Goal: Task Accomplishment & Management: Complete application form

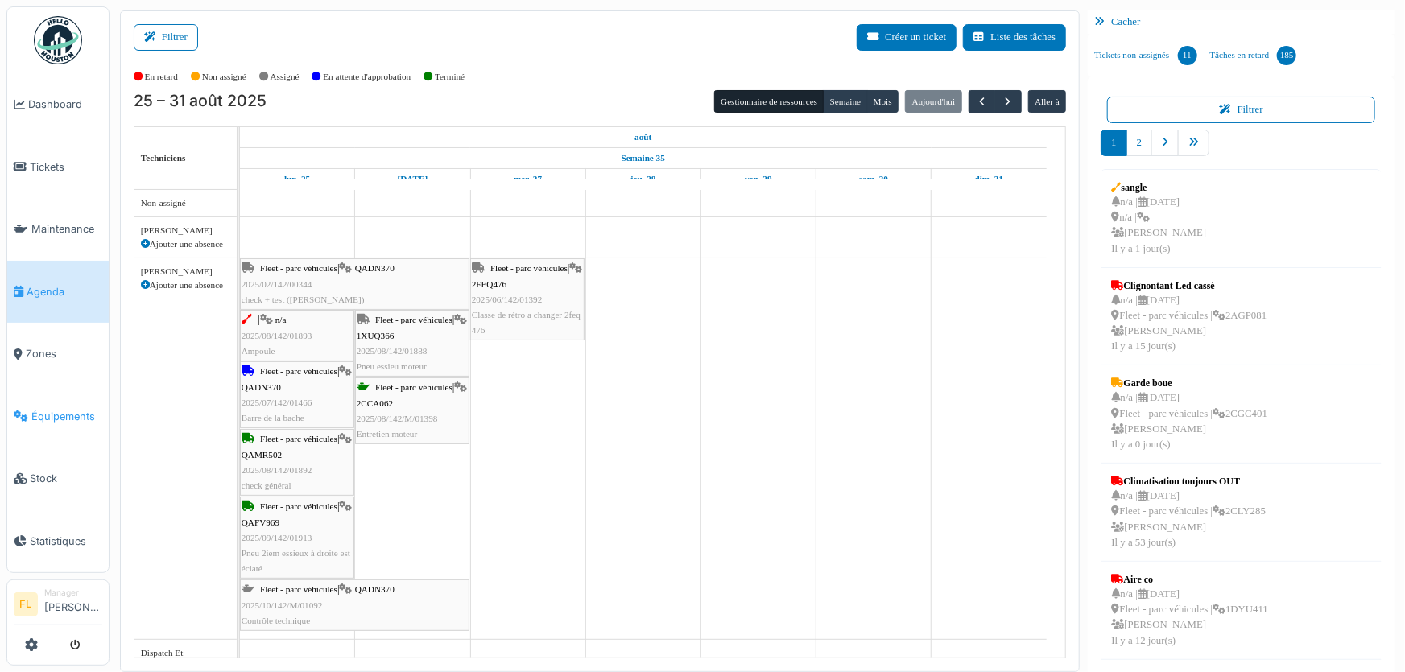
click at [84, 413] on span "Équipements" at bounding box center [66, 416] width 71 height 15
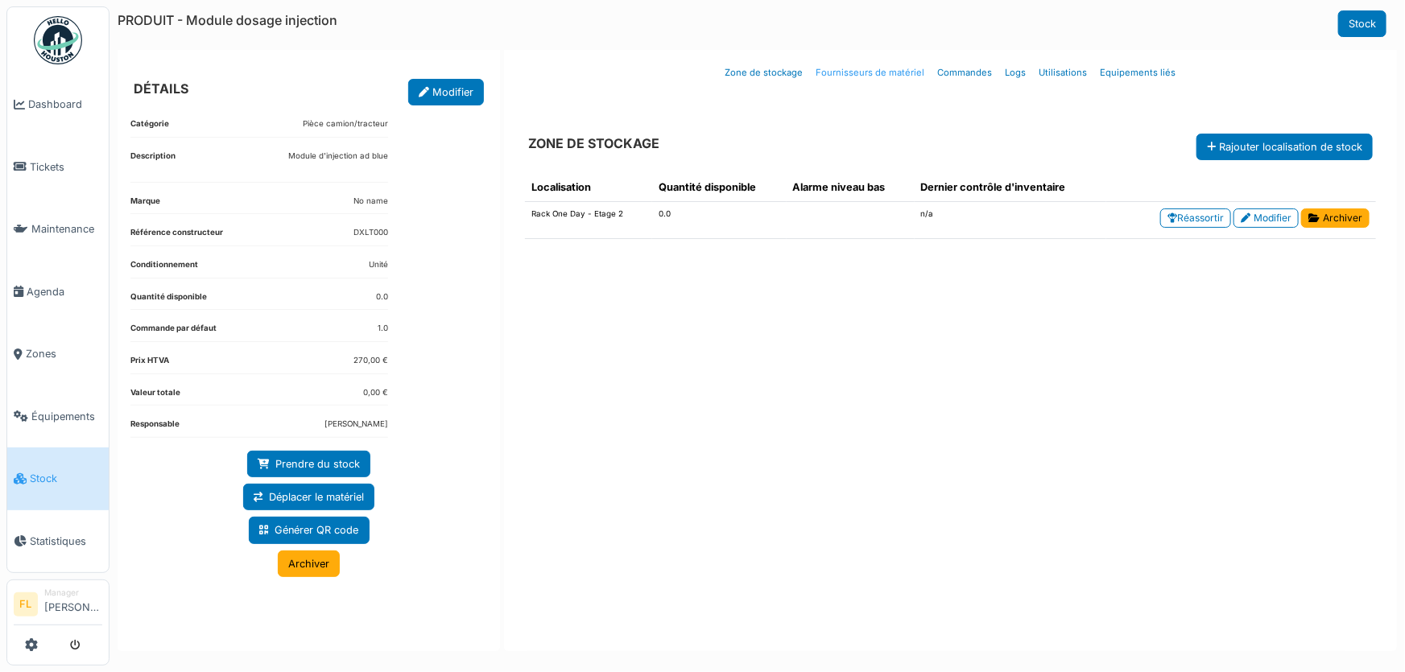
click at [858, 76] on link "Fournisseurs de matériel" at bounding box center [871, 73] width 122 height 38
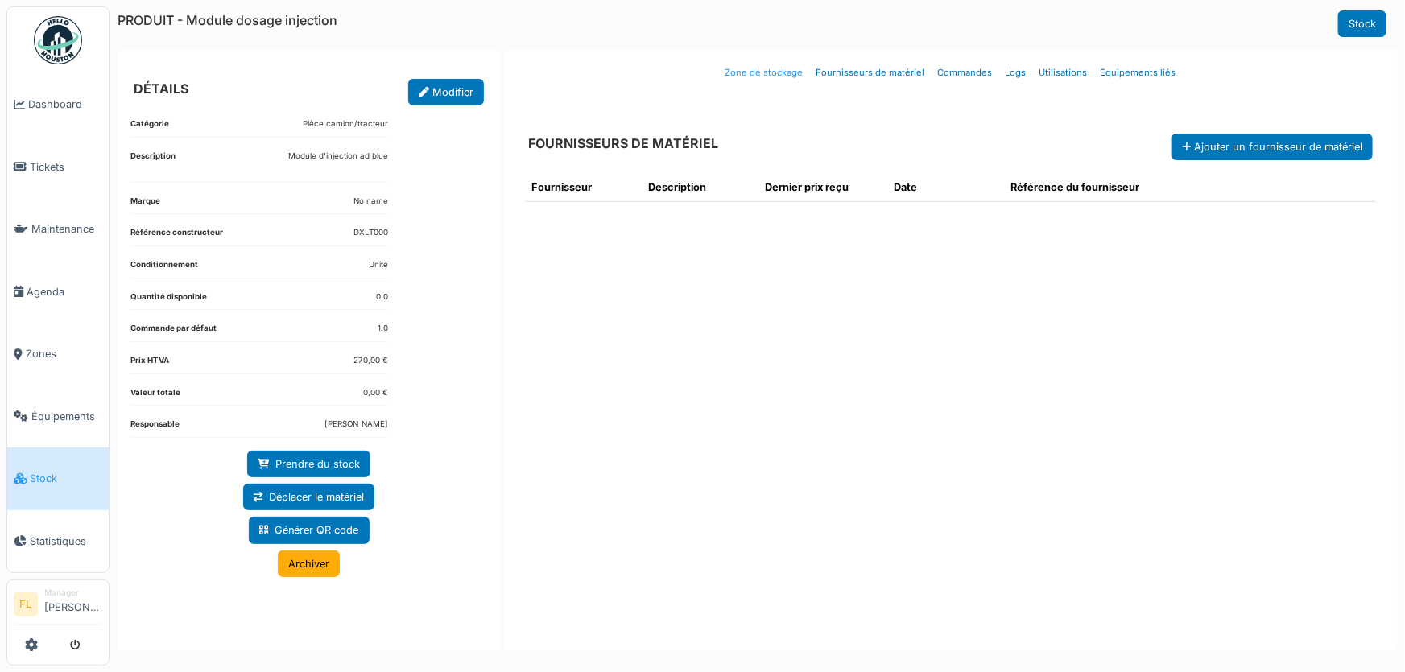
click at [776, 73] on link "Zone de stockage" at bounding box center [764, 73] width 91 height 38
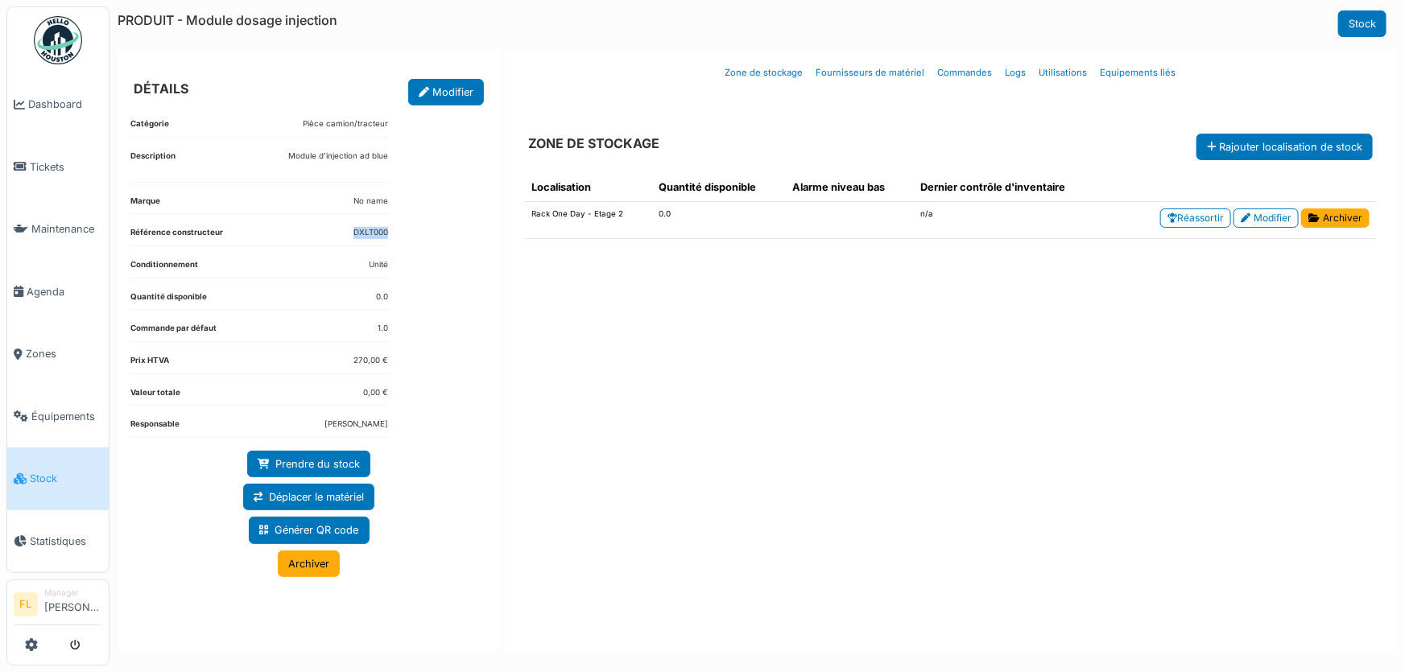
drag, startPoint x: 389, startPoint y: 234, endPoint x: 351, endPoint y: 235, distance: 37.9
click at [341, 237] on div "Catégorie Pièce camion/tracteur Description Module d'injection ad blue Marque N…" at bounding box center [309, 374] width 383 height 538
copy dd "DXLT000"
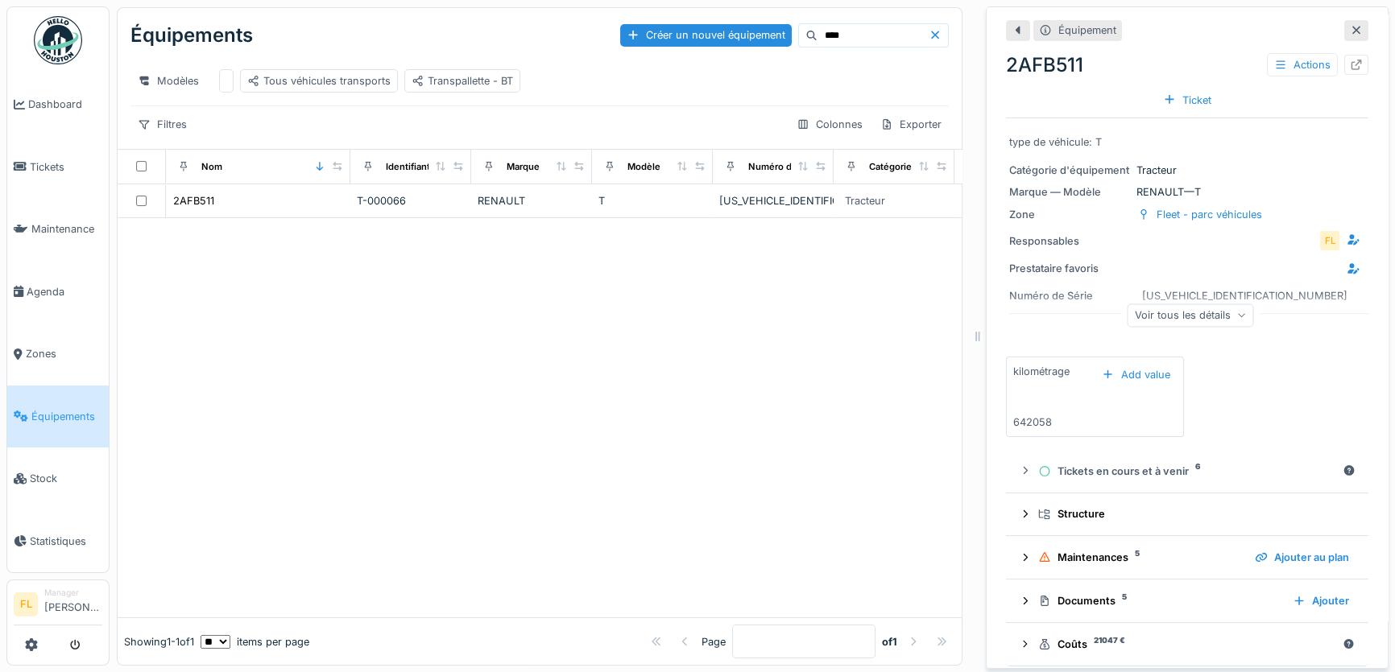
drag, startPoint x: 762, startPoint y: 52, endPoint x: 701, endPoint y: 60, distance: 61.0
click at [701, 60] on div "Équipements Créer un nouvel équipement **** Modèles Tous véhicules transports T…" at bounding box center [540, 78] width 844 height 141
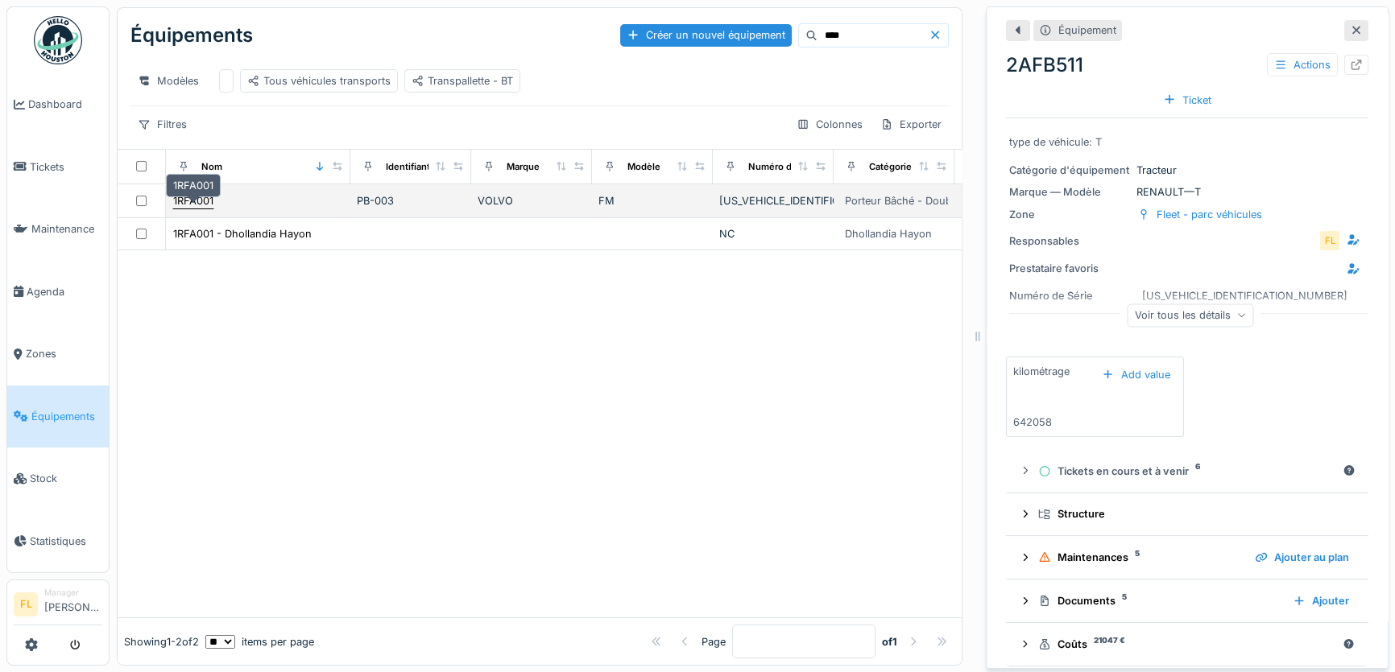
type input "****"
click at [208, 206] on div "1RFA001" at bounding box center [193, 200] width 40 height 15
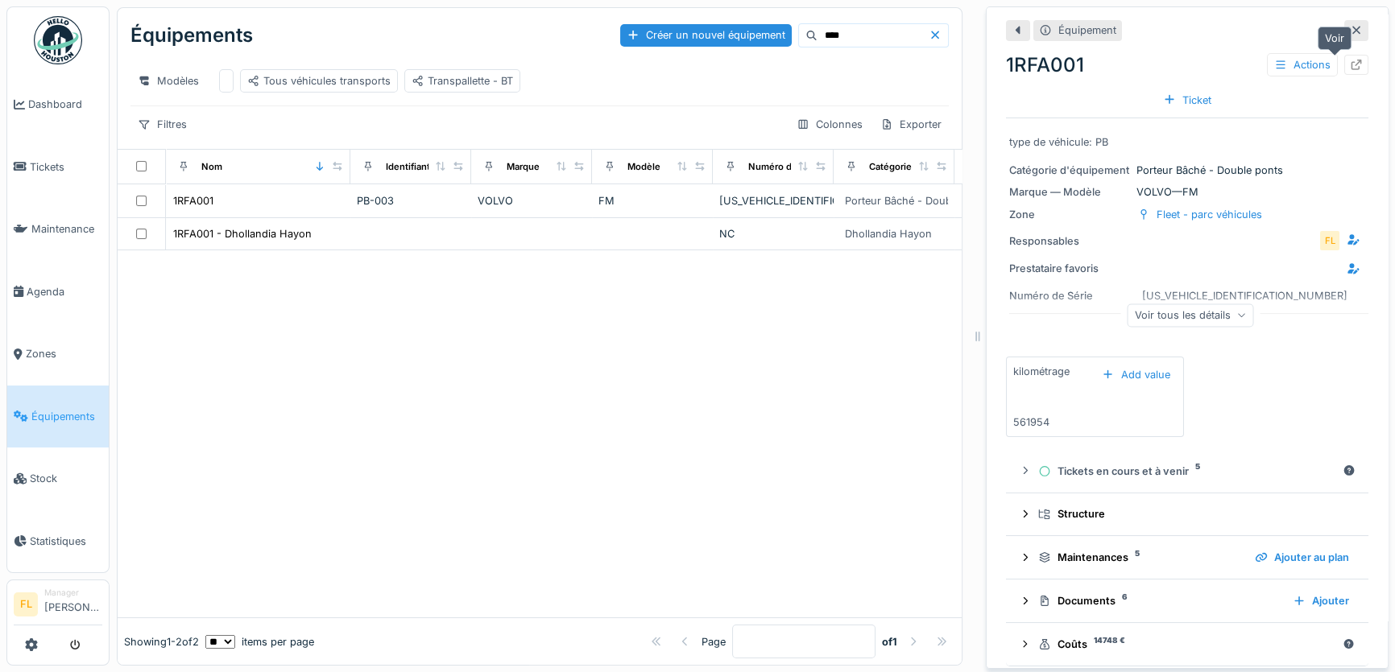
click at [1350, 68] on icon at bounding box center [1356, 65] width 13 height 10
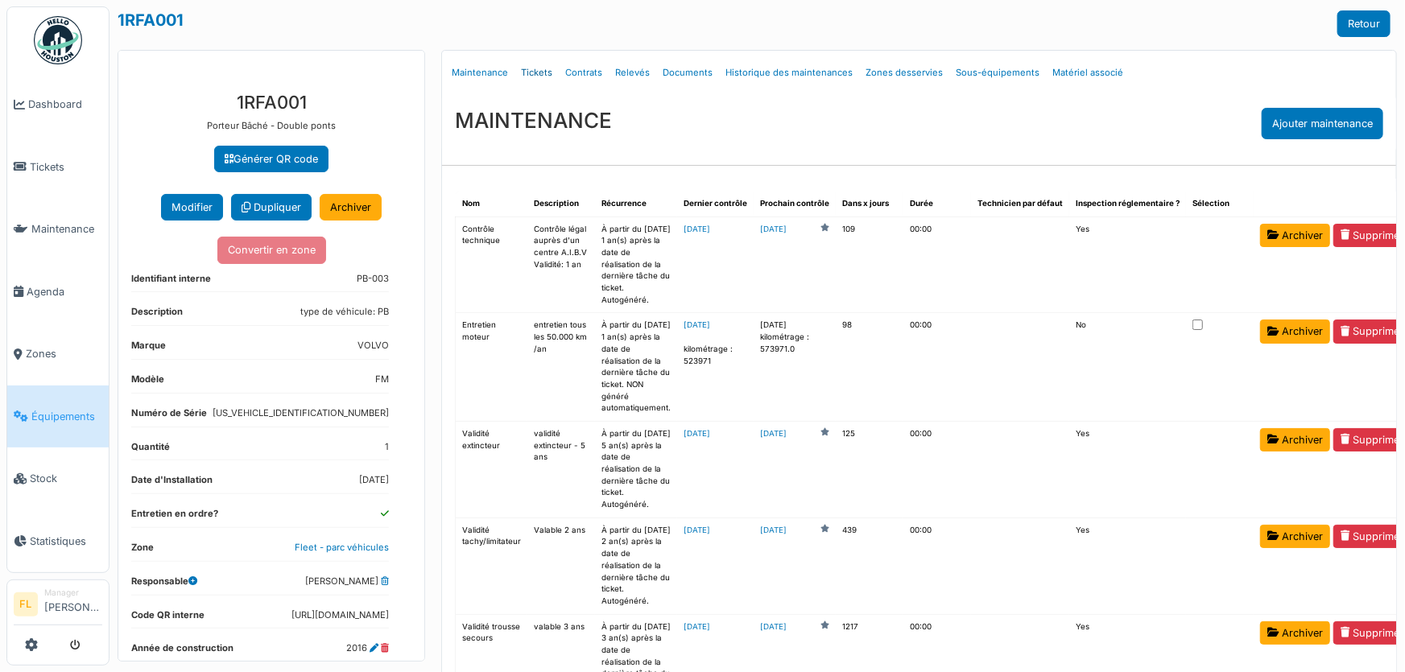
click at [540, 69] on link "Tickets" at bounding box center [537, 73] width 44 height 38
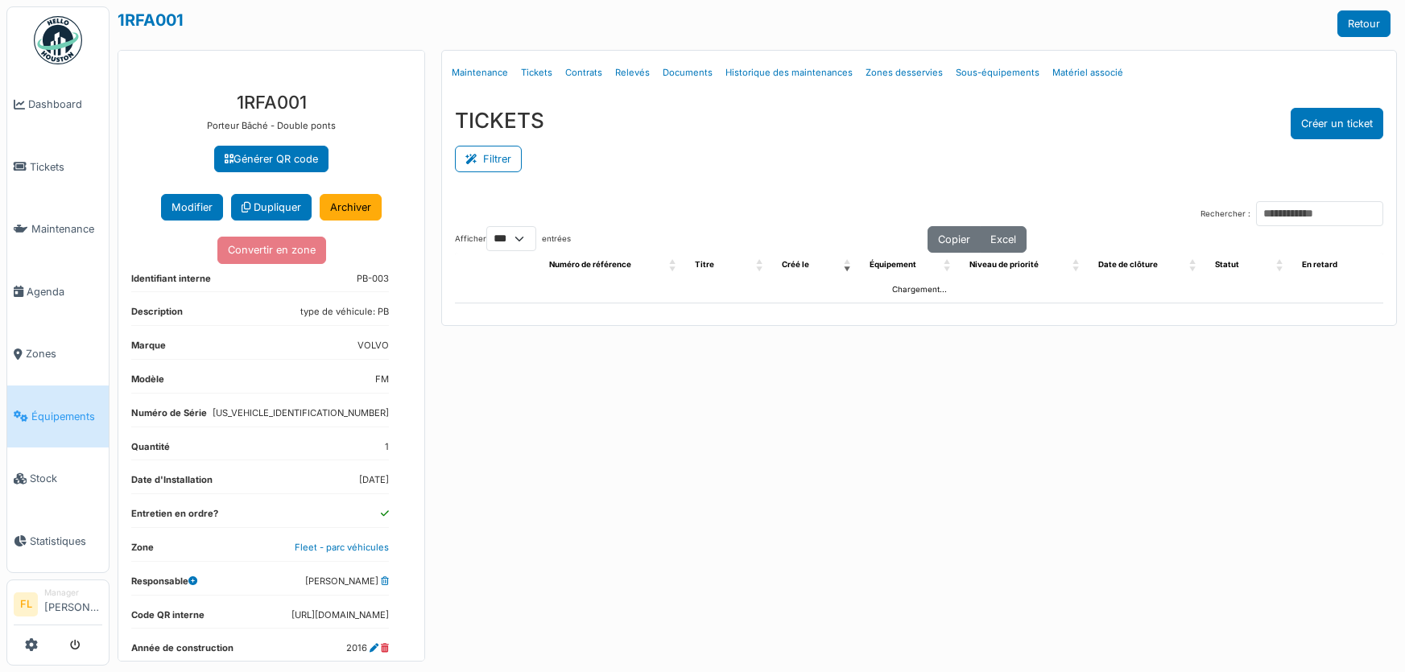
select select "***"
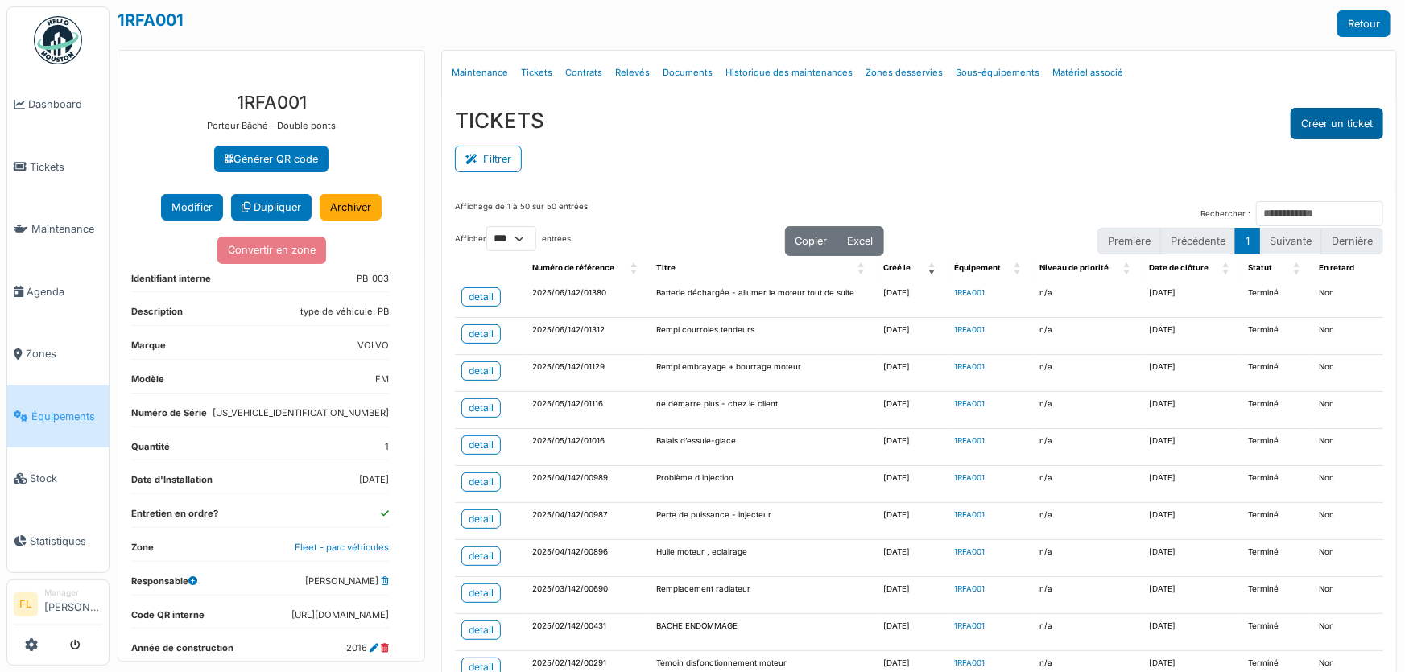
click at [1316, 116] on button "Créer un ticket" at bounding box center [1337, 123] width 93 height 31
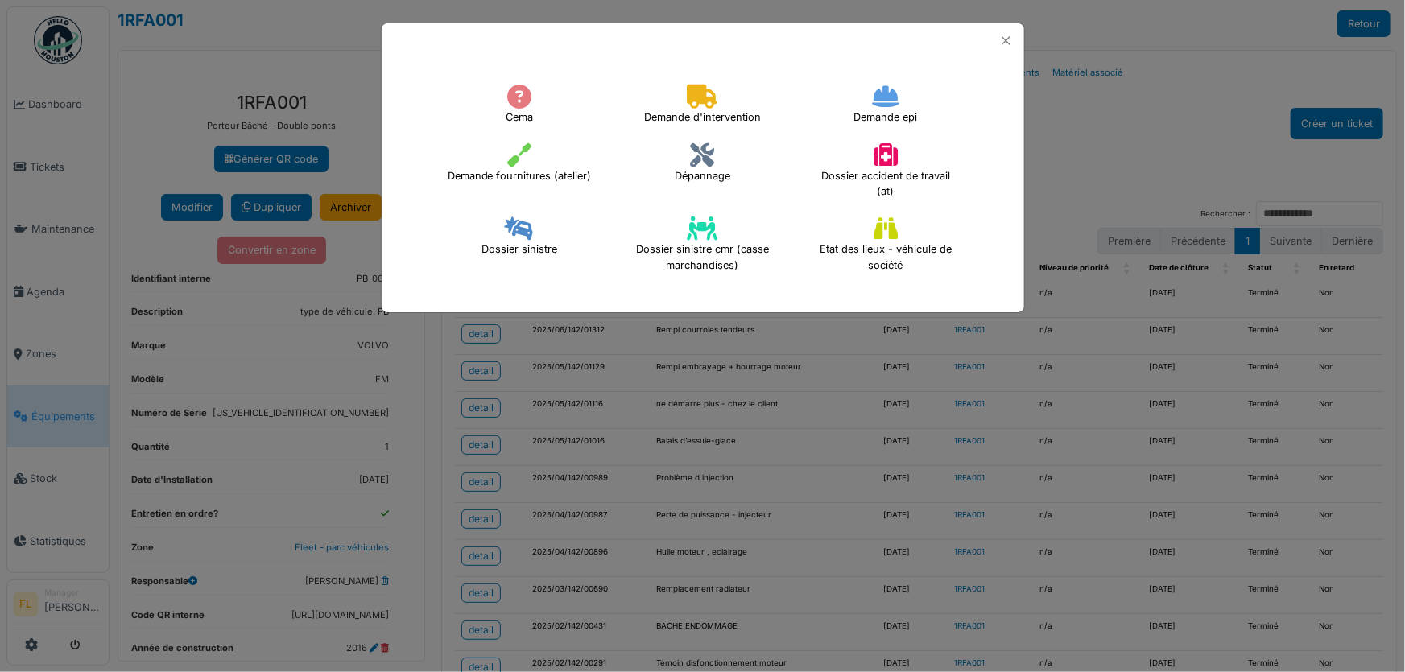
click at [688, 106] on icon at bounding box center [702, 97] width 31 height 24
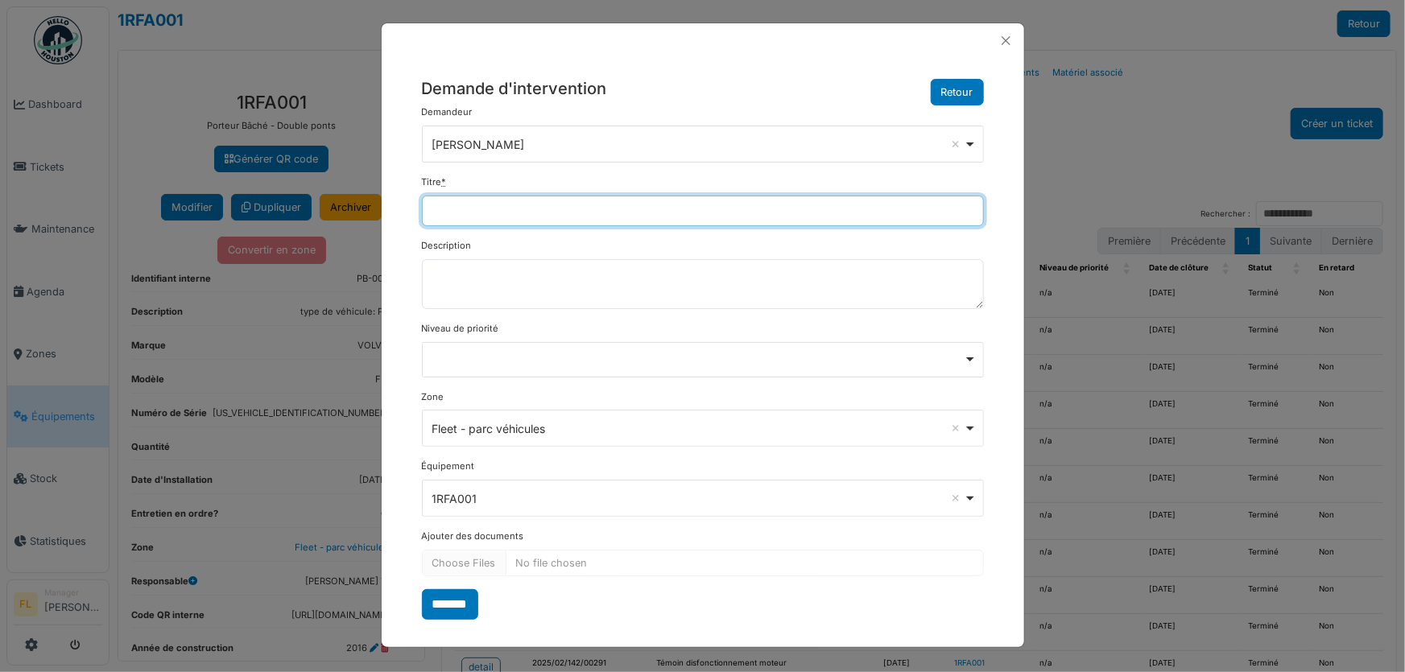
click at [465, 206] on input "Titre *" at bounding box center [703, 211] width 562 height 31
type input "**********"
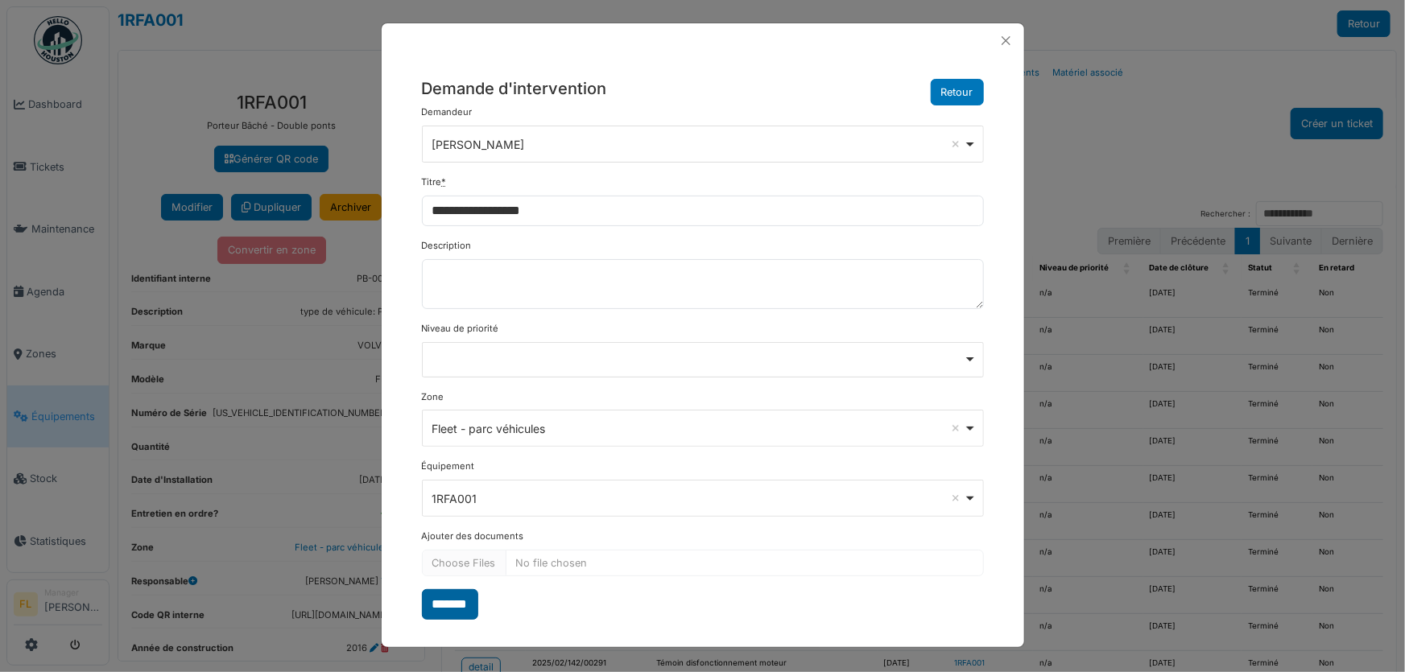
click at [455, 592] on input "*******" at bounding box center [450, 604] width 56 height 31
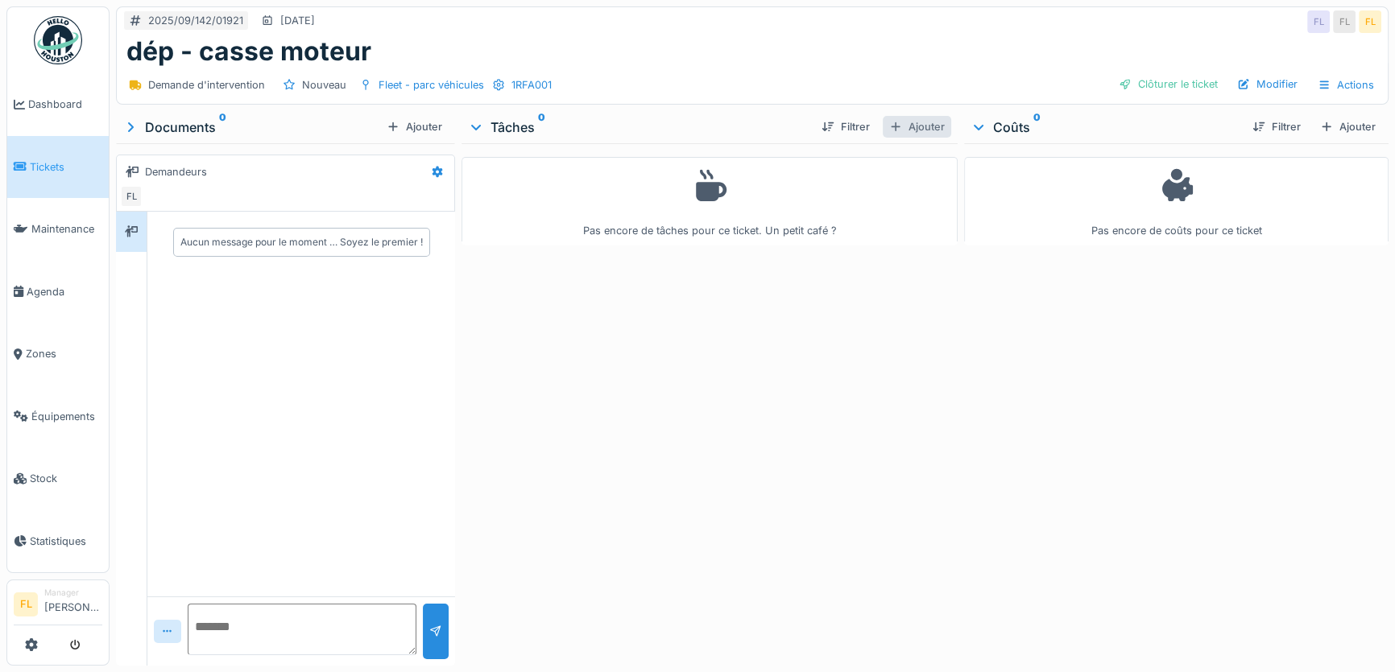
click at [911, 126] on div "Ajouter" at bounding box center [917, 127] width 68 height 22
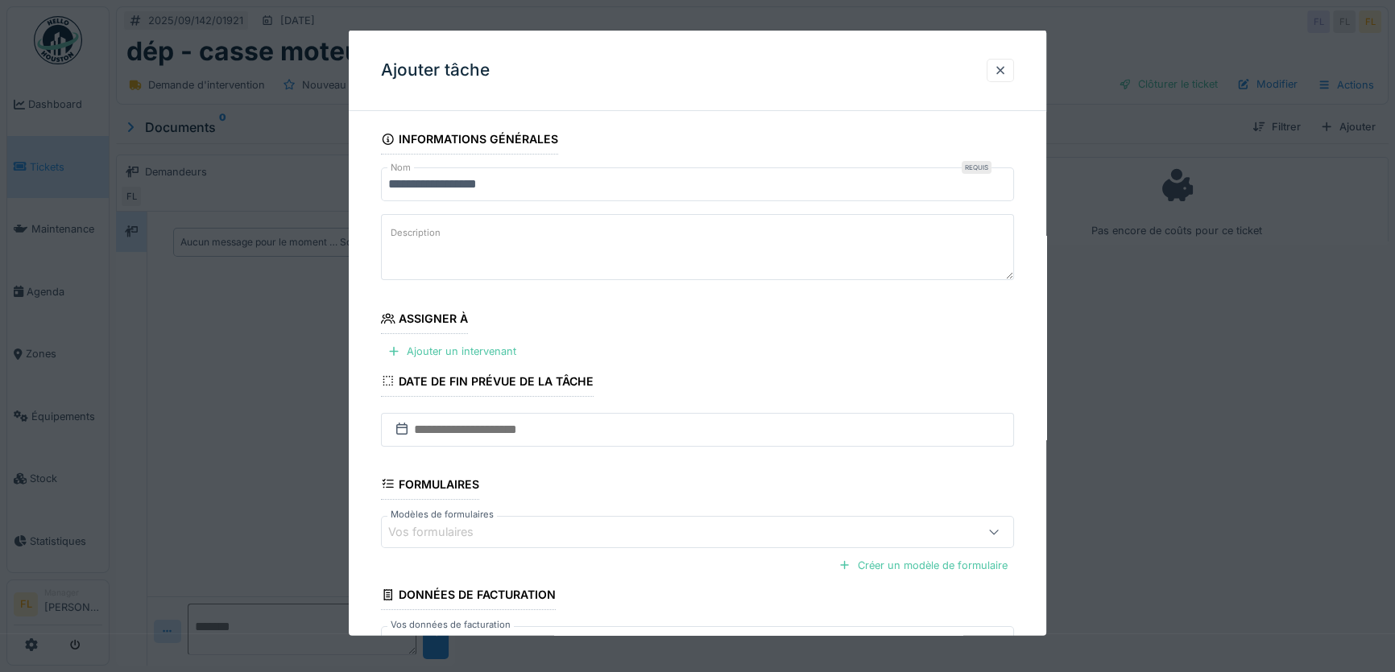
scroll to position [113, 0]
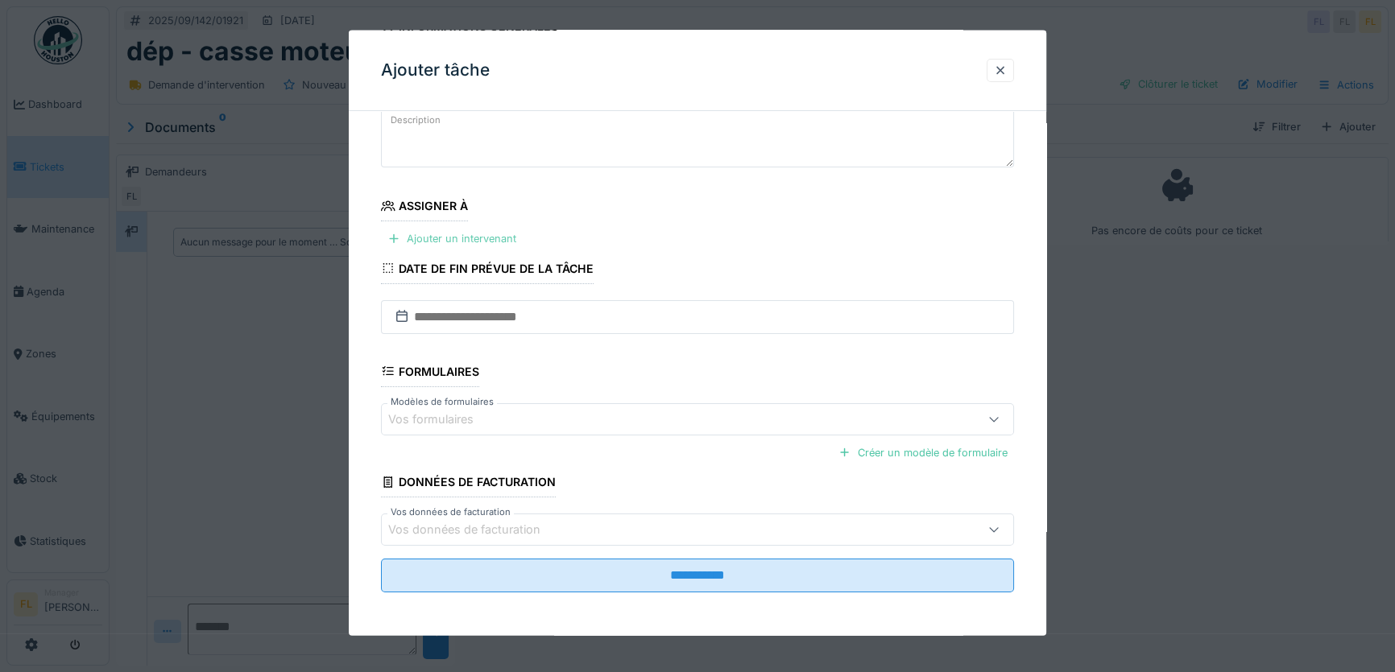
click at [454, 238] on div "Ajouter un intervenant" at bounding box center [452, 239] width 142 height 22
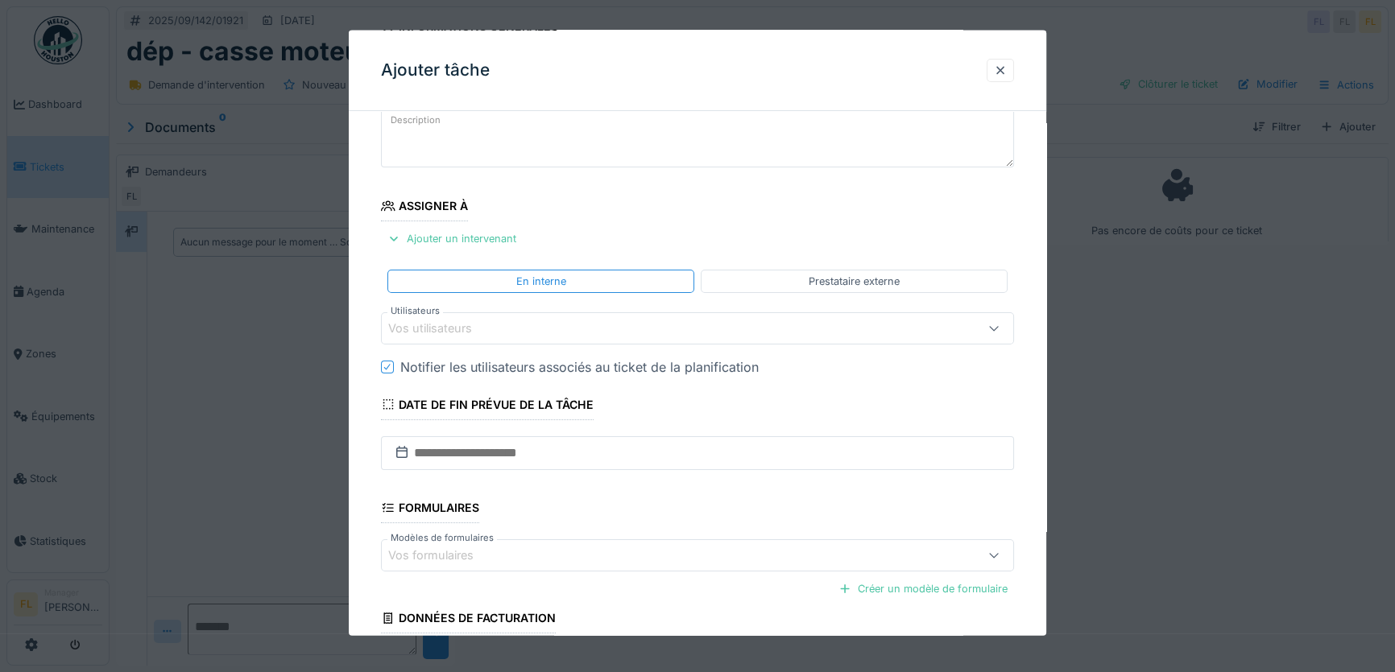
click at [450, 321] on div "Vos utilisateurs" at bounding box center [441, 329] width 106 height 18
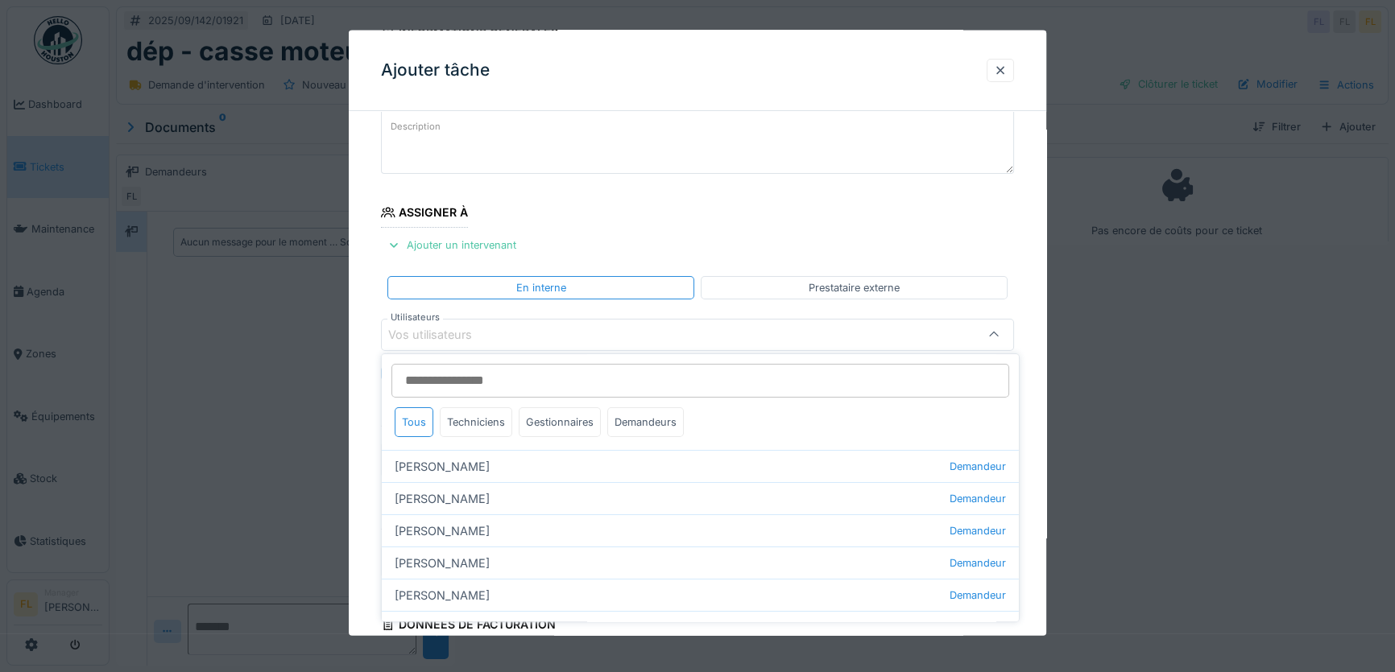
click at [435, 378] on input "Utilisateurs" at bounding box center [700, 381] width 618 height 34
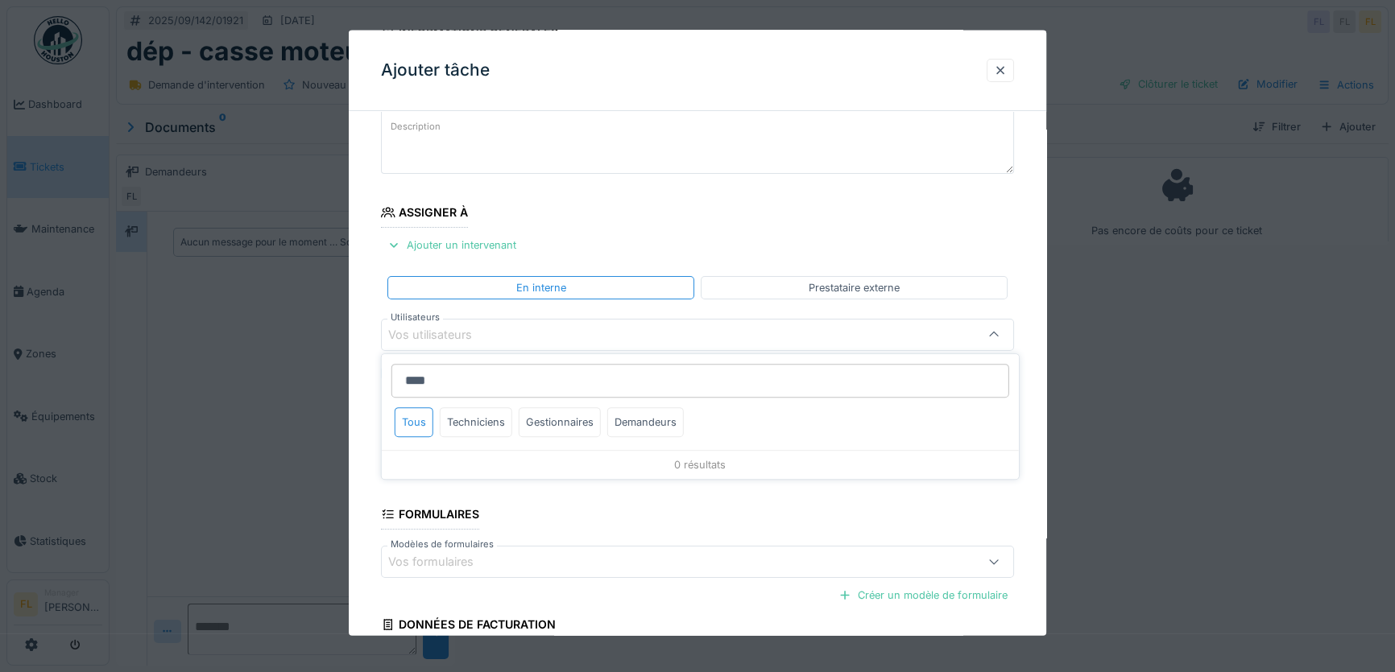
type input "*****"
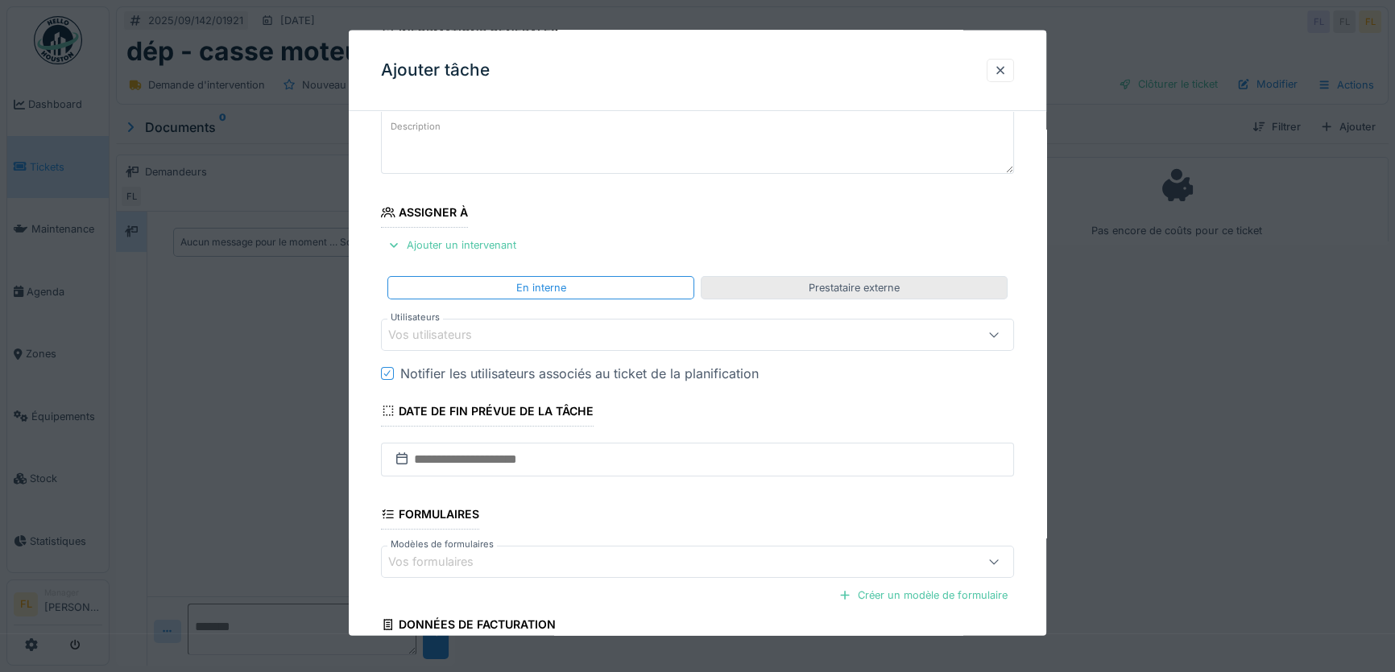
click at [813, 283] on div "Prestataire externe" at bounding box center [853, 286] width 91 height 15
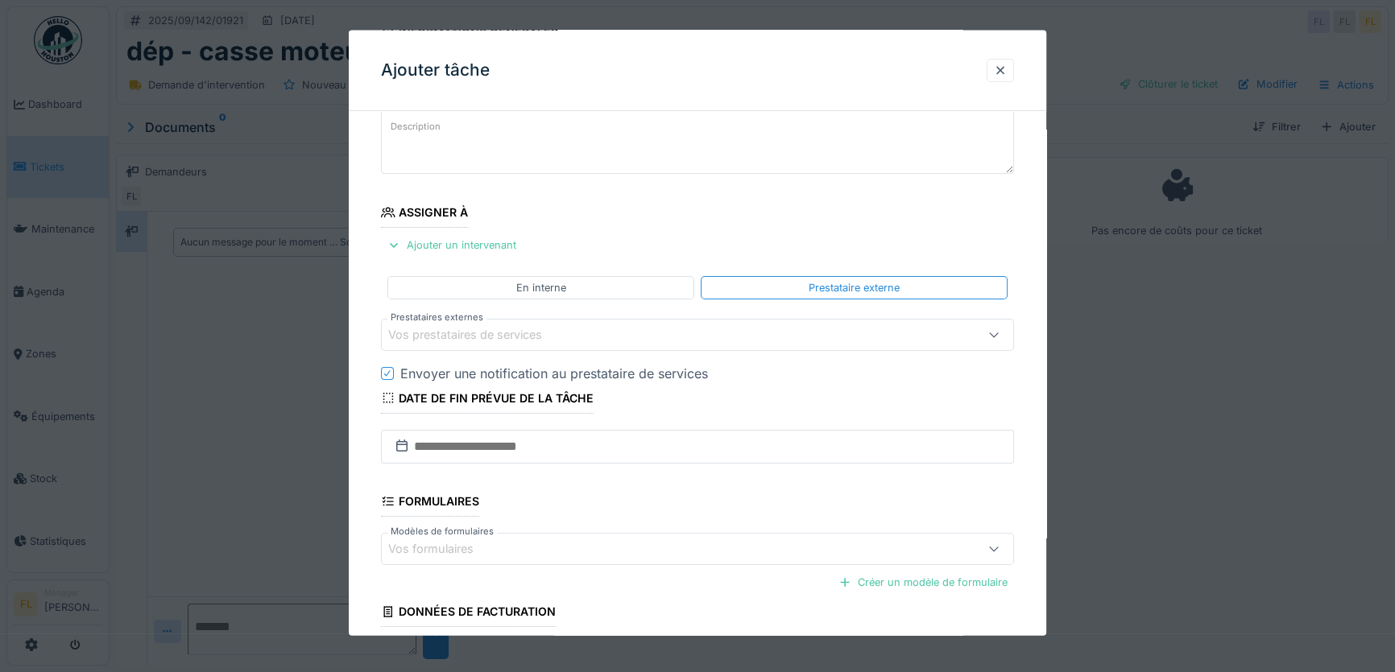
click at [469, 326] on div "Vos prestataires de services" at bounding box center [476, 335] width 176 height 18
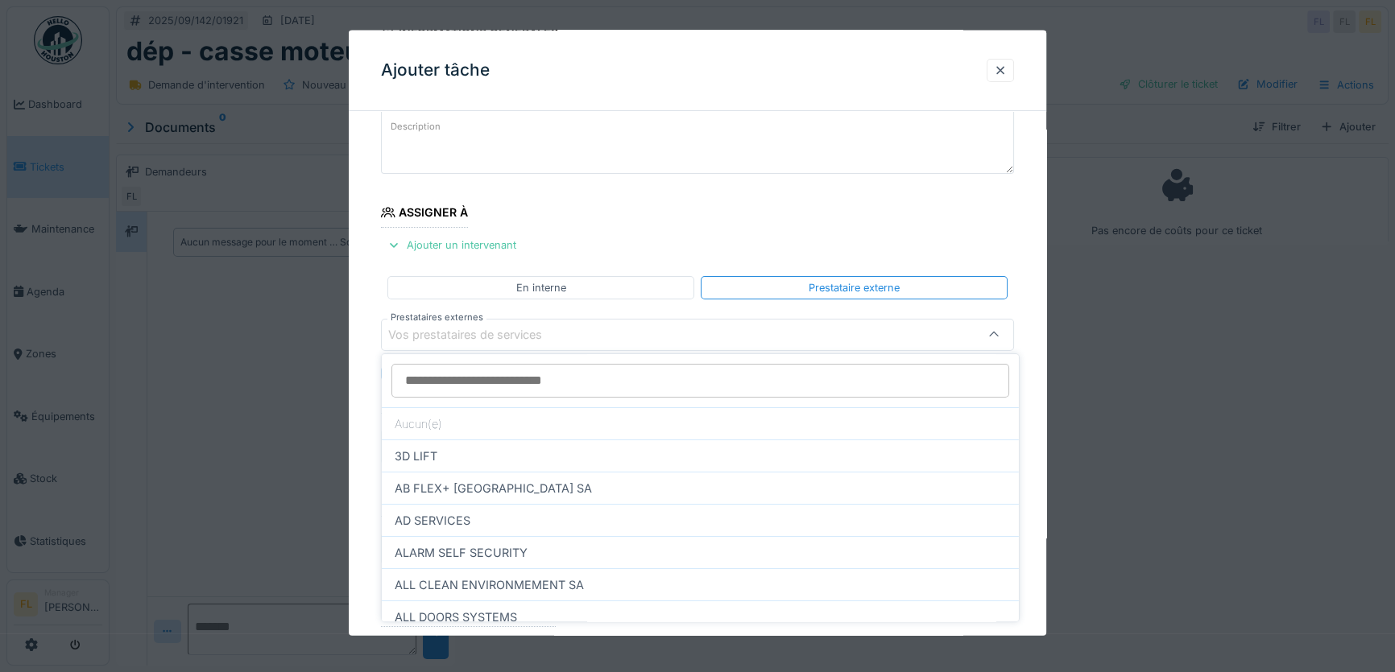
click at [463, 330] on div "Vos prestataires de services" at bounding box center [476, 335] width 176 height 18
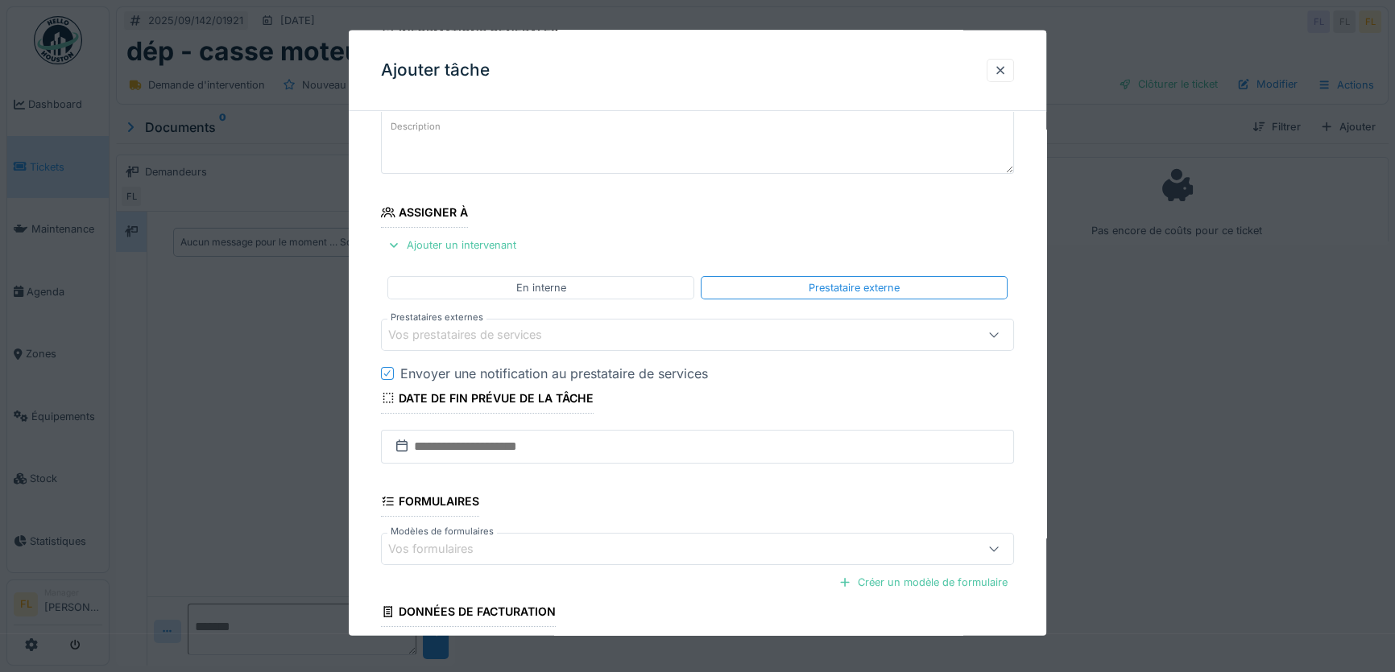
click at [463, 330] on div "Vos prestataires de services" at bounding box center [476, 335] width 176 height 18
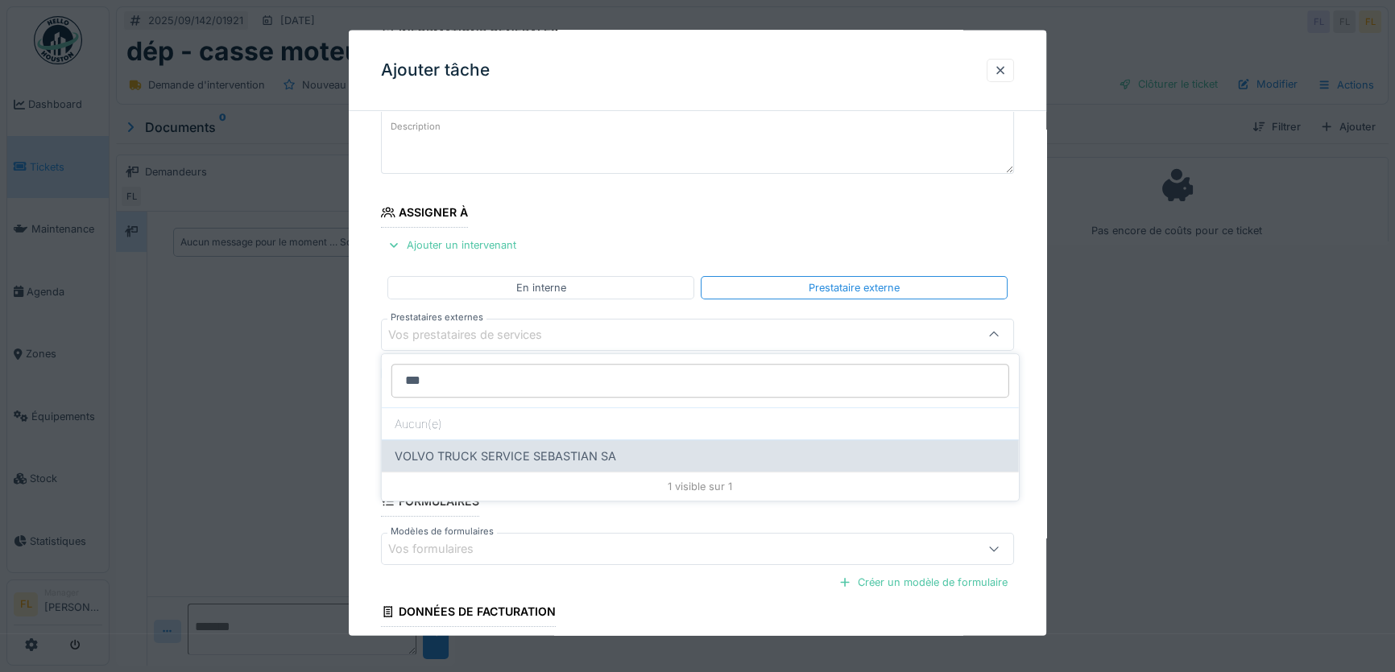
type input "***"
click at [443, 451] on div "VOLVO TRUCK SERVICE SEBASTIAN SA" at bounding box center [700, 456] width 637 height 32
type input "***"
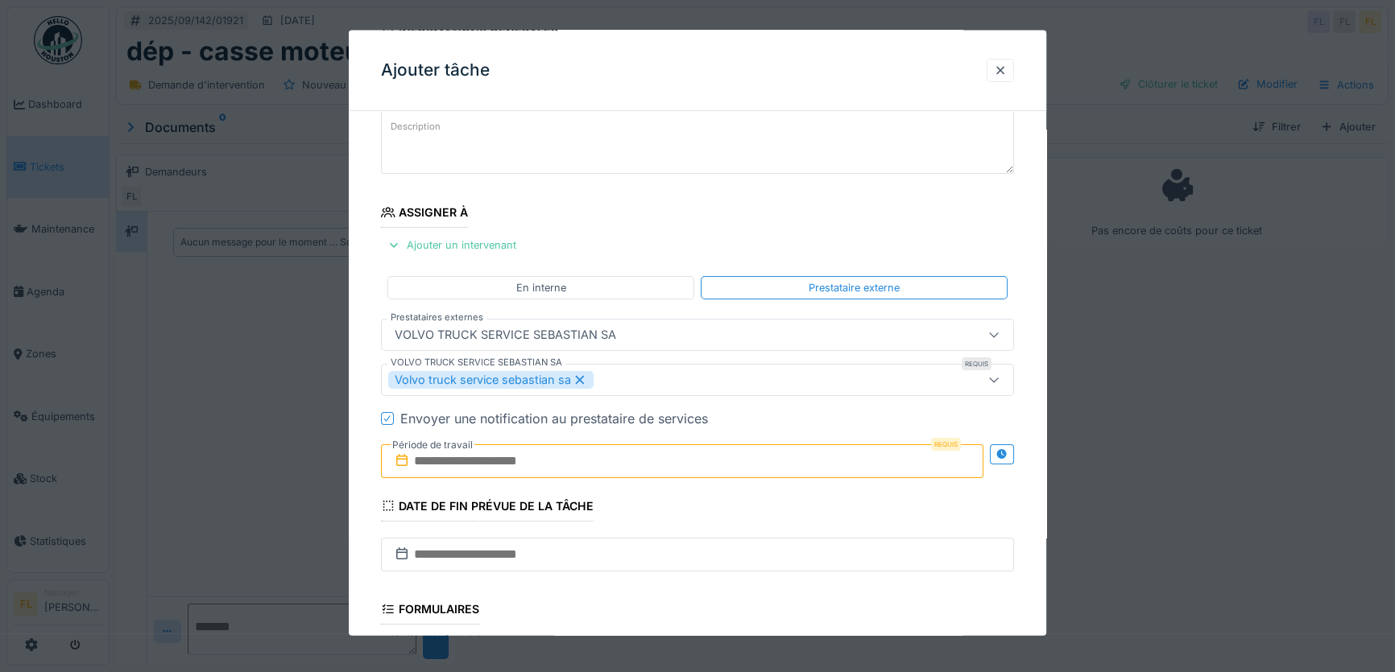
click at [387, 415] on icon at bounding box center [388, 418] width 10 height 8
click at [436, 459] on input "text" at bounding box center [682, 461] width 602 height 34
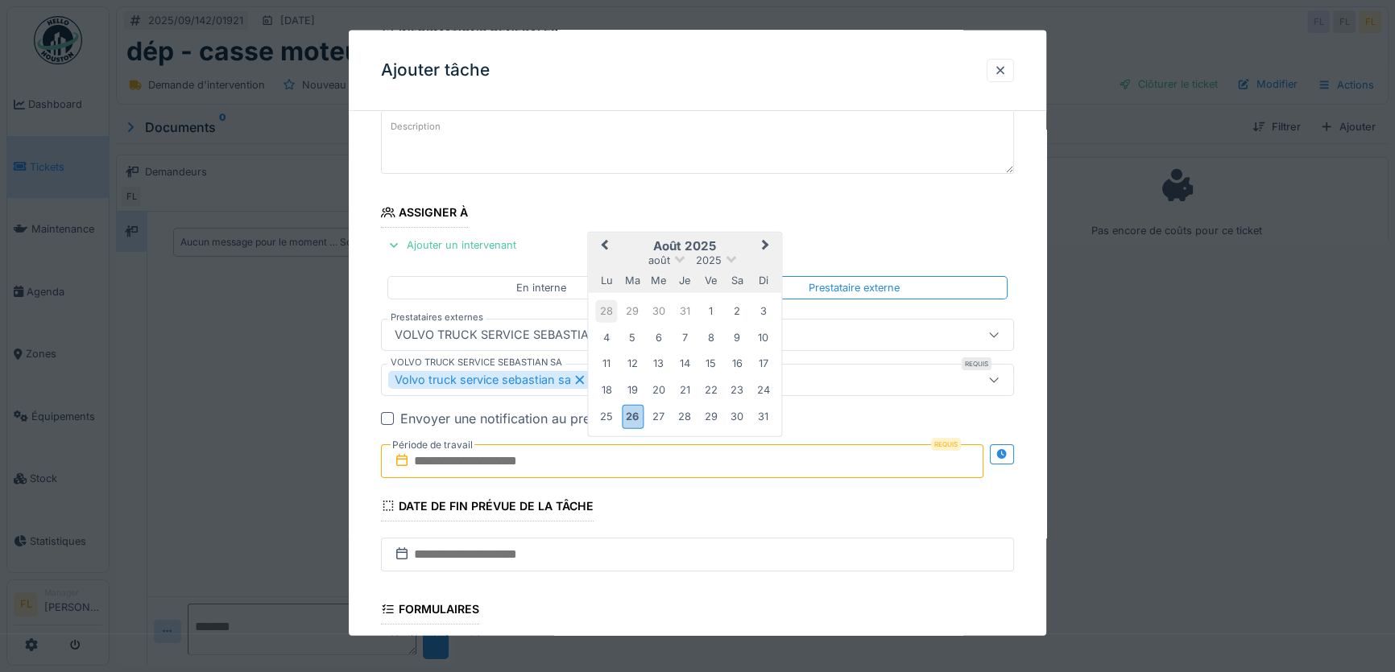
click at [606, 316] on div "28" at bounding box center [606, 311] width 22 height 22
click at [765, 244] on span "Next Month" at bounding box center [765, 247] width 0 height 19
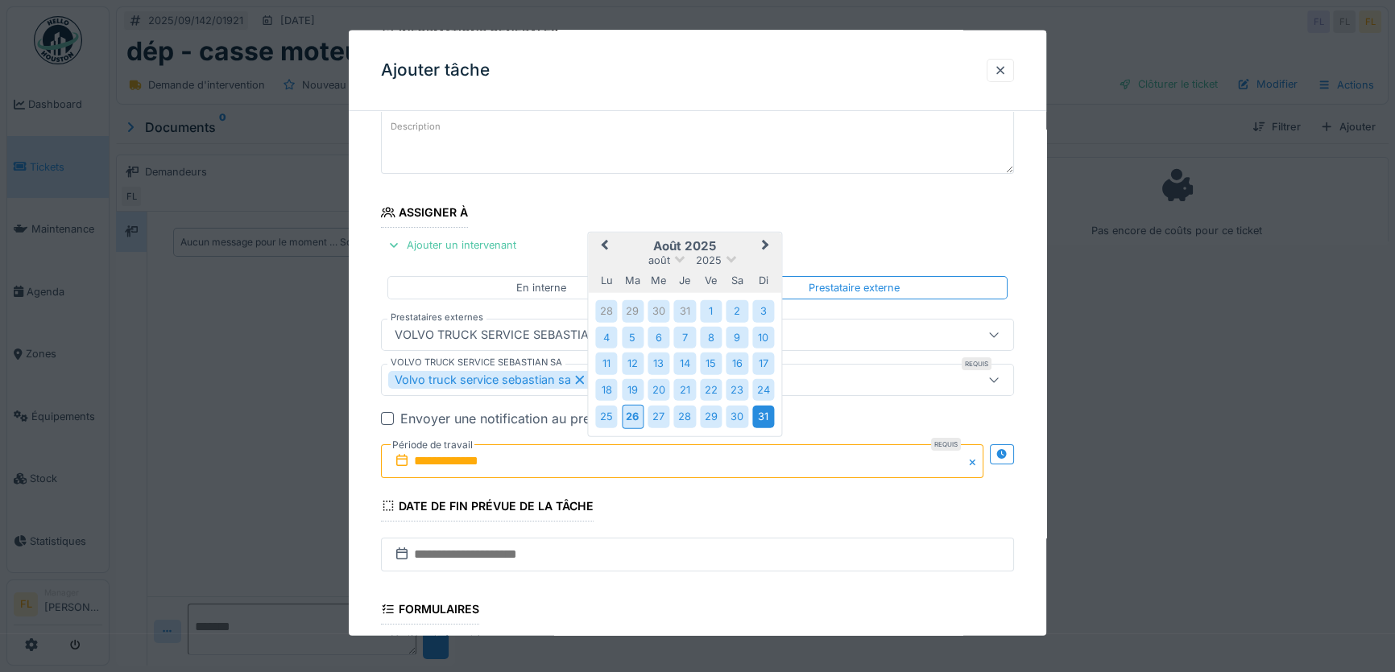
click at [759, 417] on div "31" at bounding box center [763, 417] width 22 height 22
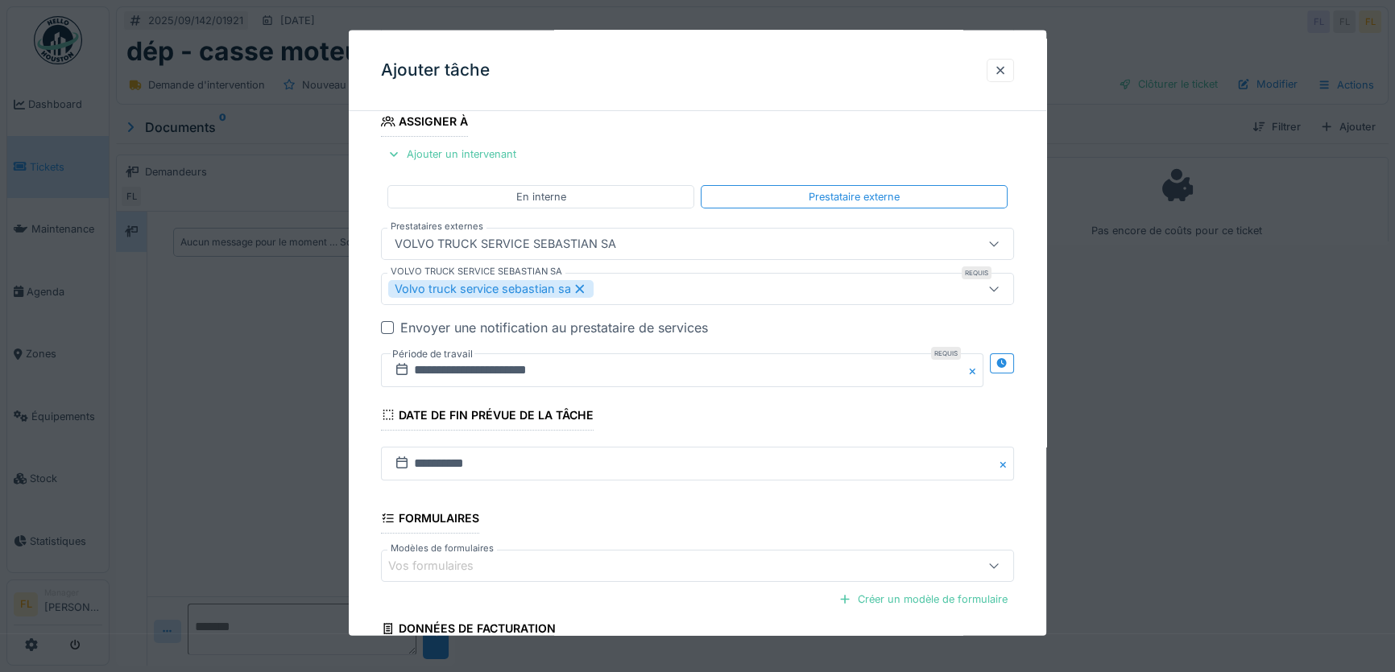
scroll to position [344, 0]
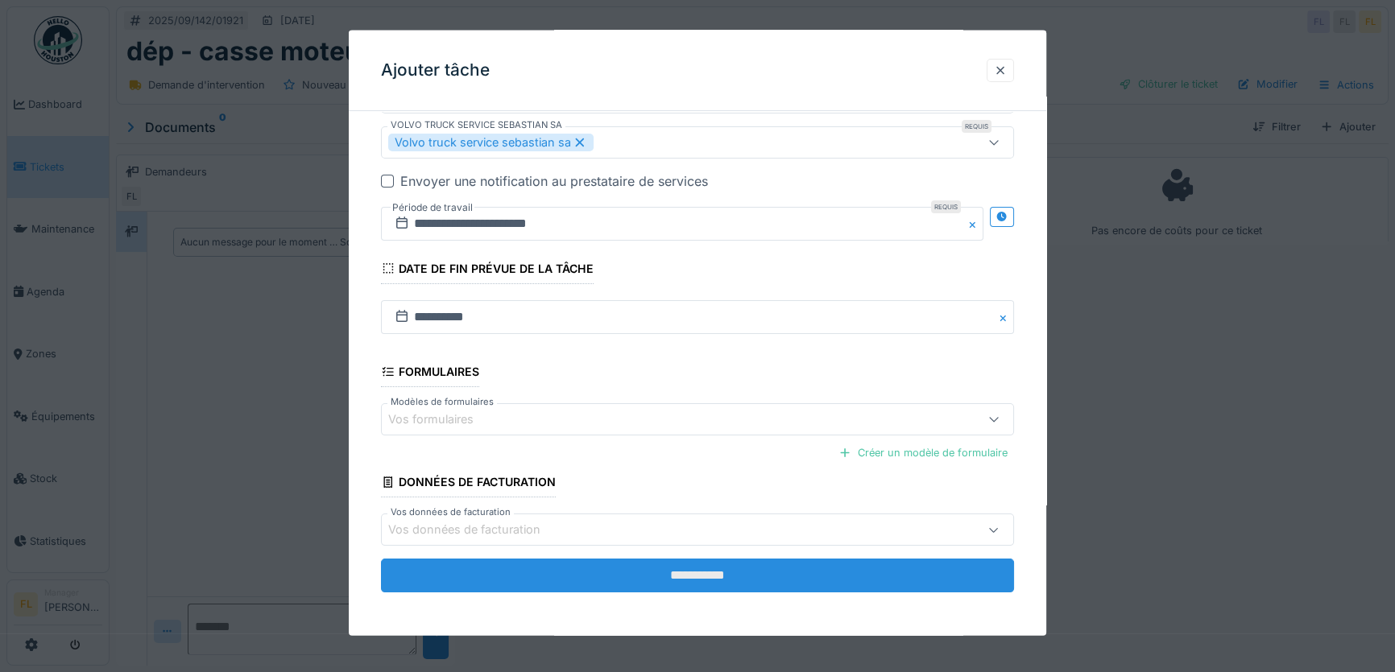
click at [637, 568] on input "**********" at bounding box center [697, 576] width 633 height 34
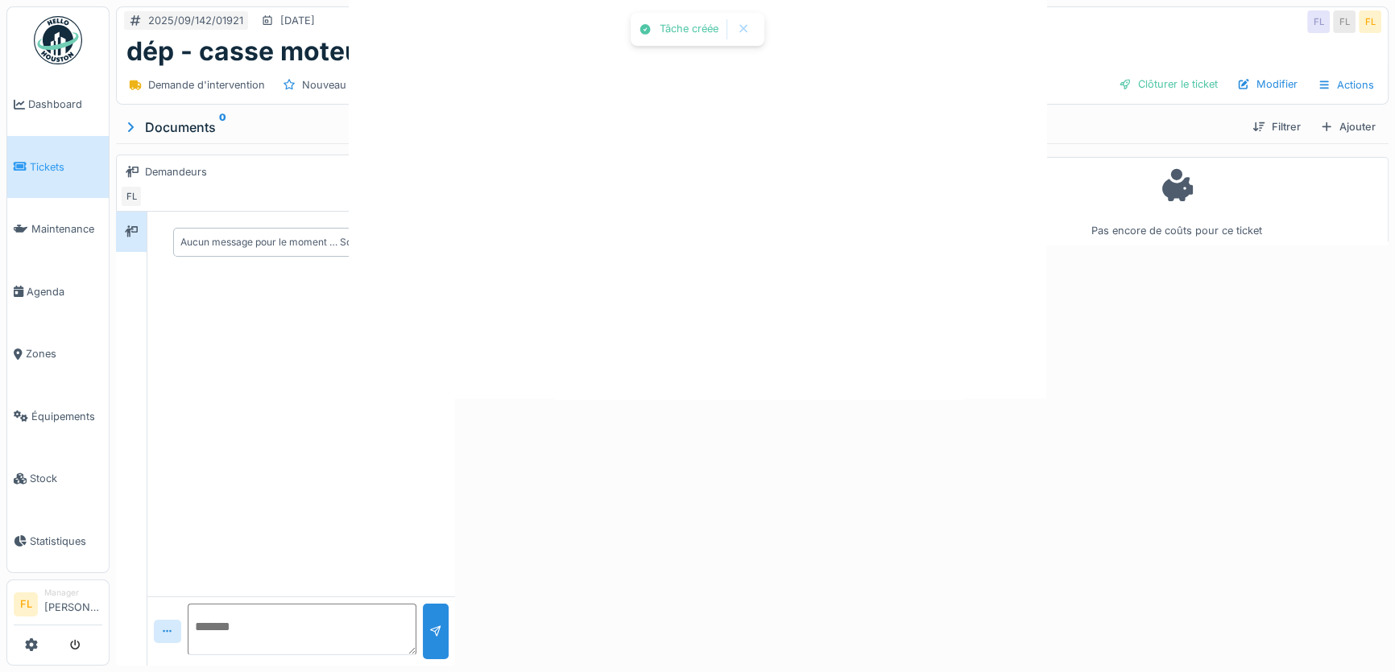
scroll to position [0, 0]
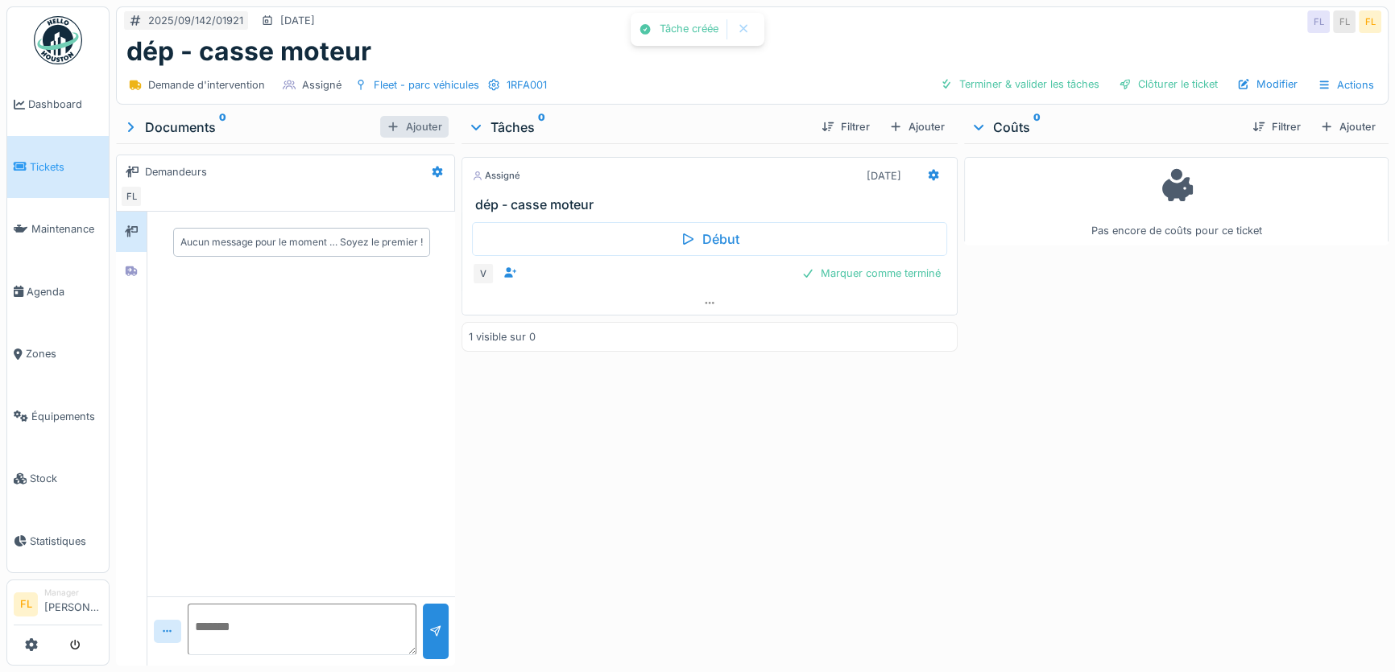
click at [420, 118] on div "Ajouter" at bounding box center [414, 127] width 68 height 22
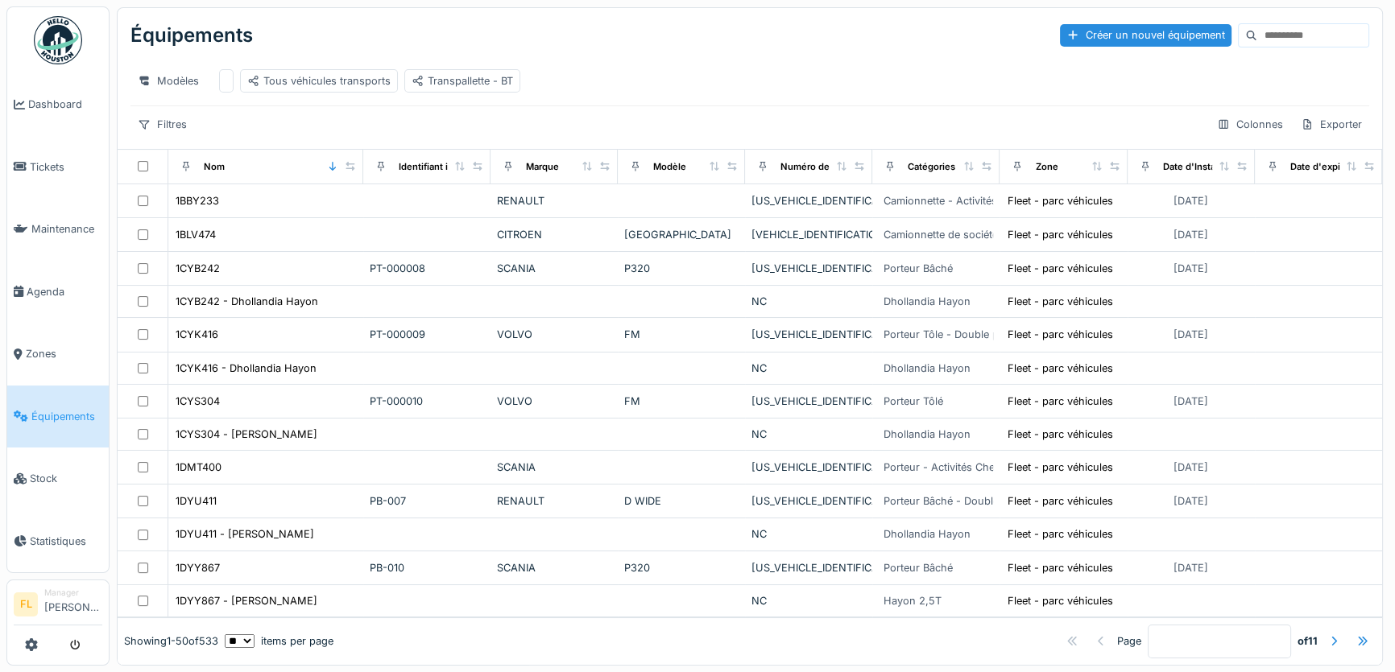
click at [1257, 39] on input at bounding box center [1312, 35] width 111 height 23
click at [60, 471] on span "Stock" at bounding box center [66, 478] width 72 height 15
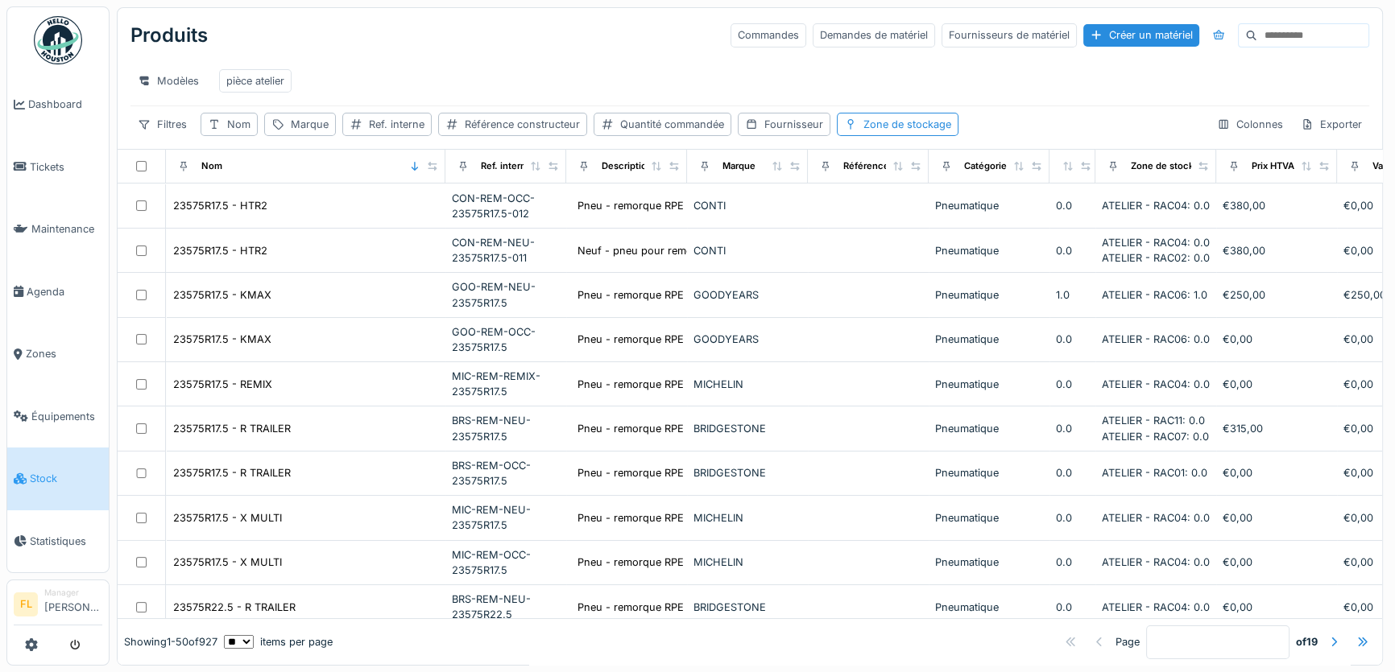
click at [1271, 38] on input at bounding box center [1312, 35] width 111 height 23
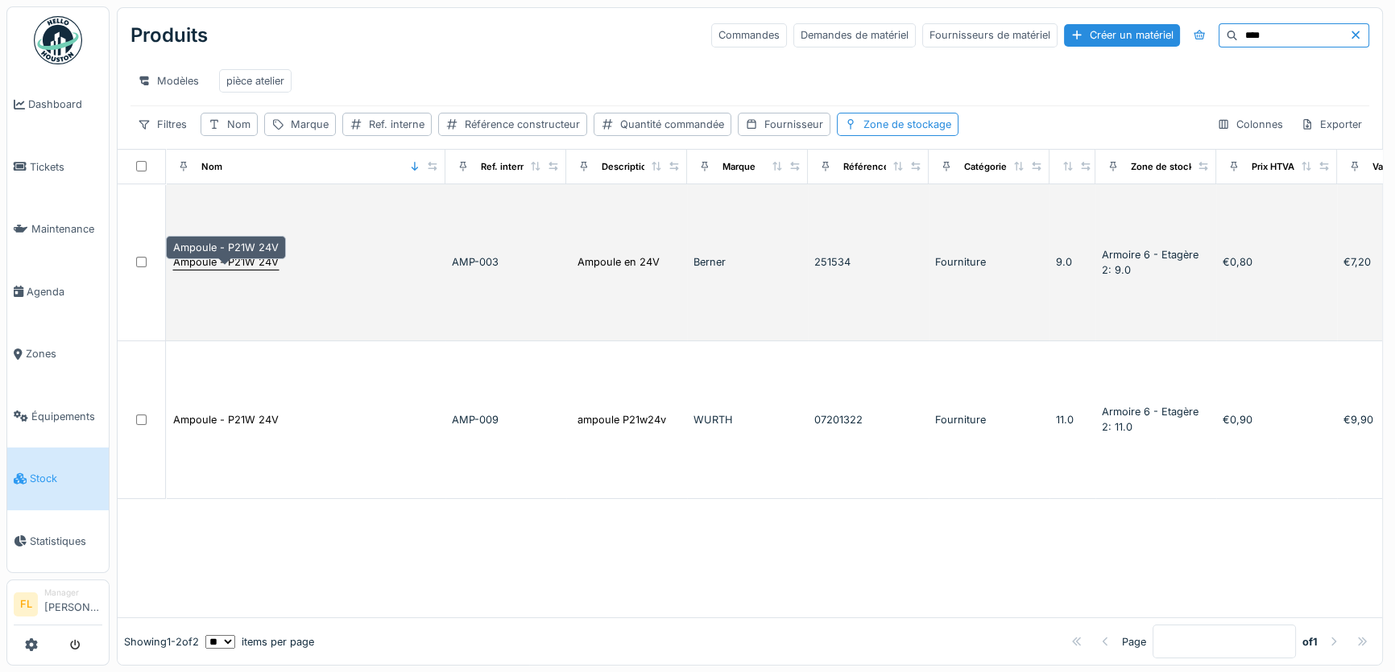
type input "****"
click at [227, 270] on div "Ampoule - P21W 24V" at bounding box center [225, 261] width 105 height 15
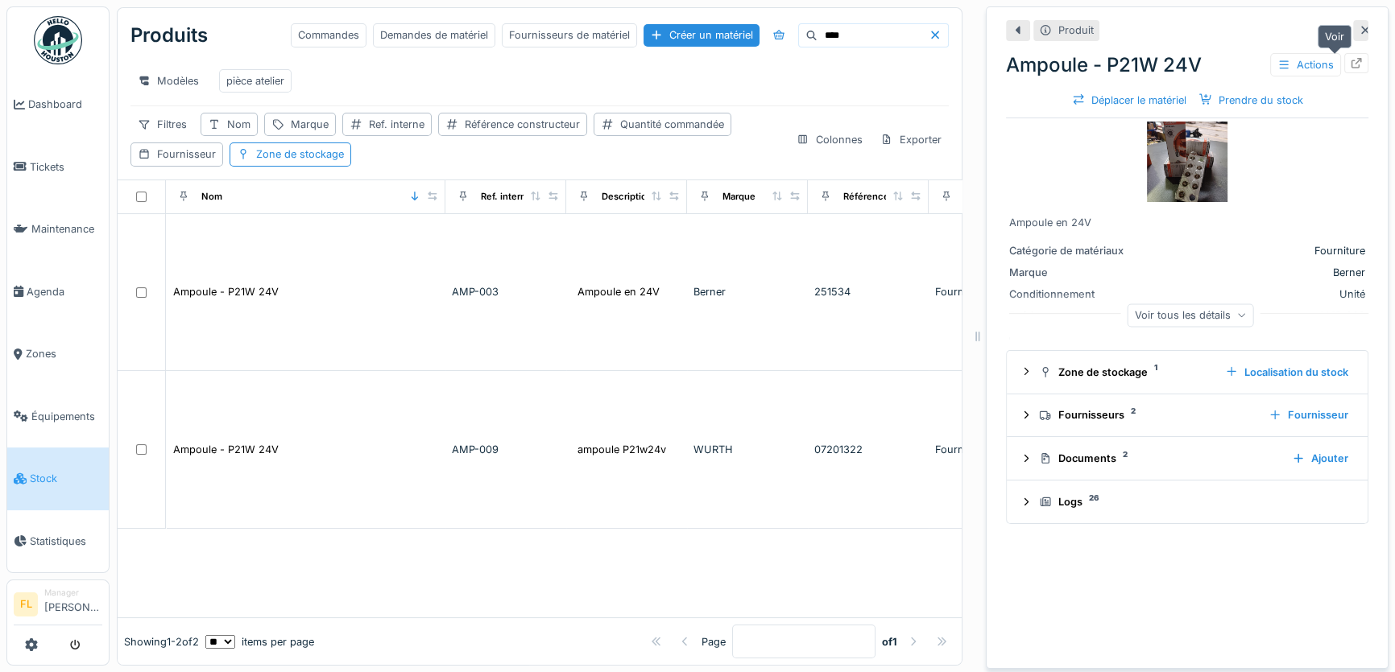
click at [1350, 60] on icon at bounding box center [1356, 63] width 13 height 10
click at [1350, 58] on icon at bounding box center [1356, 63] width 13 height 10
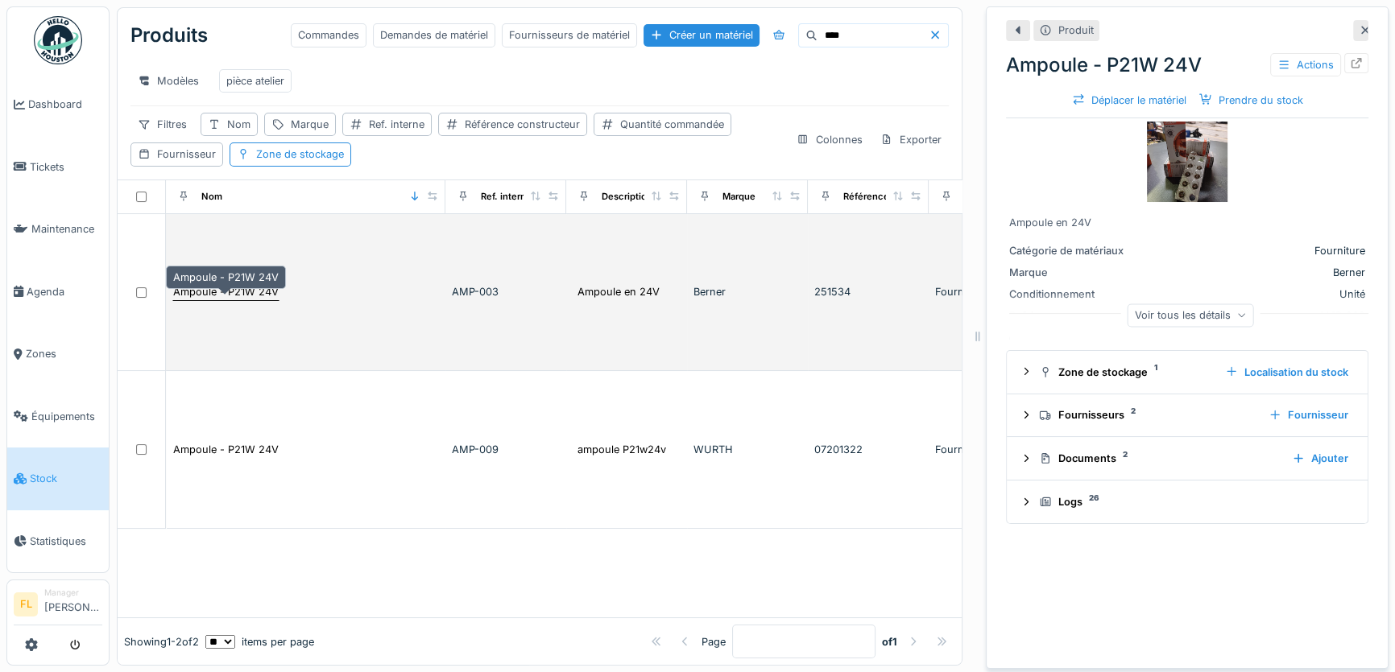
click at [242, 300] on div "Ampoule - P21W 24V" at bounding box center [225, 291] width 105 height 15
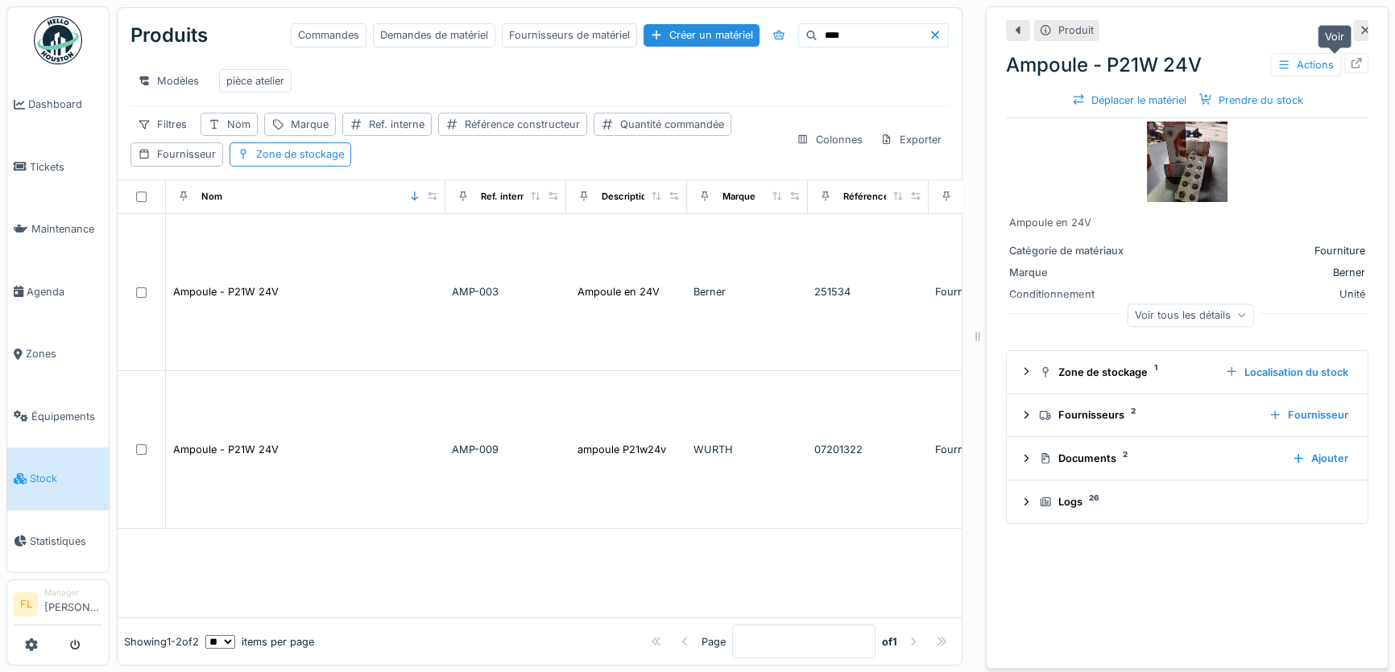
click at [1351, 64] on icon at bounding box center [1356, 63] width 10 height 10
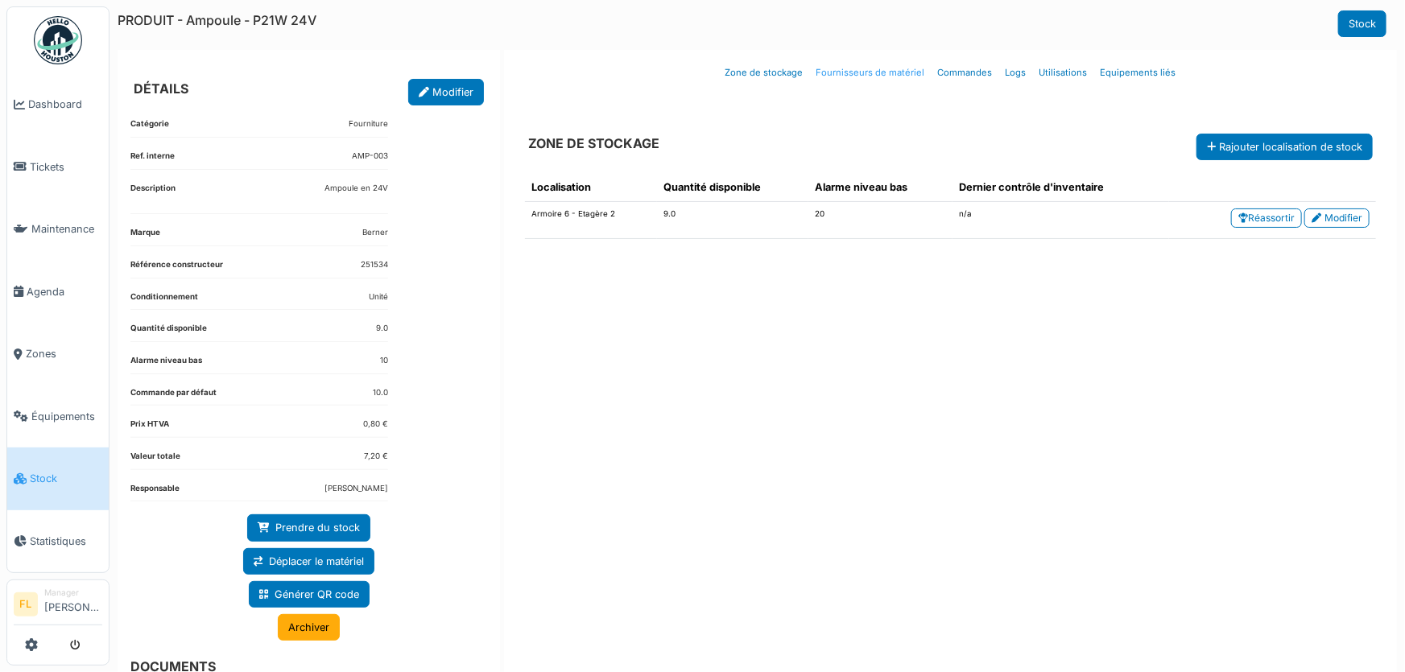
click at [904, 72] on link "Fournisseurs de matériel" at bounding box center [871, 73] width 122 height 38
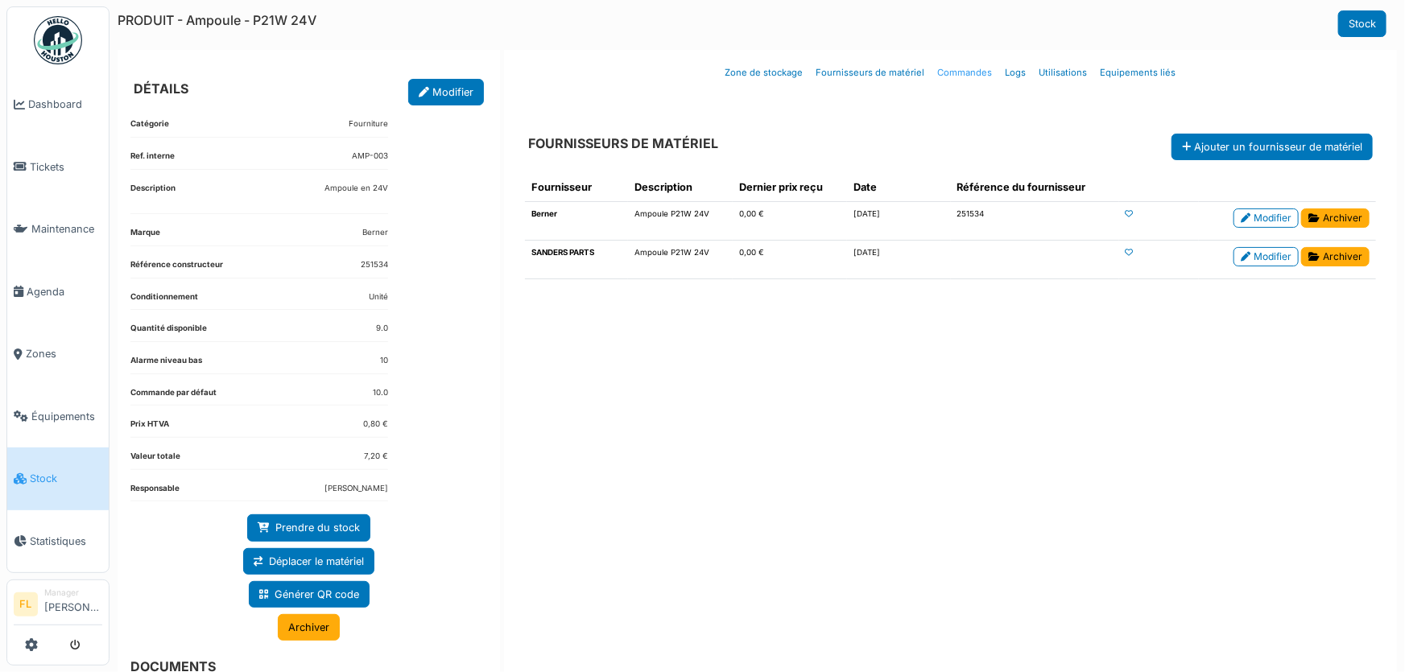
click at [941, 67] on link "Commandes" at bounding box center [966, 73] width 68 height 38
select select "***"
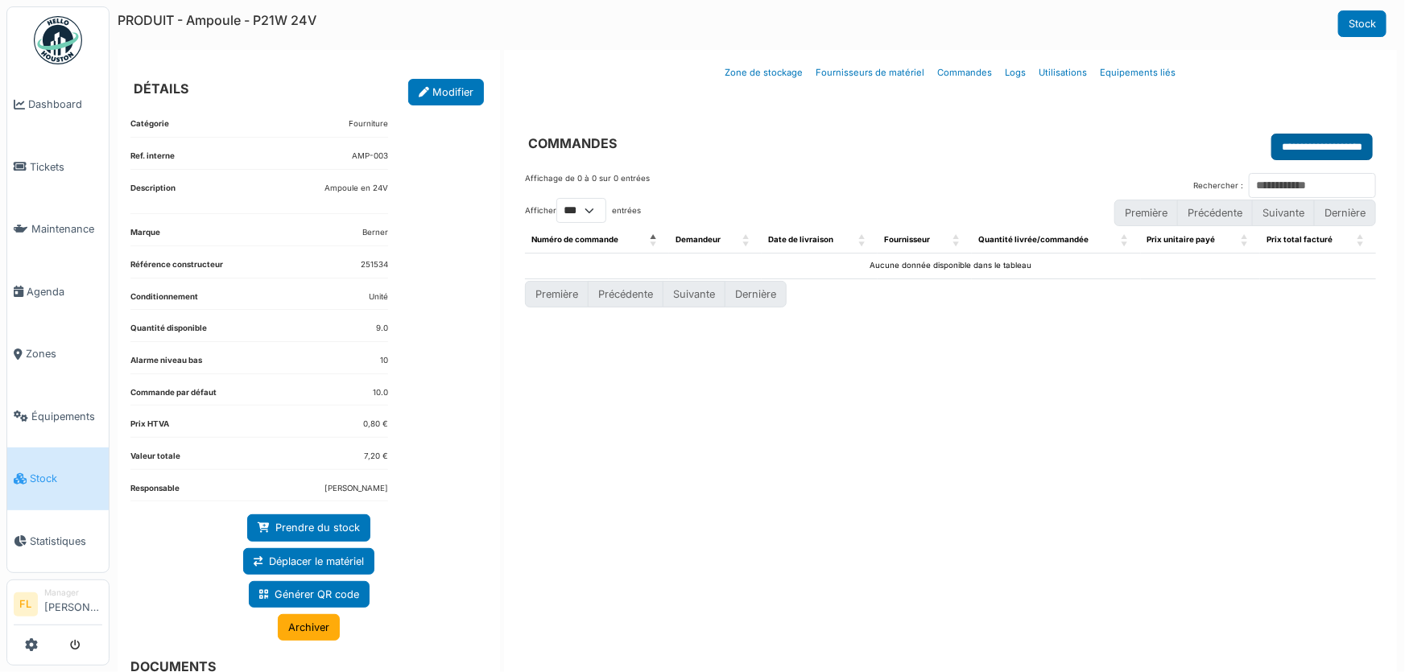
click at [1302, 150] on input "**********" at bounding box center [1322, 147] width 101 height 27
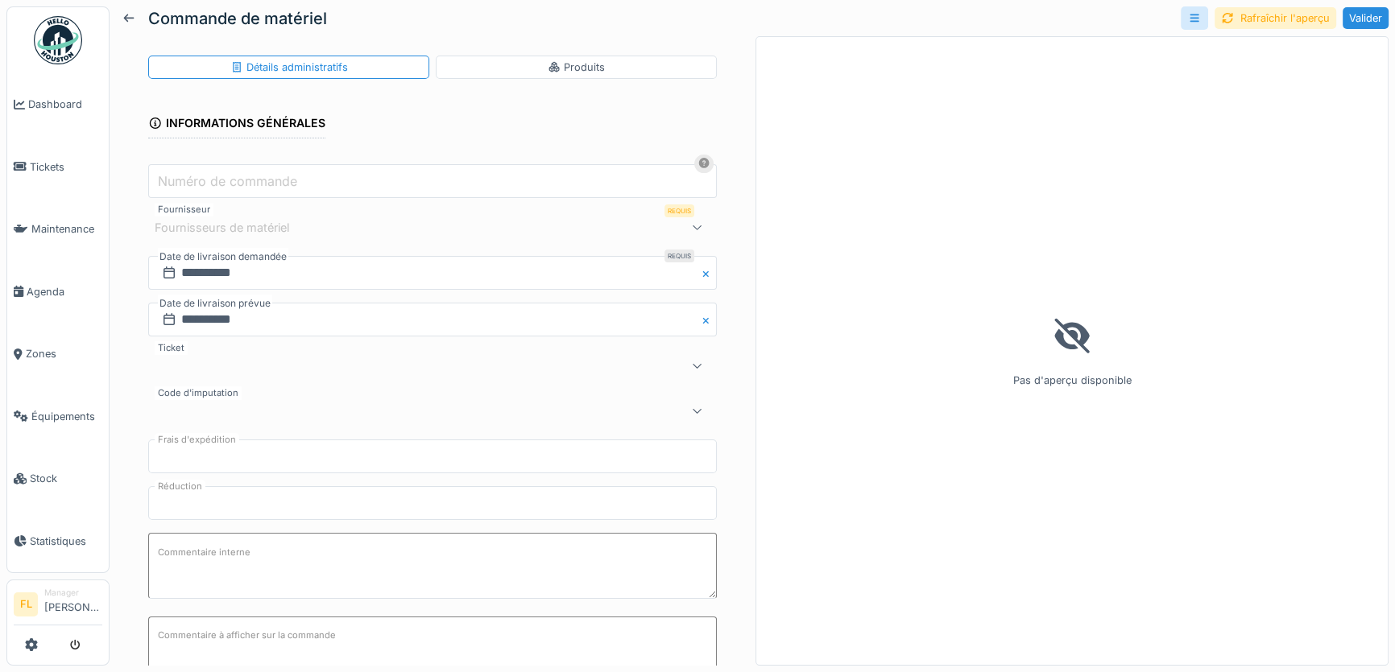
click at [693, 225] on icon at bounding box center [697, 227] width 9 height 5
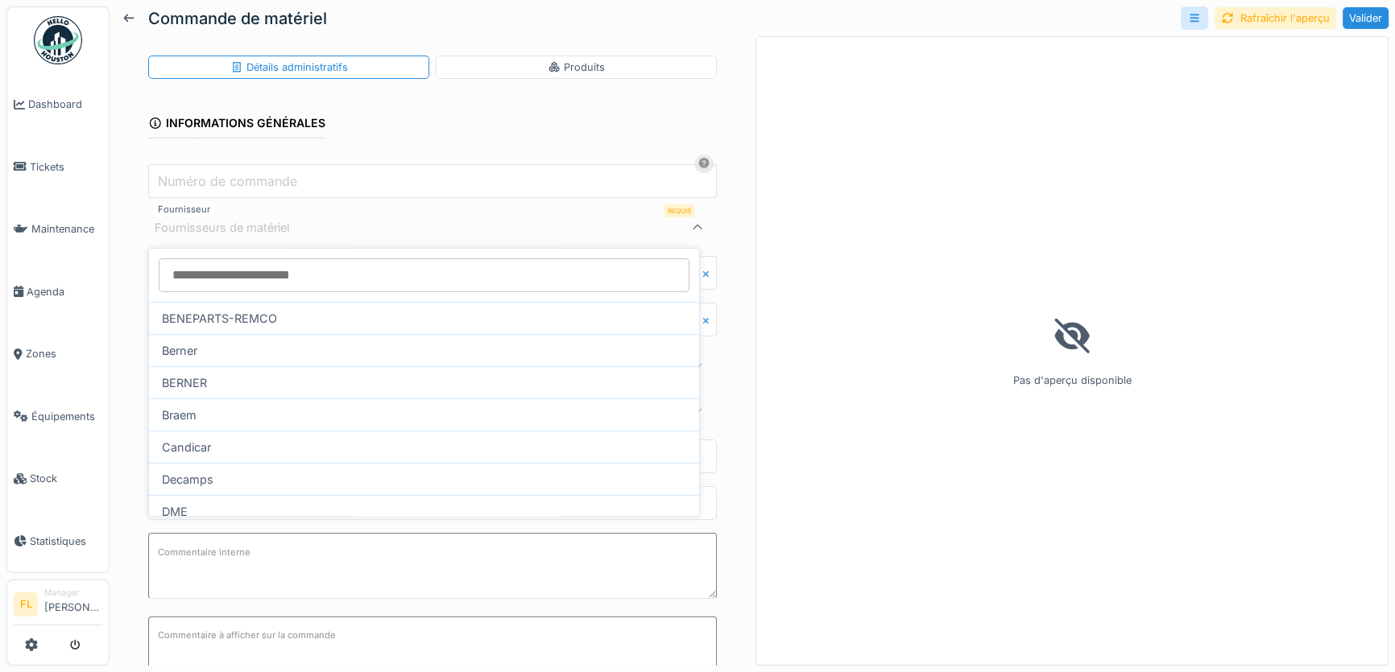
click at [691, 223] on icon at bounding box center [697, 227] width 13 height 10
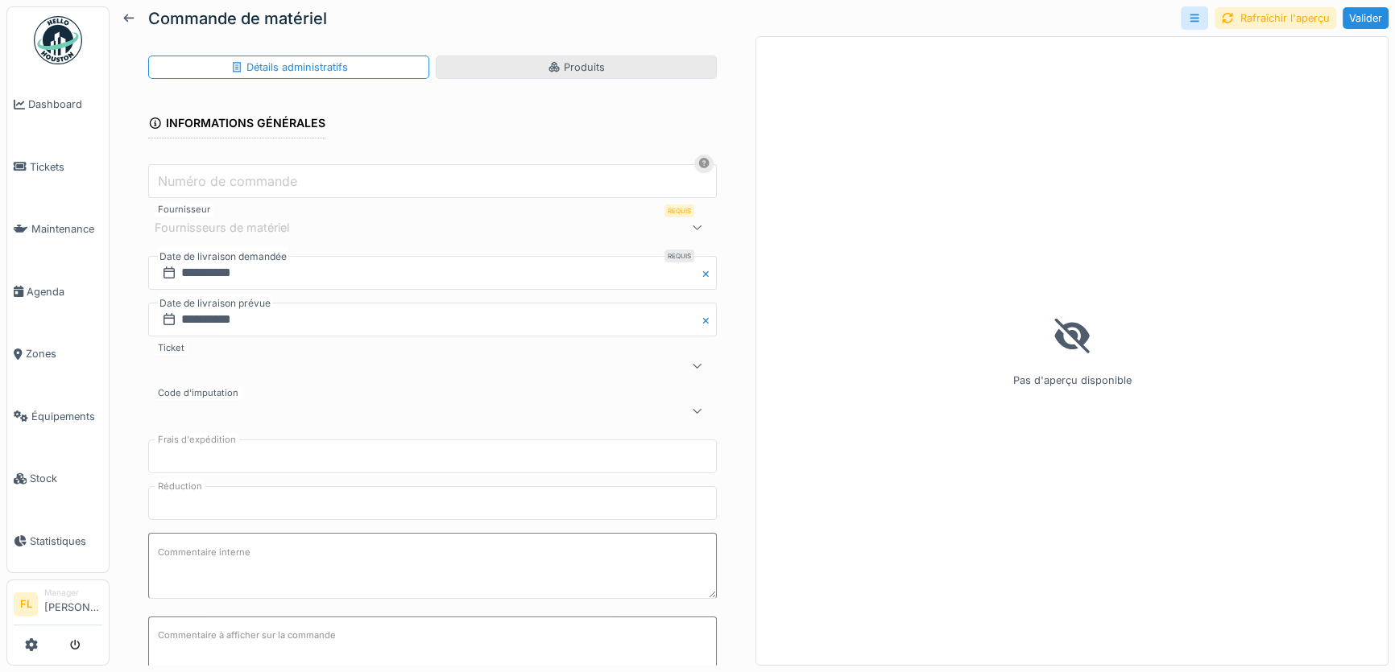
click at [625, 66] on div "Produits" at bounding box center [576, 67] width 281 height 23
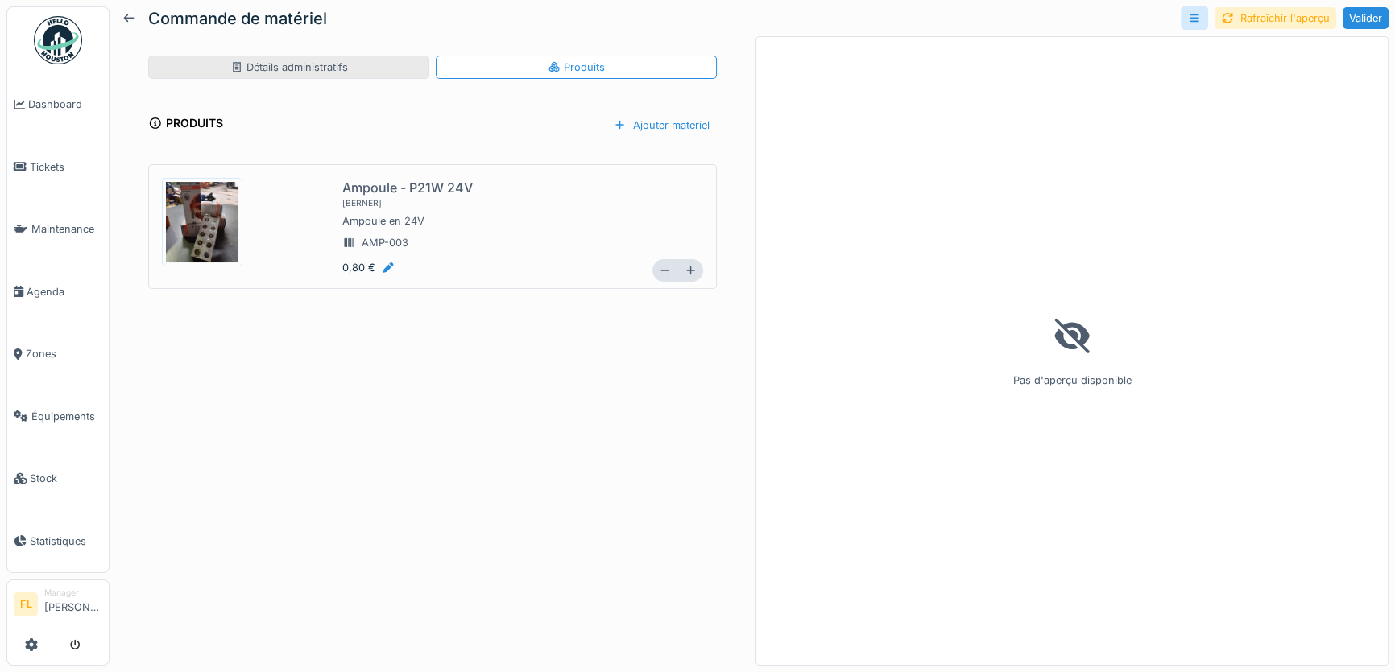
click at [349, 72] on div "Détails administratifs" at bounding box center [288, 67] width 281 height 23
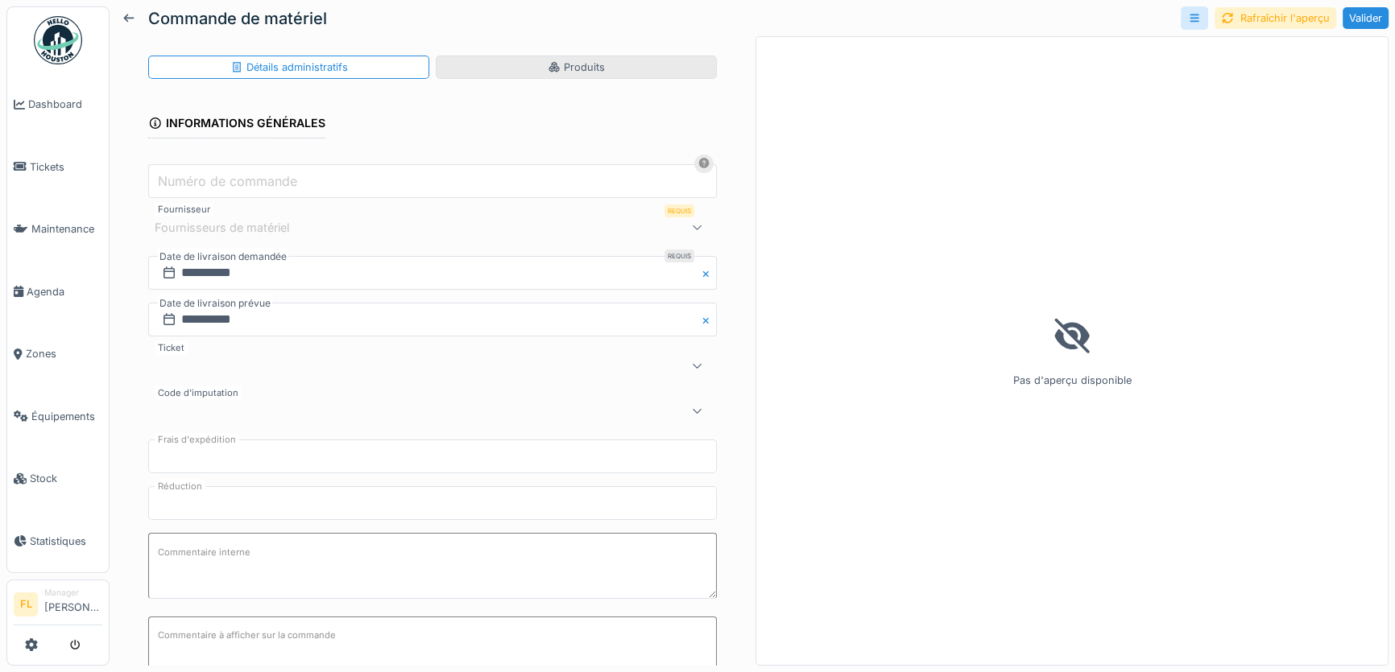
click at [639, 72] on div "Produits" at bounding box center [576, 67] width 281 height 23
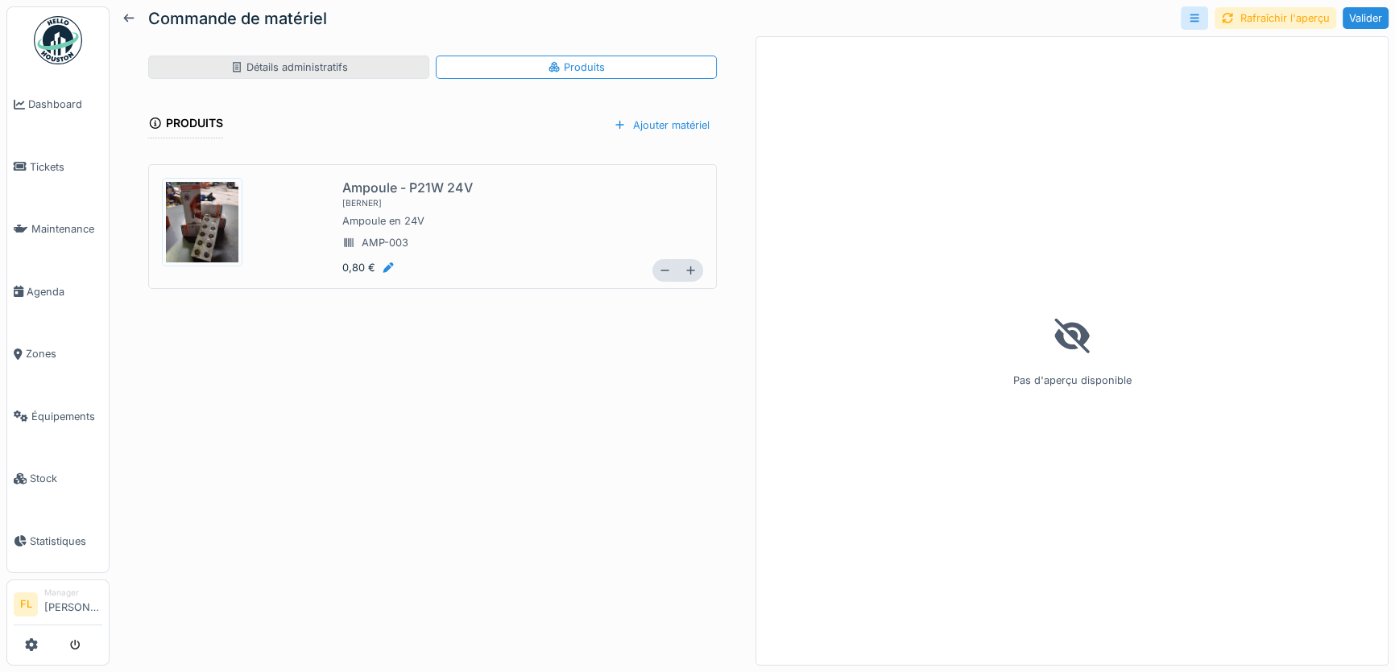
click at [339, 77] on div "Détails administratifs" at bounding box center [288, 67] width 281 height 23
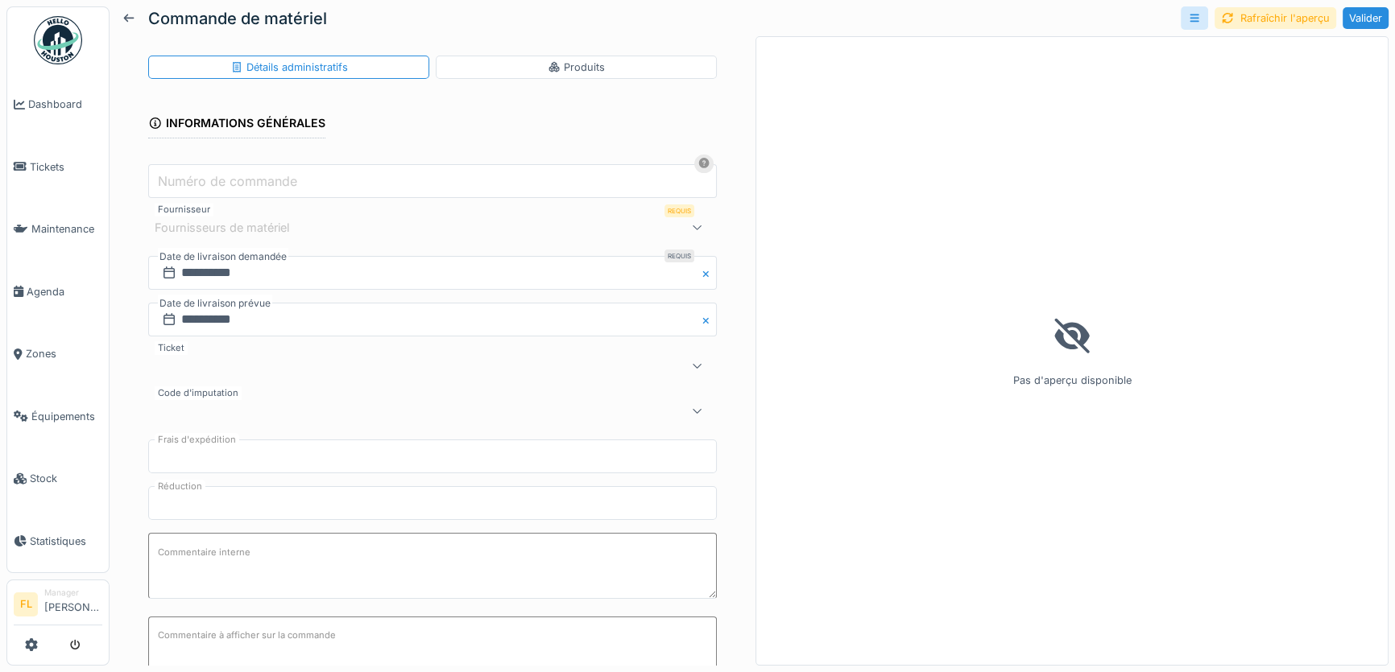
click at [691, 230] on icon at bounding box center [697, 227] width 13 height 10
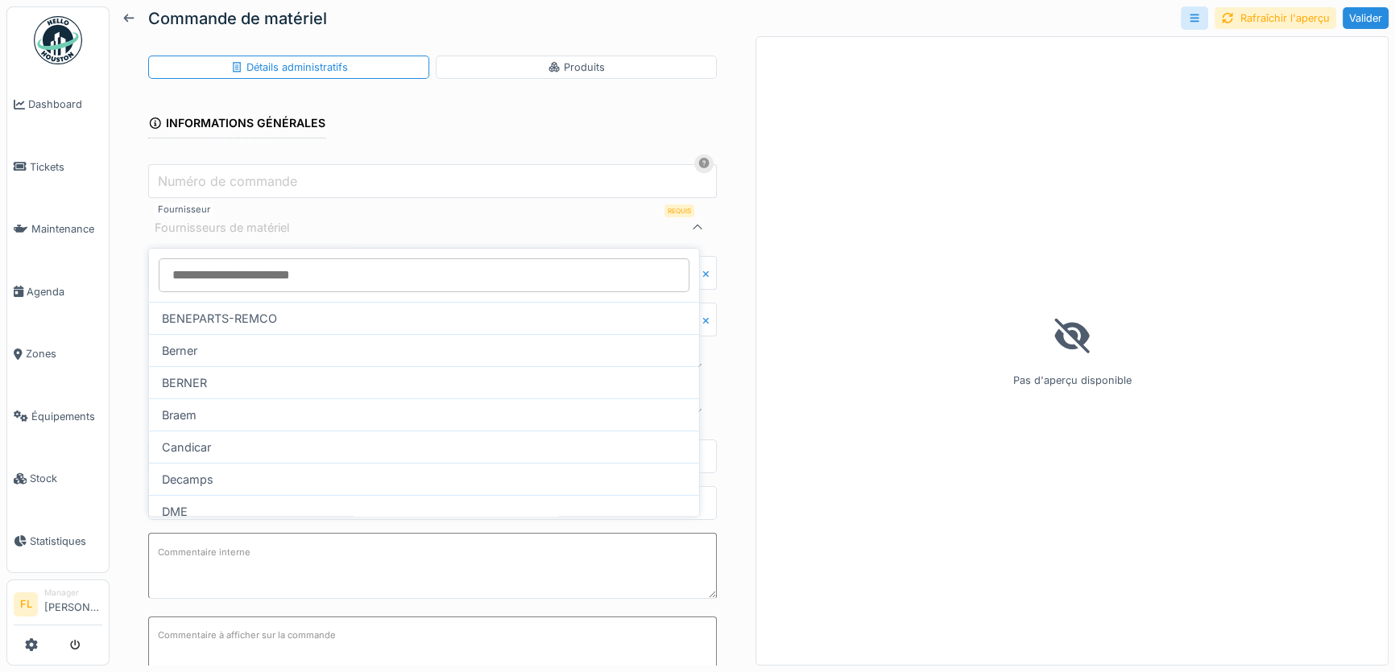
click at [691, 230] on icon at bounding box center [697, 227] width 13 height 10
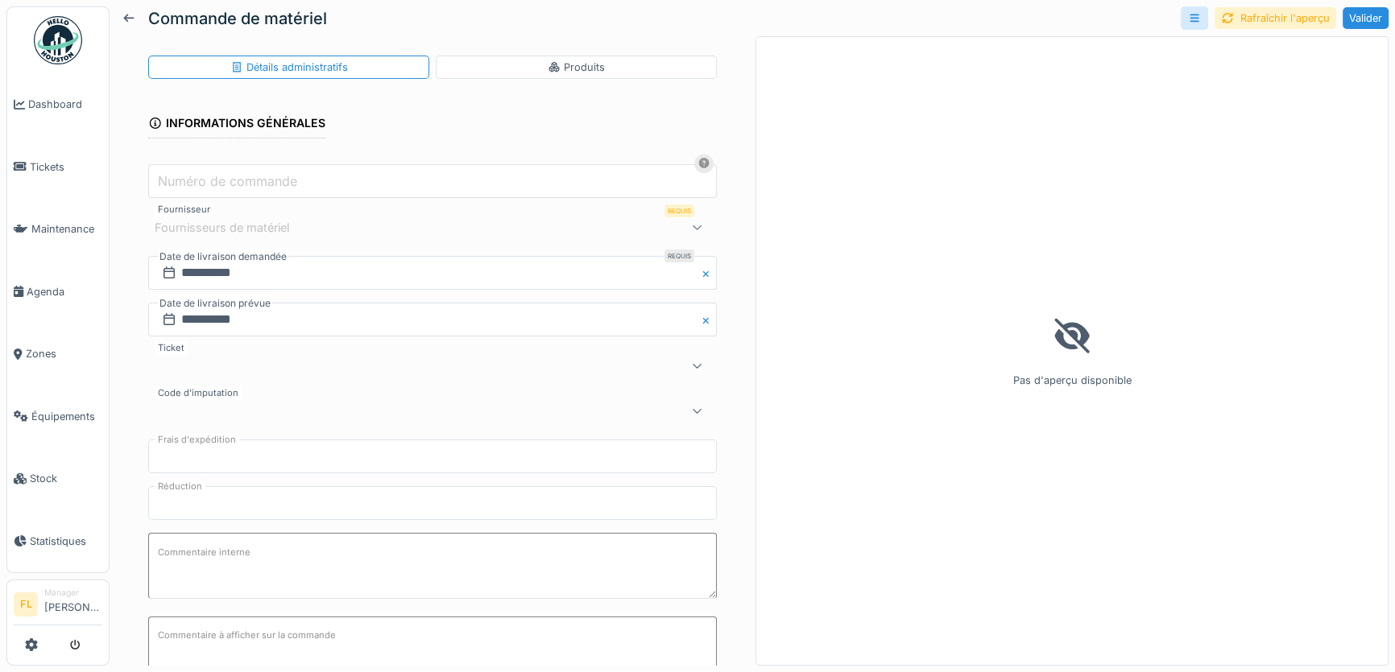
click at [230, 129] on div "Informations générales" at bounding box center [236, 124] width 177 height 27
click at [230, 126] on div "Informations générales" at bounding box center [236, 124] width 177 height 27
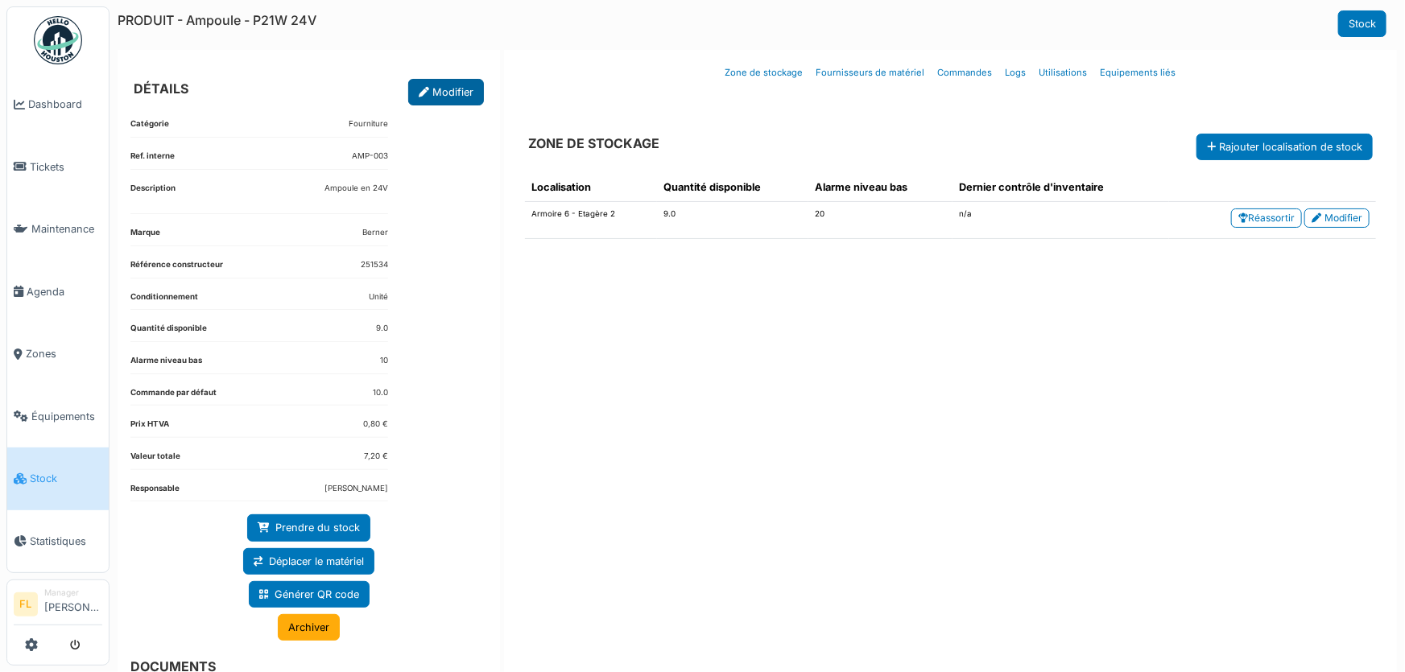
click at [468, 96] on link "Modifier" at bounding box center [446, 92] width 76 height 27
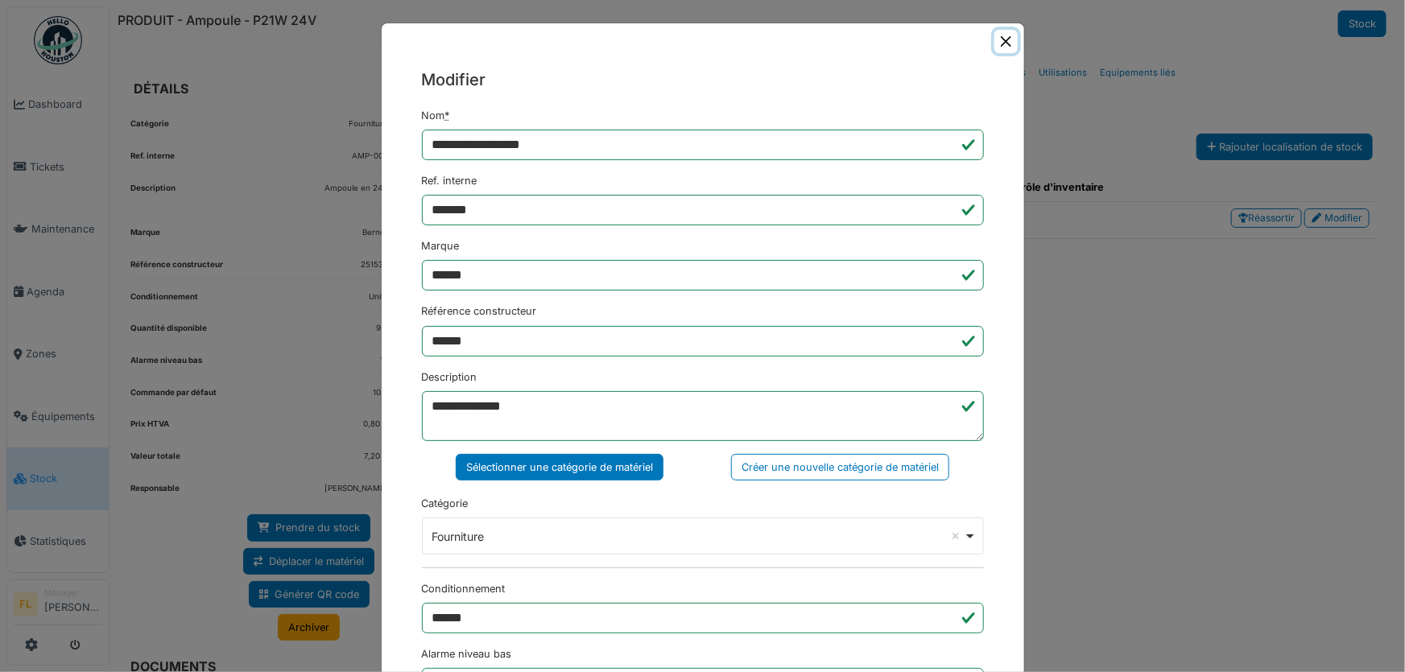
click at [1000, 40] on button "Close" at bounding box center [1006, 41] width 23 height 23
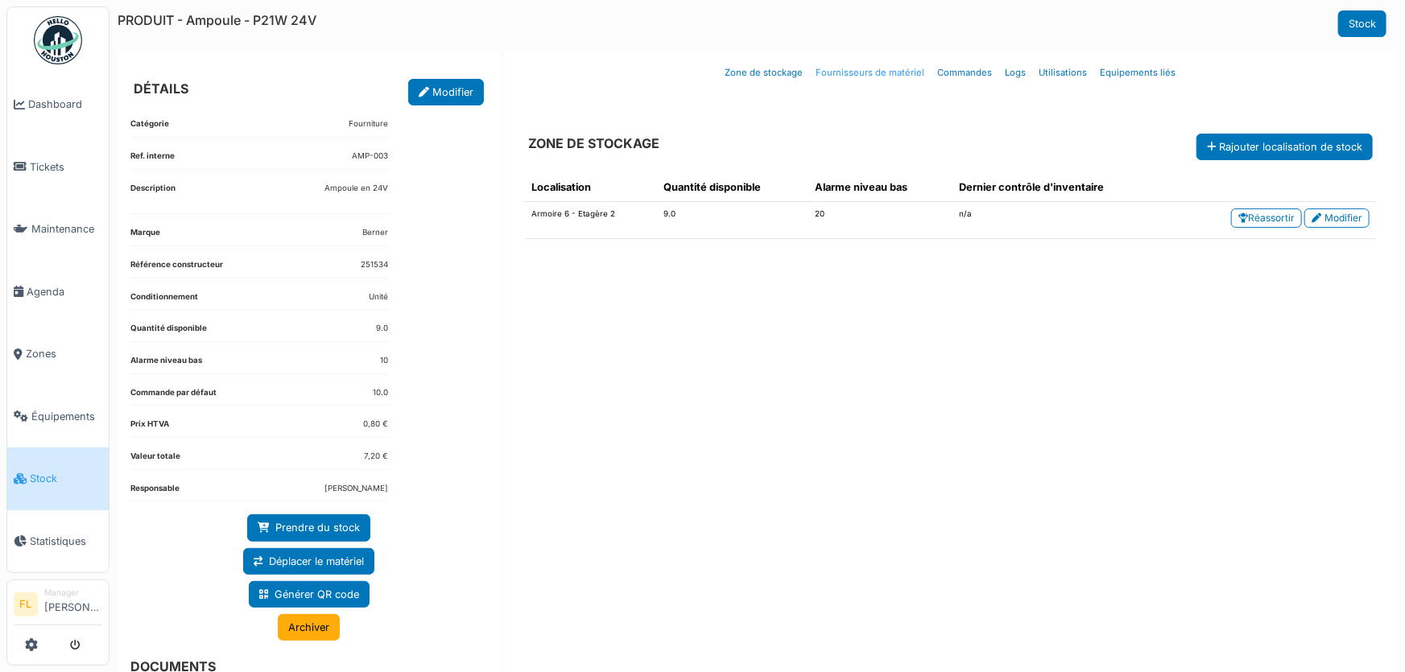
click at [869, 77] on link "Fournisseurs de matériel" at bounding box center [871, 73] width 122 height 38
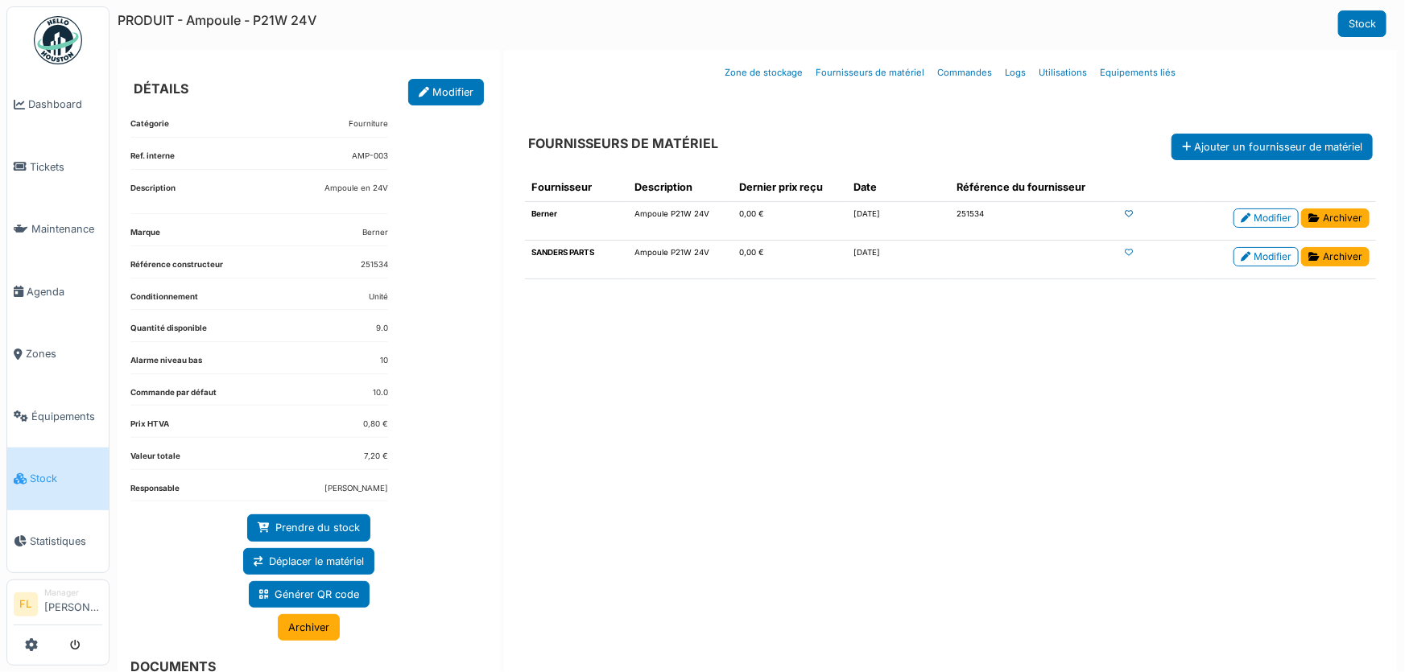
click at [1126, 214] on icon at bounding box center [1130, 214] width 8 height 8
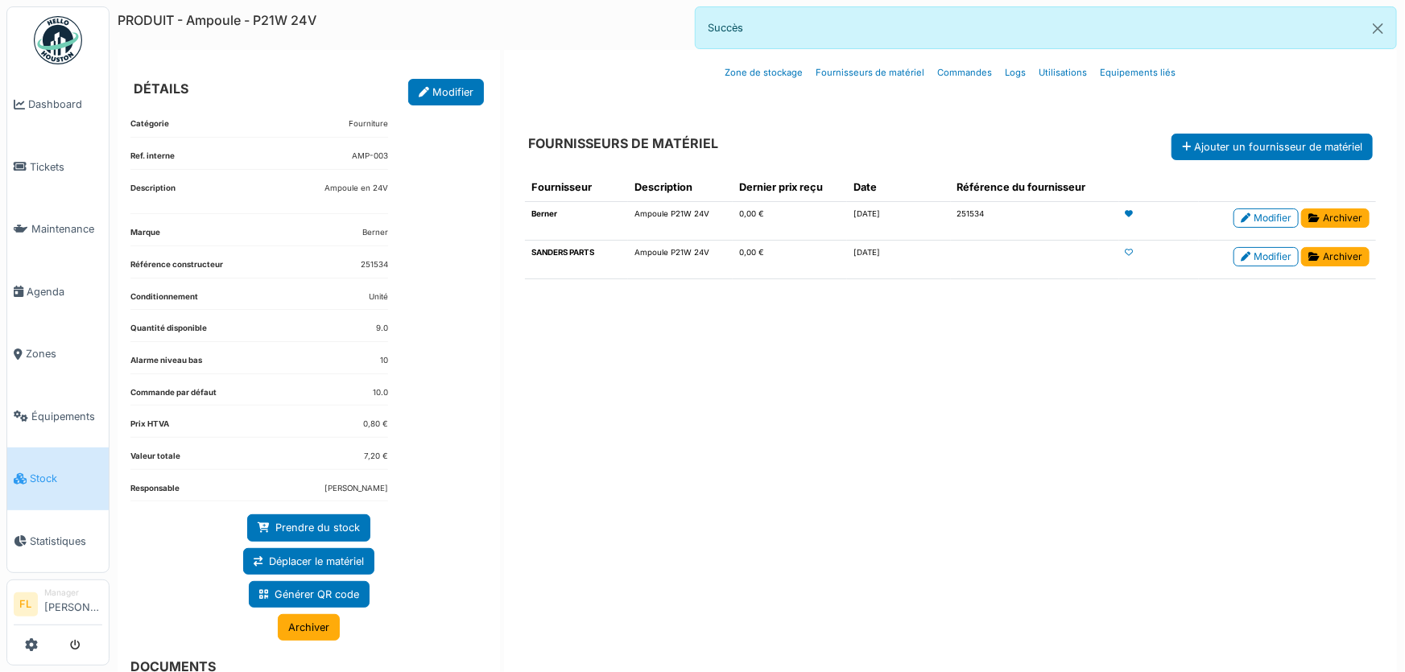
click at [1280, 93] on div "Détails Zone de stockage Fournisseurs de matériel Commandes Logs Utilisations E…" at bounding box center [950, 73] width 893 height 46
click at [1377, 31] on button "Close" at bounding box center [1378, 28] width 36 height 43
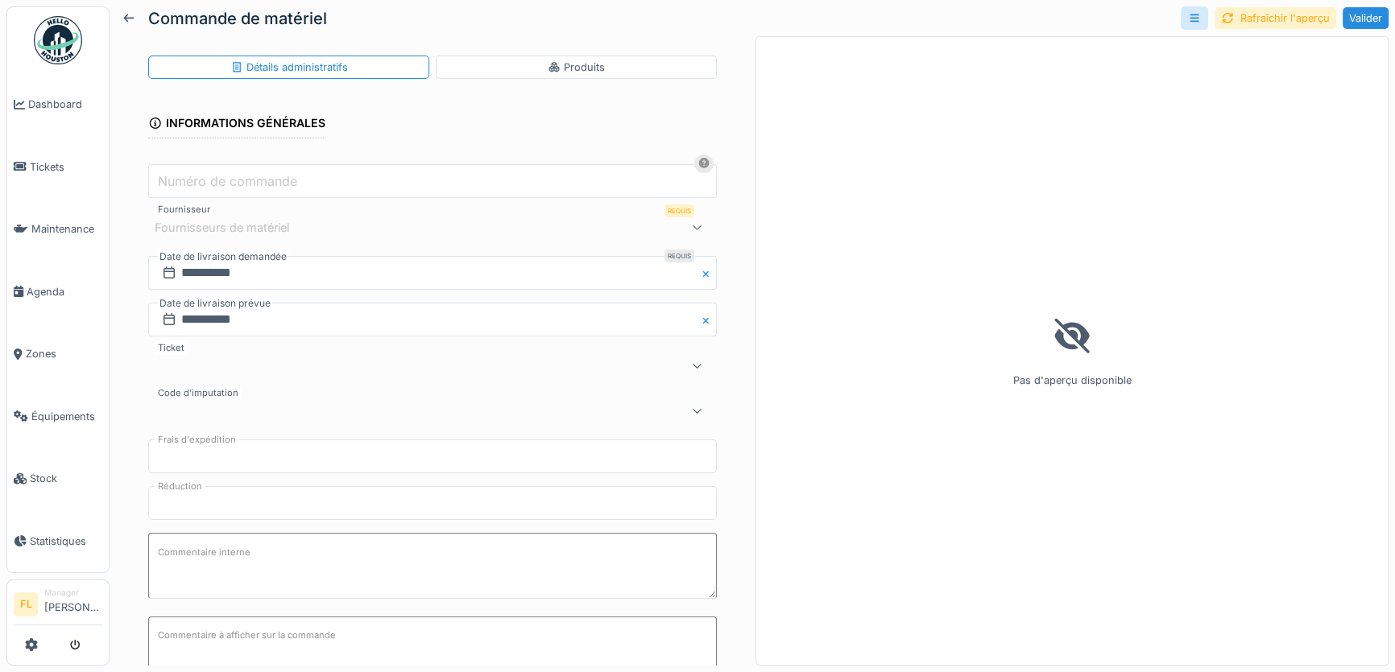
click at [693, 227] on icon at bounding box center [697, 227] width 9 height 5
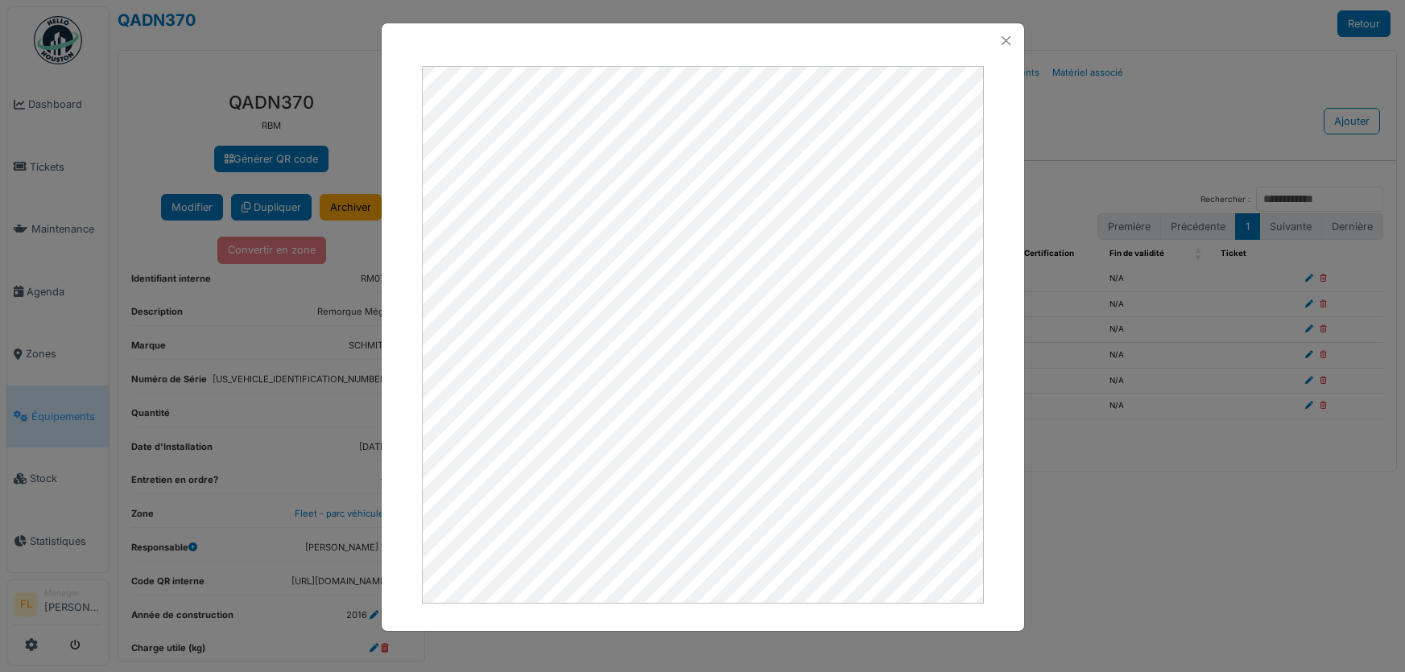
select select "***"
drag, startPoint x: 1010, startPoint y: 41, endPoint x: 982, endPoint y: 52, distance: 29.3
click at [1009, 42] on button "Close" at bounding box center [1006, 41] width 22 height 22
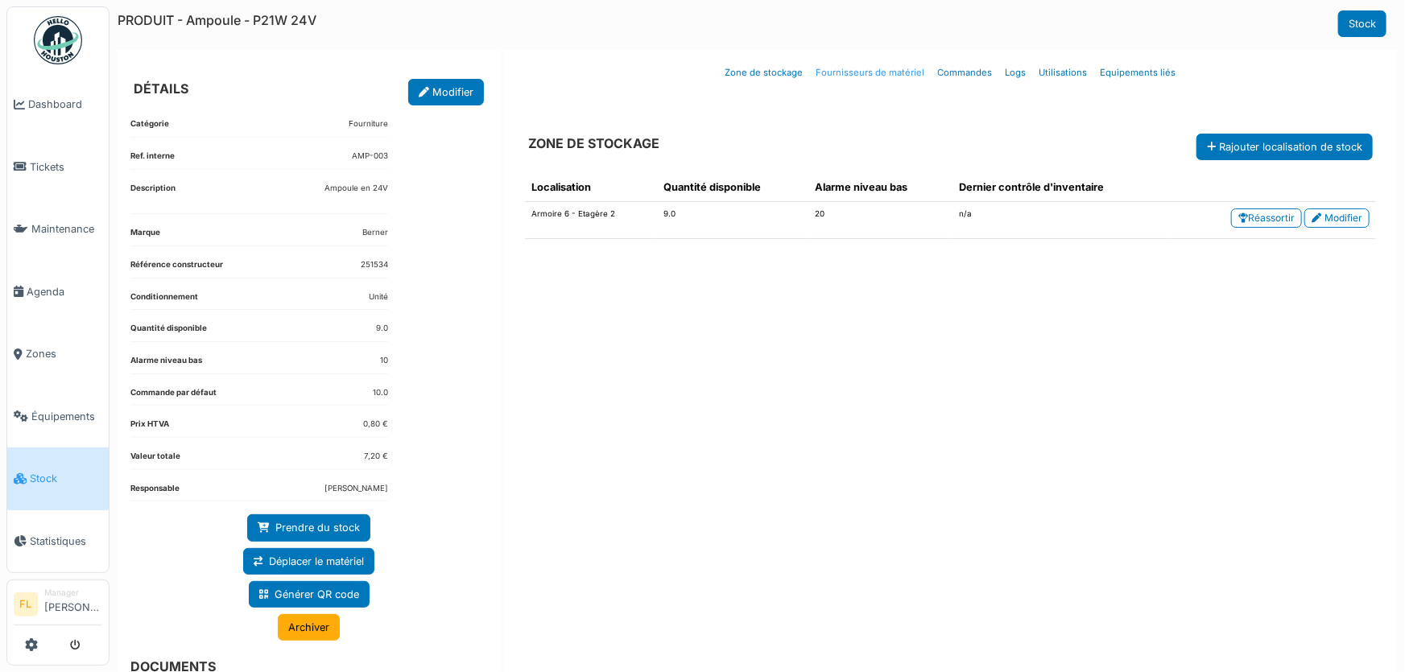
click at [891, 71] on link "Fournisseurs de matériel" at bounding box center [871, 73] width 122 height 38
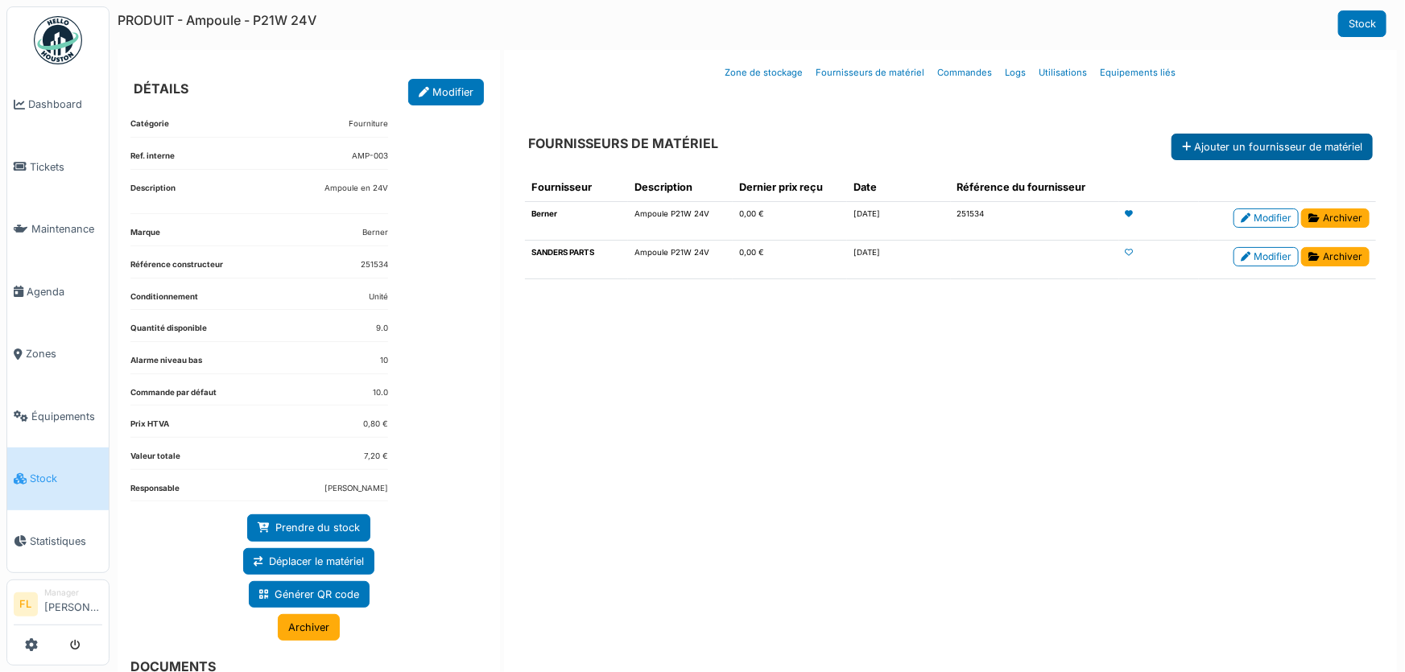
click at [1226, 139] on button "Ajouter un fournisseur de matériel" at bounding box center [1272, 147] width 201 height 27
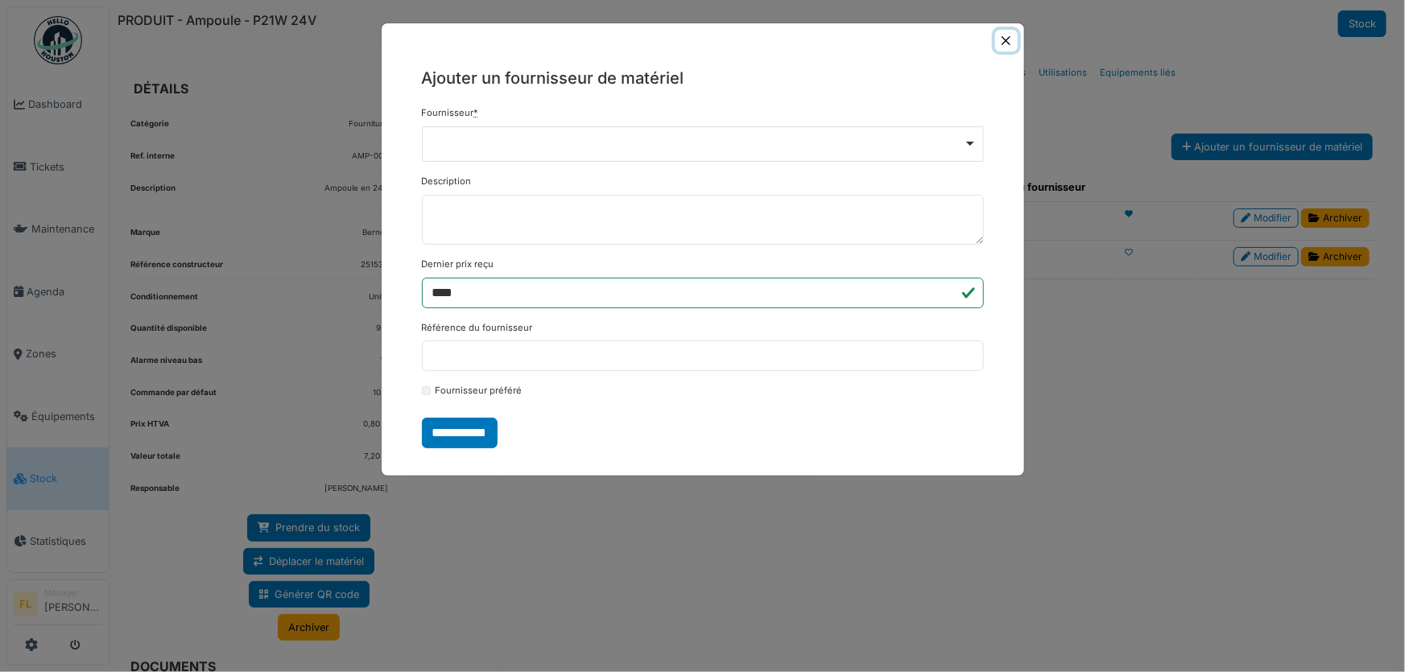
click at [1003, 40] on button "Close" at bounding box center [1006, 41] width 22 height 22
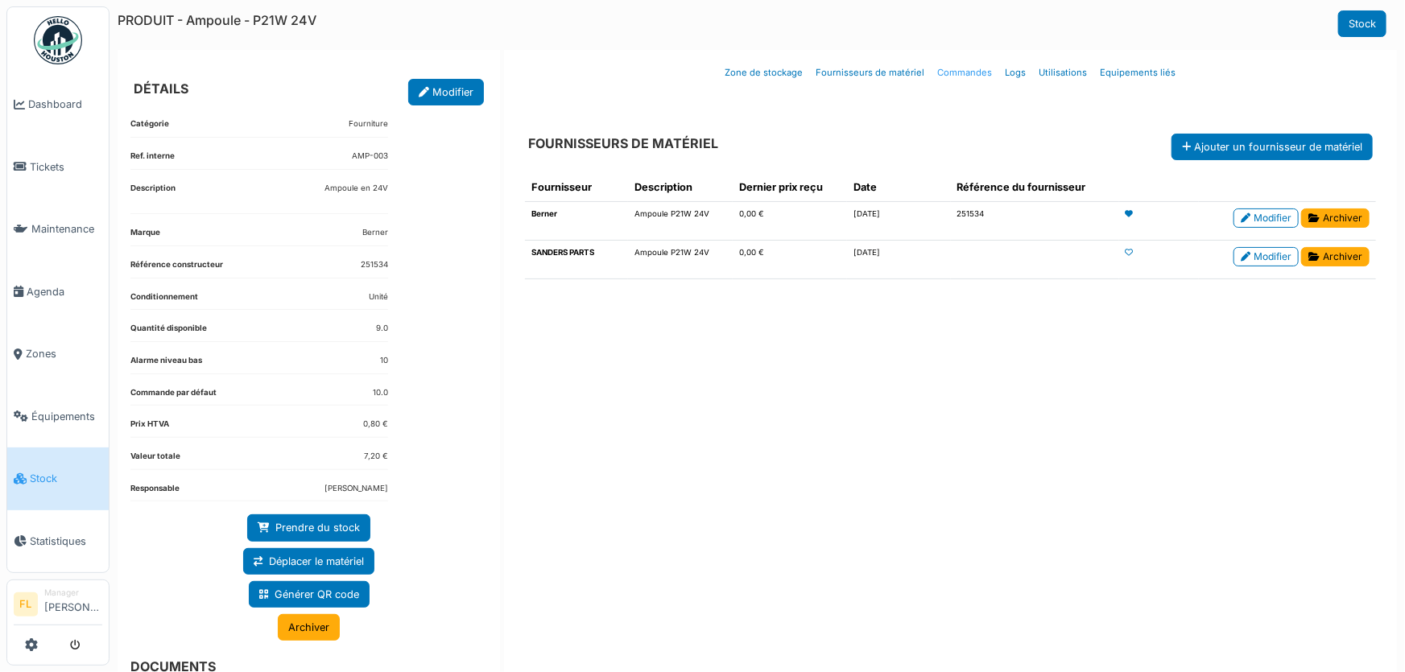
click at [953, 76] on link "Commandes" at bounding box center [966, 73] width 68 height 38
select select "***"
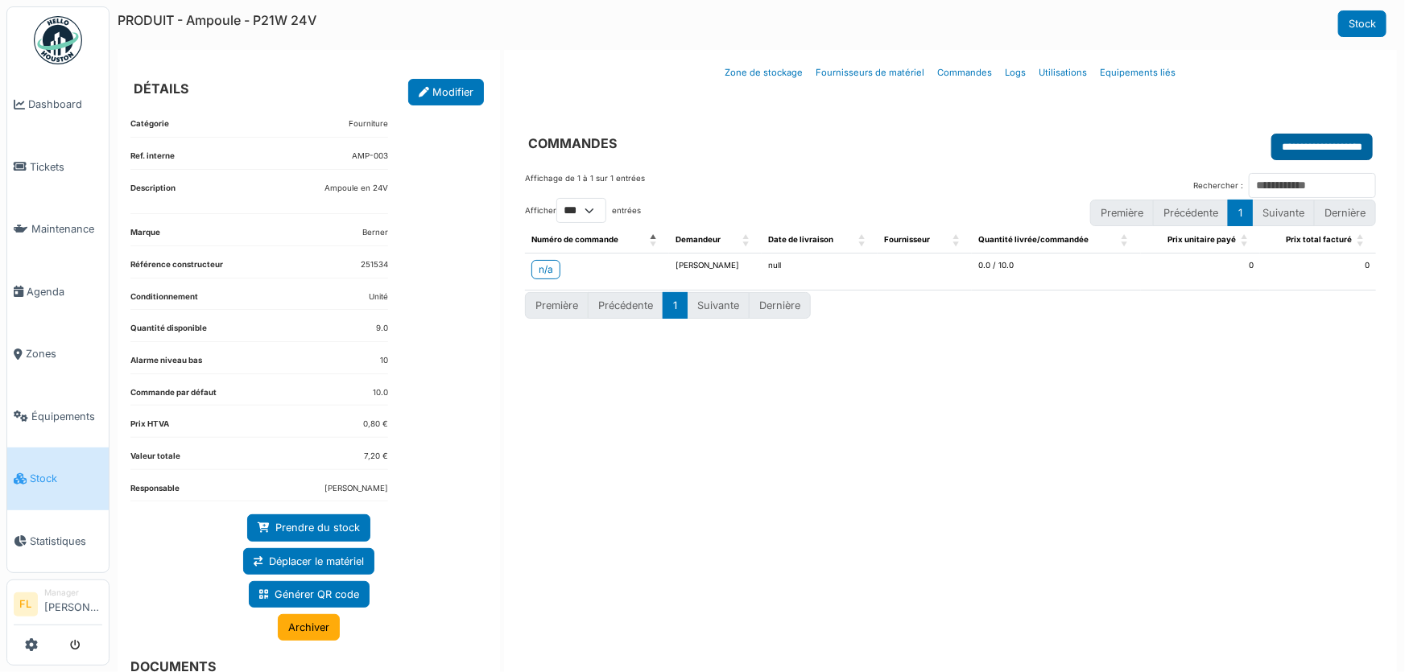
click at [1309, 151] on input "**********" at bounding box center [1322, 147] width 101 height 27
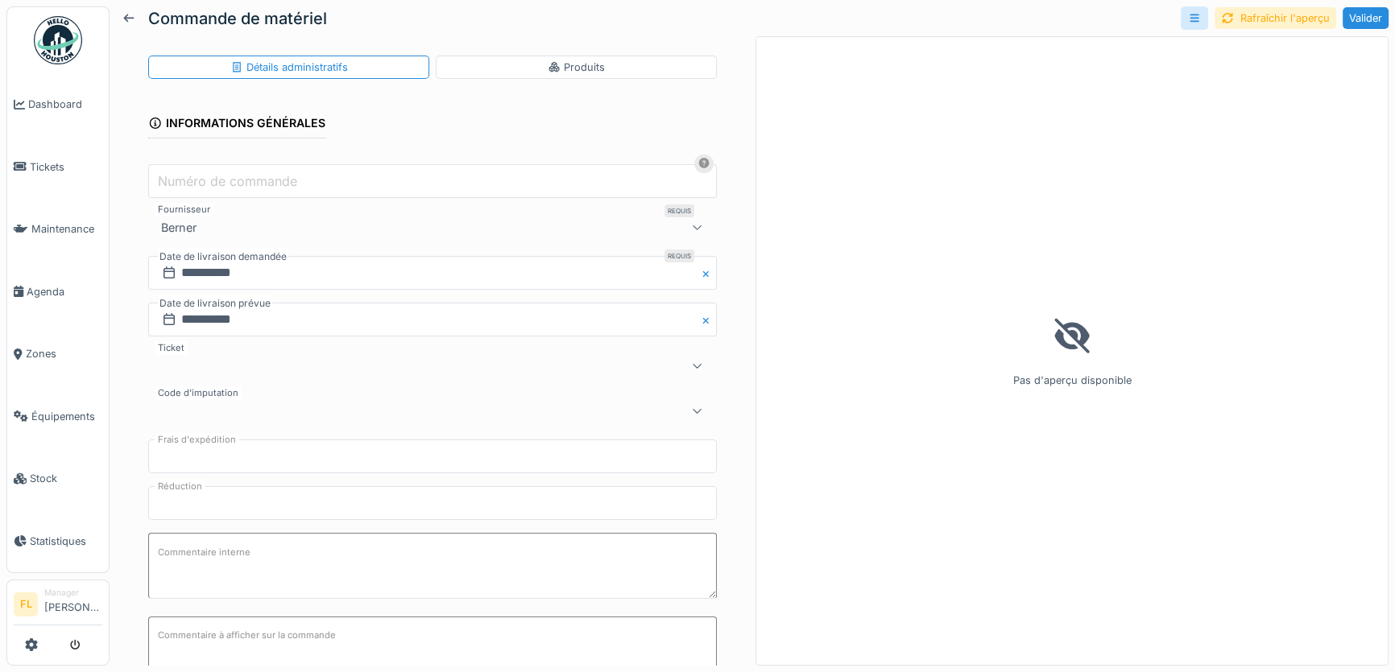
click at [688, 225] on div at bounding box center [697, 227] width 39 height 32
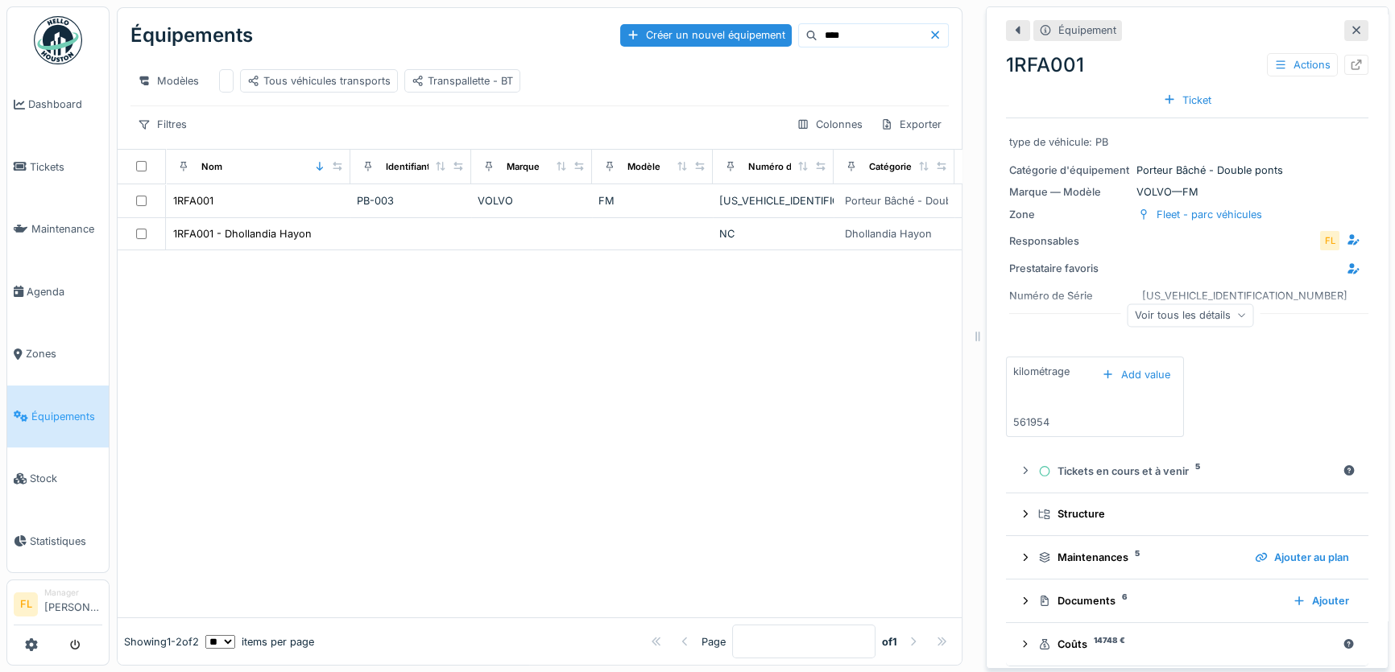
drag, startPoint x: 828, startPoint y: 36, endPoint x: 744, endPoint y: 35, distance: 83.8
click at [744, 35] on div "Créer un nouvel équipement ****" at bounding box center [784, 35] width 329 height 24
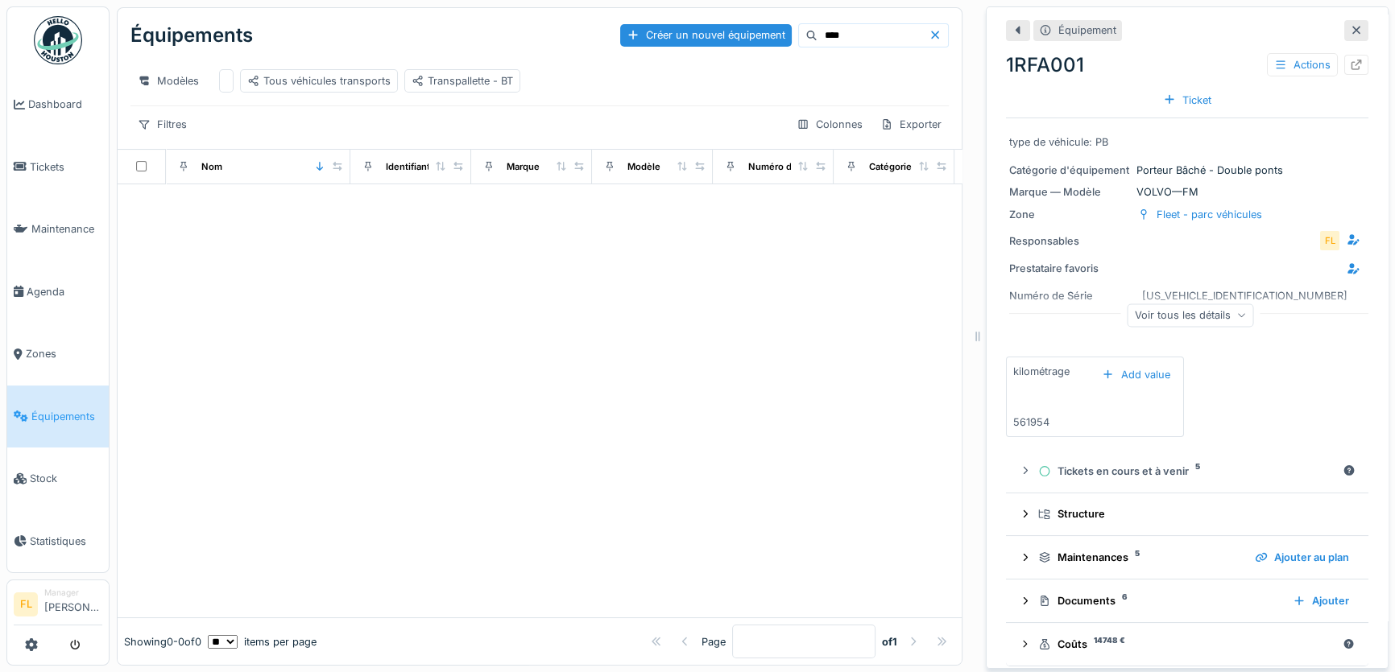
type input "****"
click at [1350, 27] on icon at bounding box center [1356, 30] width 13 height 10
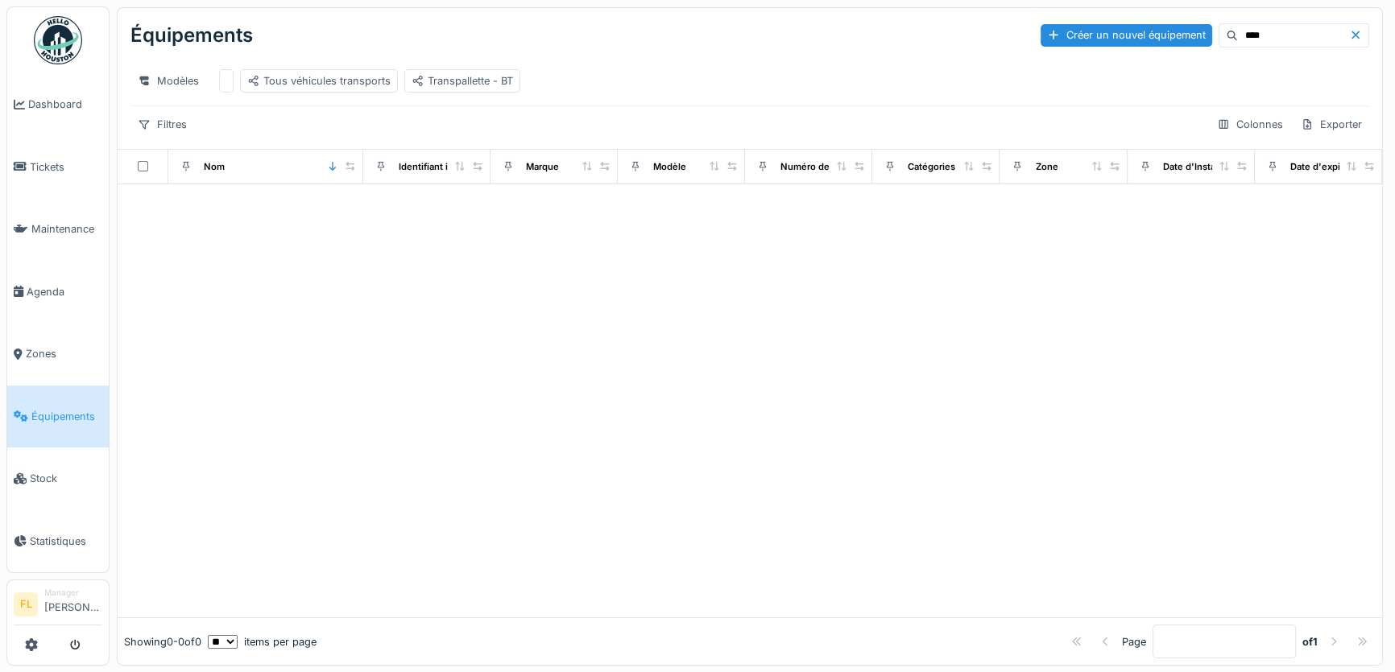
drag, startPoint x: 40, startPoint y: 407, endPoint x: 298, endPoint y: 334, distance: 267.9
click at [40, 409] on span "Équipements" at bounding box center [66, 416] width 71 height 15
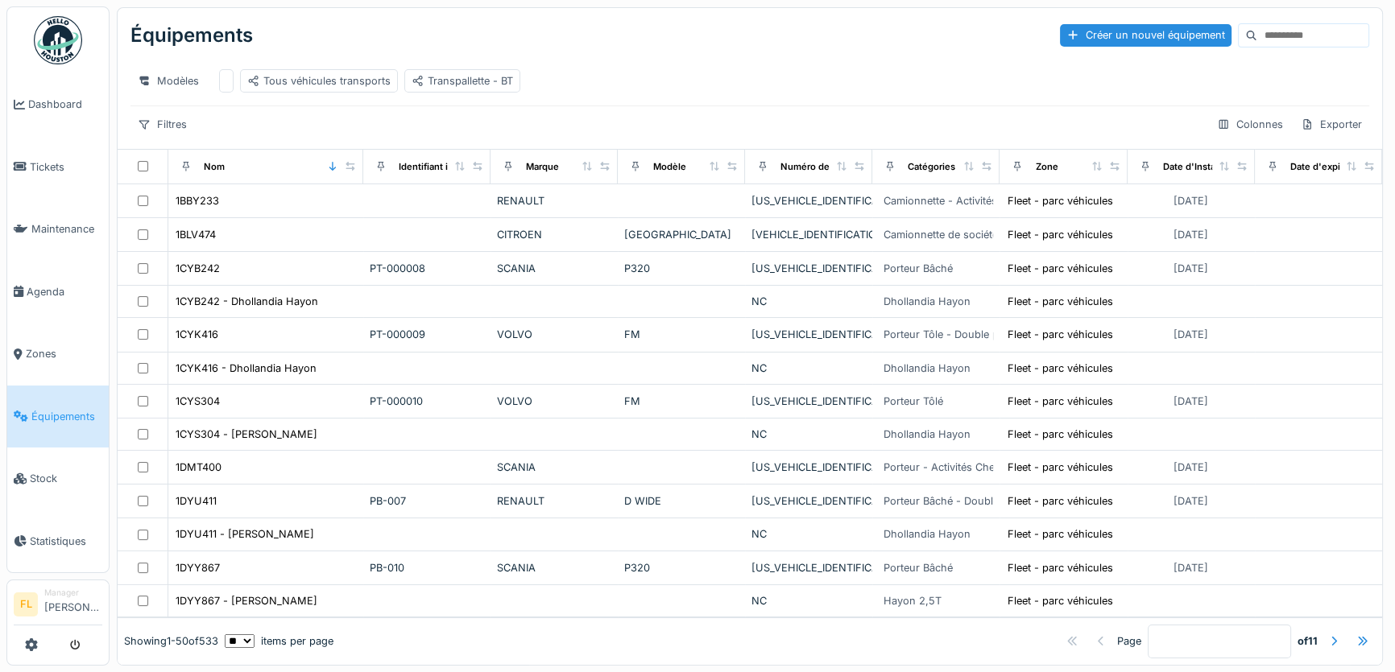
click at [1257, 28] on input at bounding box center [1312, 35] width 111 height 23
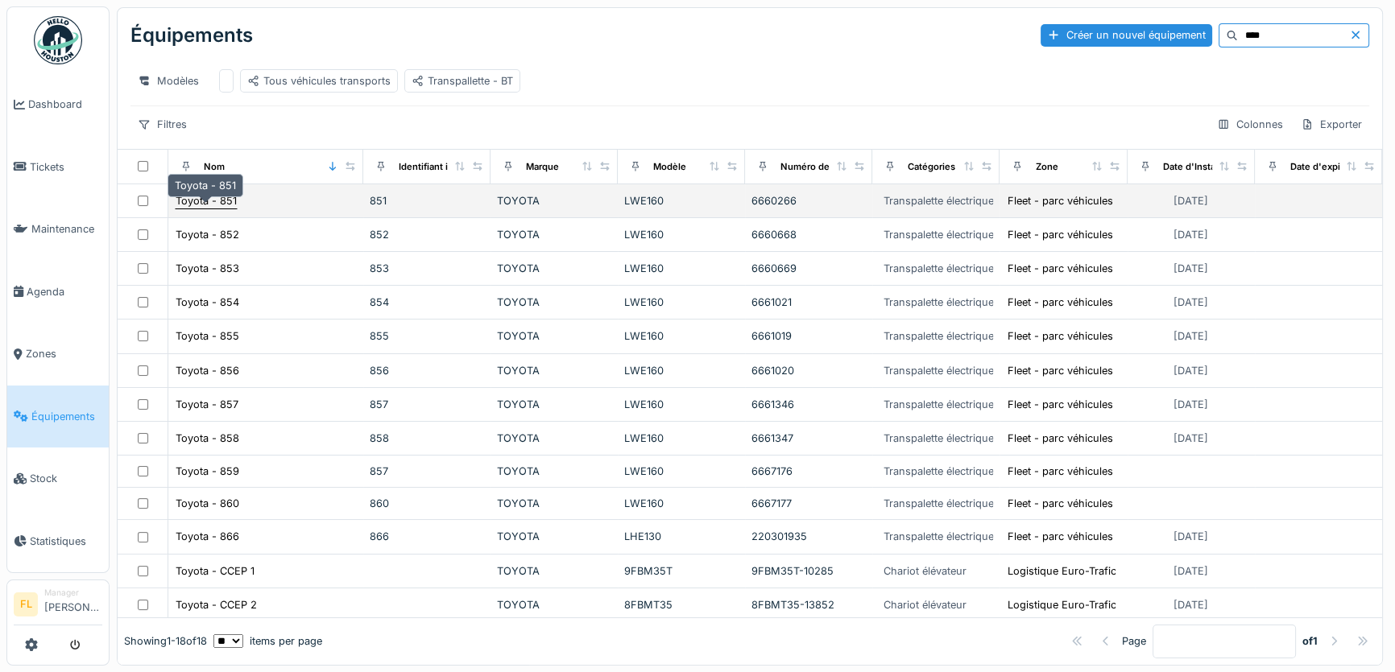
type input "****"
click at [225, 209] on div "Toyota - 851" at bounding box center [206, 200] width 61 height 15
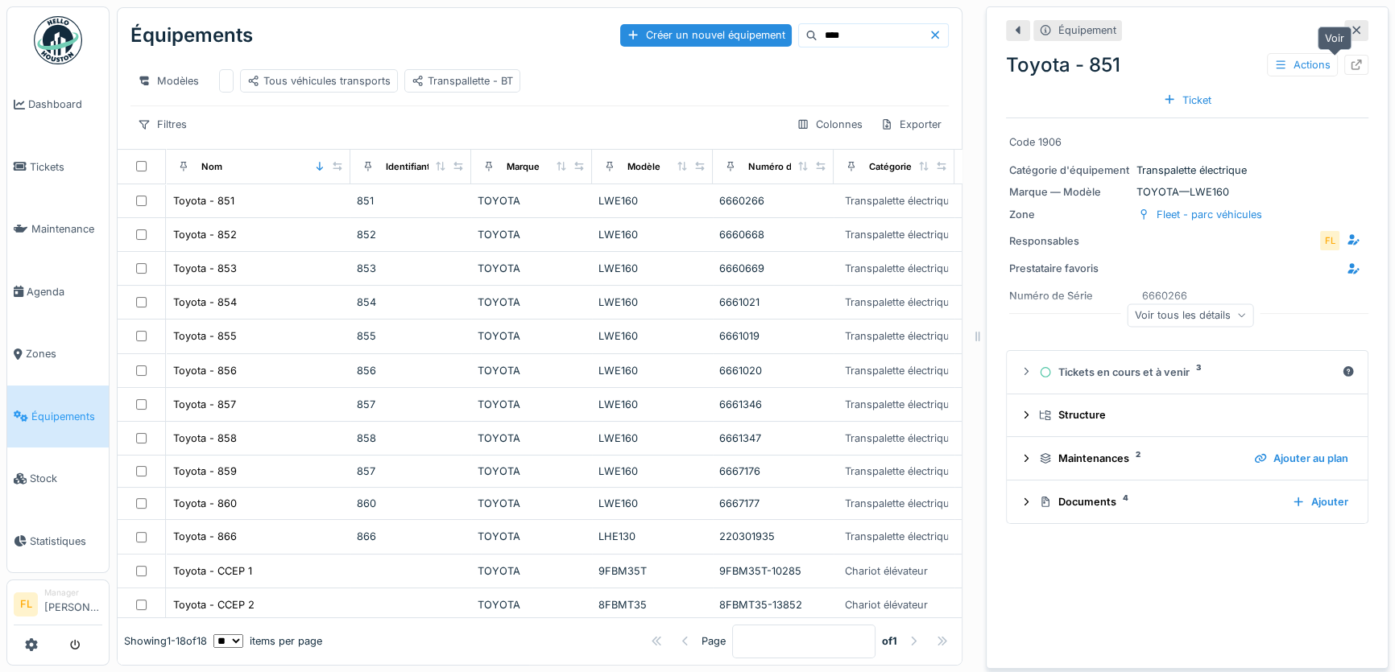
click at [1350, 63] on icon at bounding box center [1356, 65] width 13 height 10
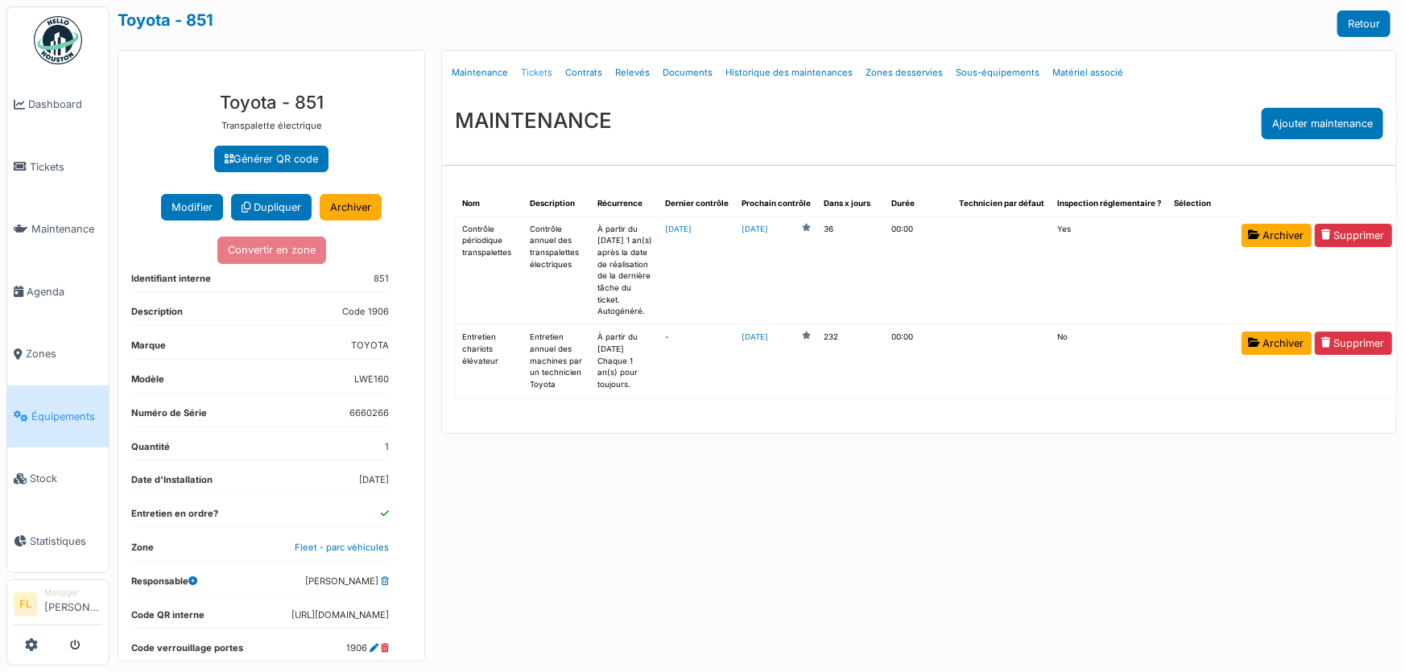
click at [541, 69] on link "Tickets" at bounding box center [537, 73] width 44 height 38
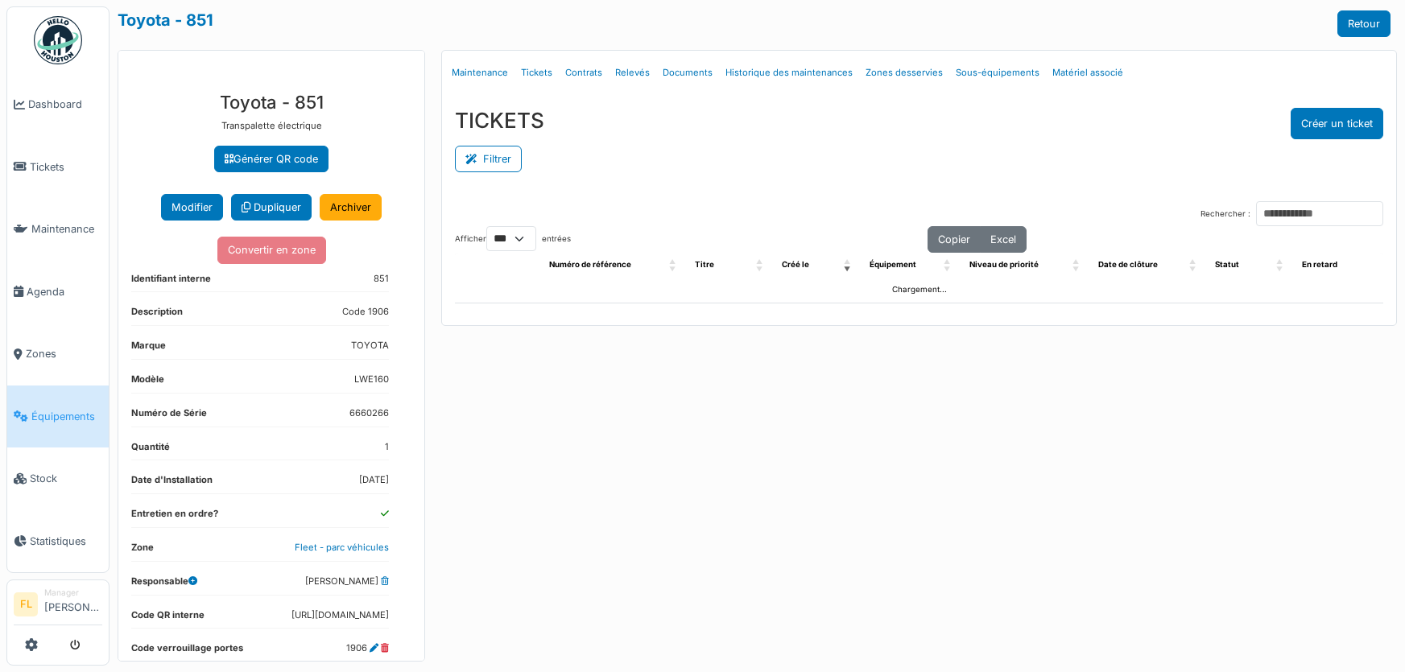
select select "***"
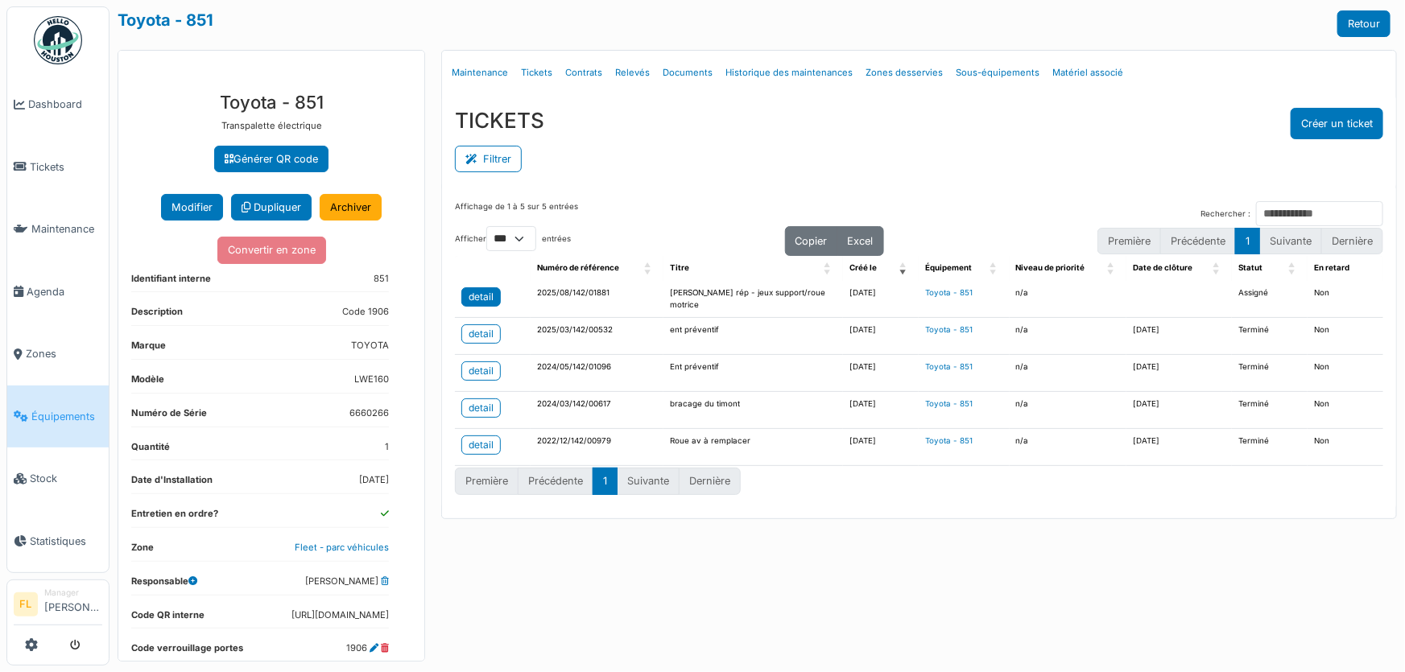
click at [475, 298] on div "detail" at bounding box center [481, 297] width 25 height 14
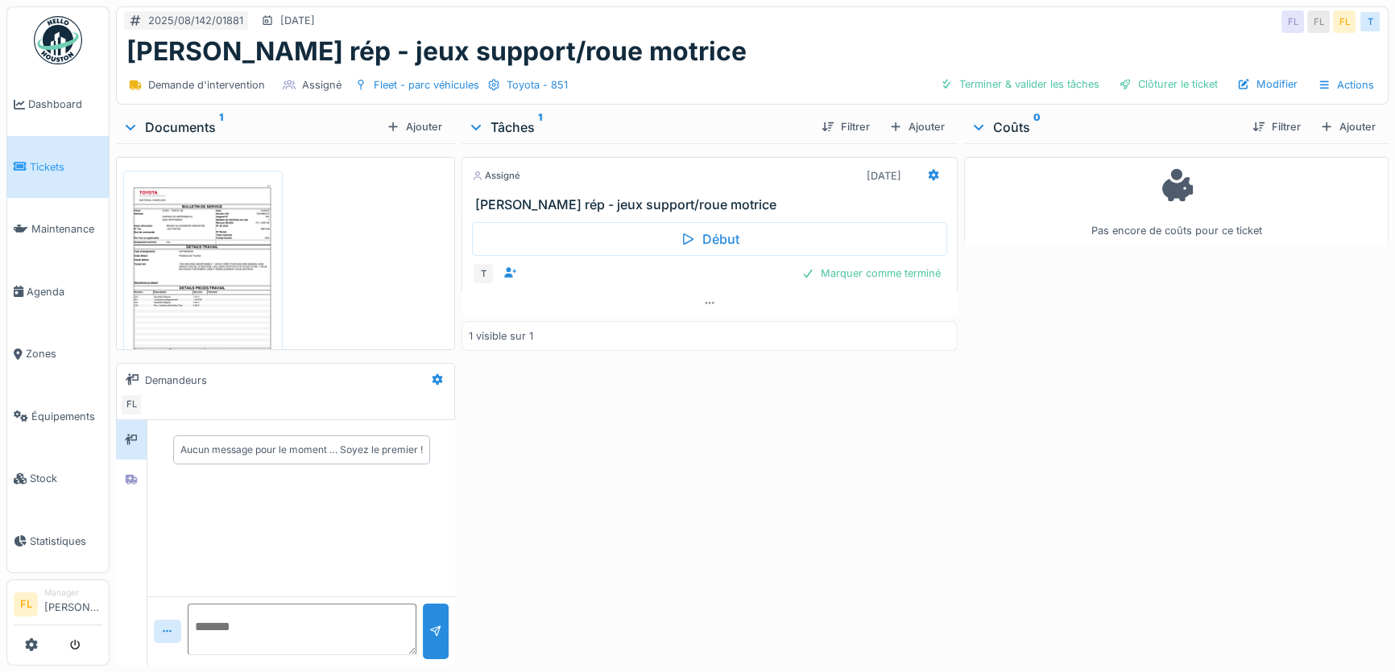
click at [259, 250] on img at bounding box center [202, 281] width 151 height 213
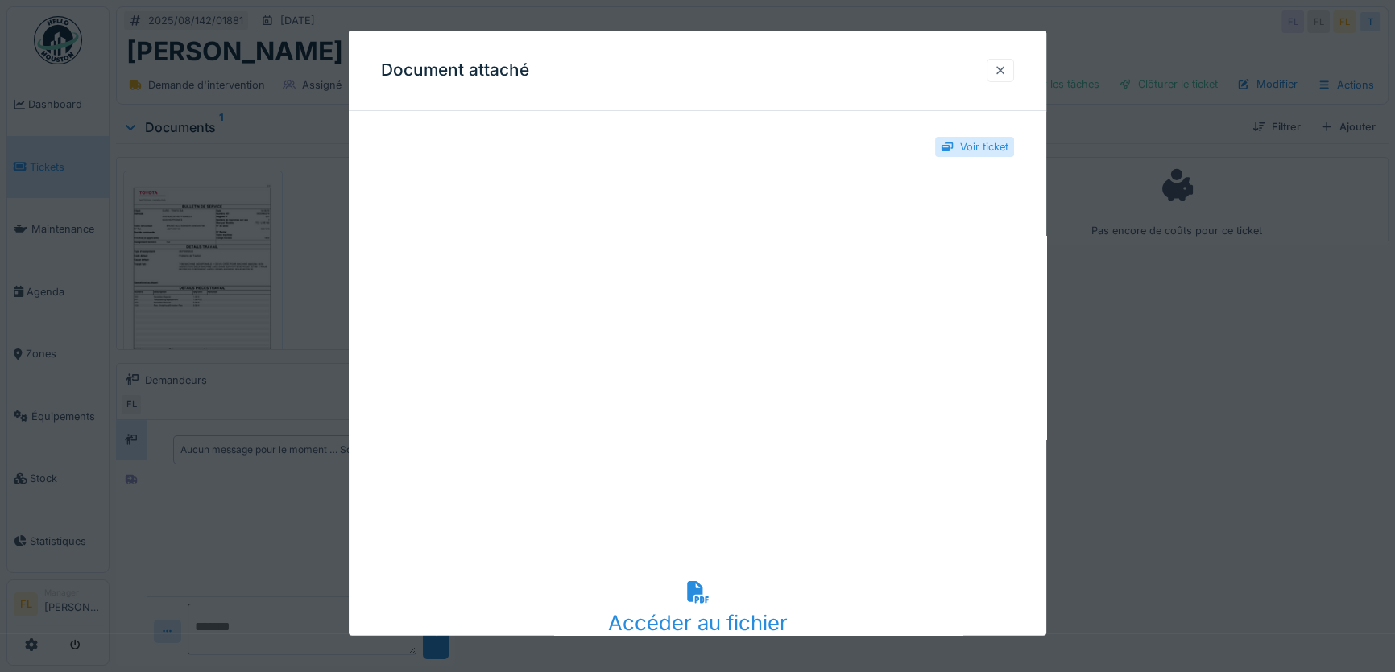
click at [1007, 76] on div at bounding box center [1000, 69] width 13 height 15
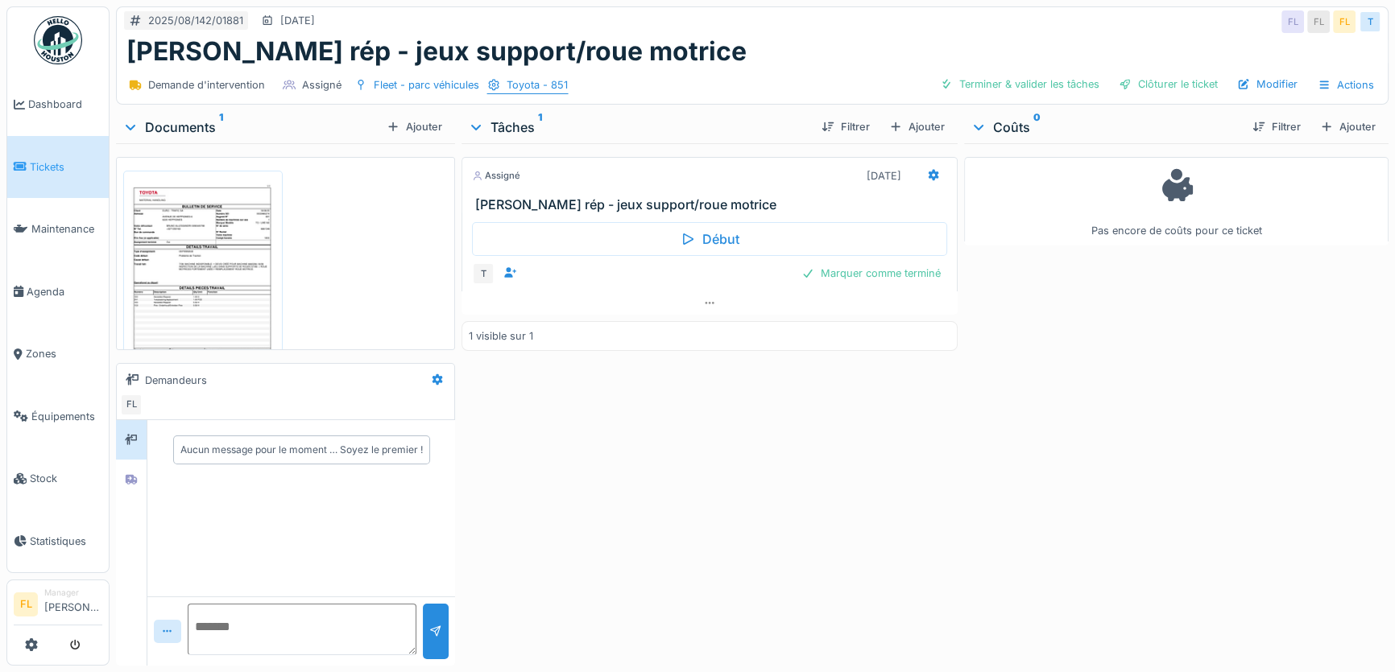
click at [545, 91] on div "Toyota - 851" at bounding box center [537, 84] width 61 height 15
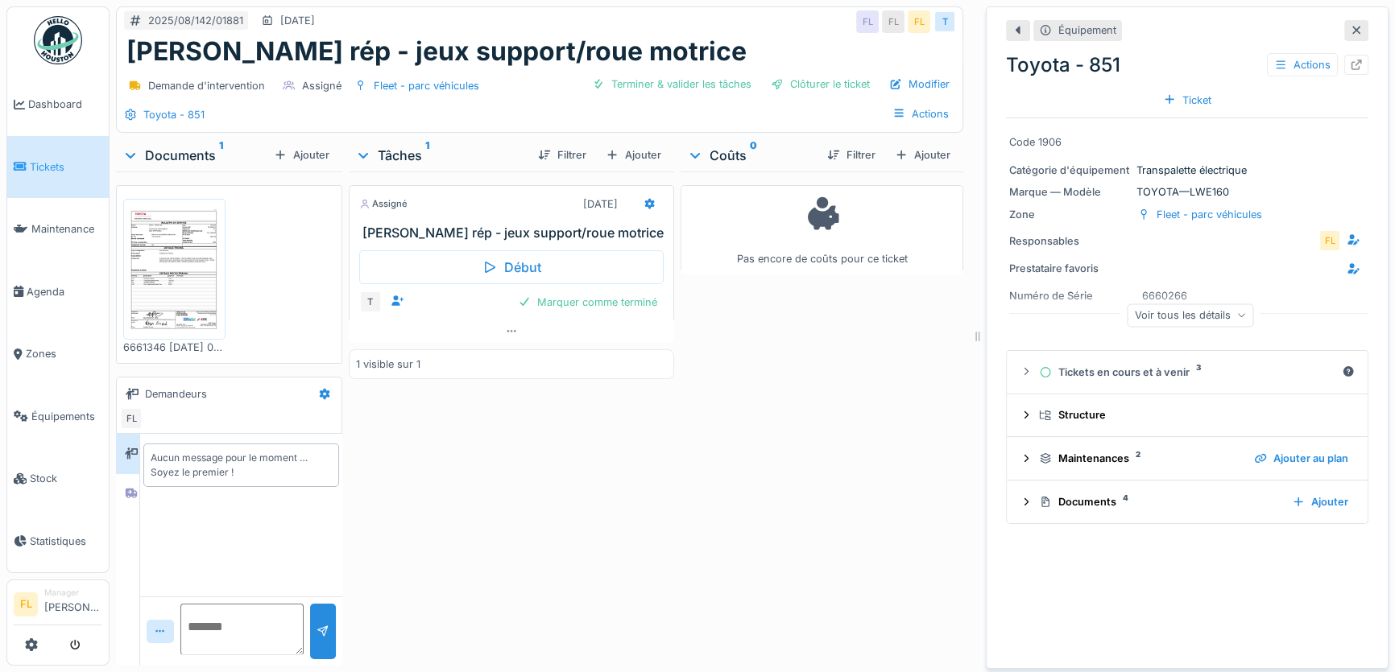
click at [1182, 296] on div "Voir tous les détails" at bounding box center [1190, 318] width 362 height 52
click at [163, 272] on img at bounding box center [174, 270] width 94 height 134
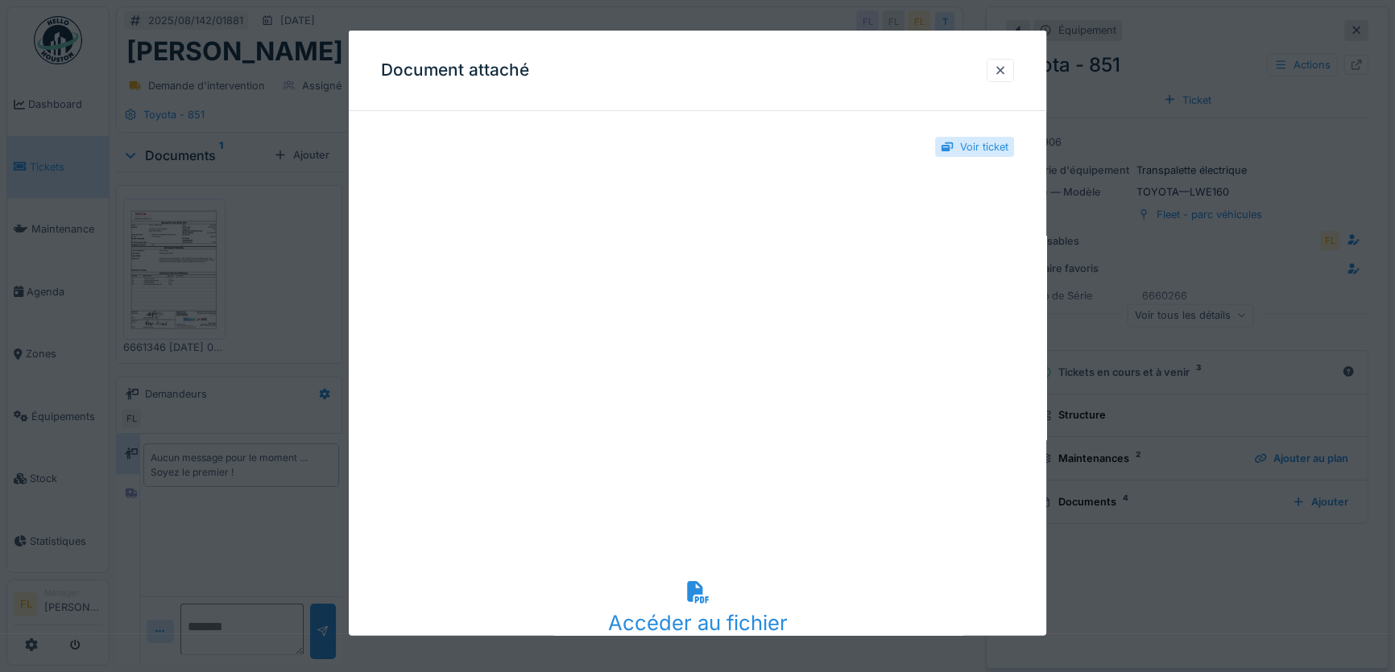
click at [777, 88] on div "Document attaché" at bounding box center [697, 71] width 697 height 81
click at [1005, 71] on div at bounding box center [1000, 69] width 13 height 15
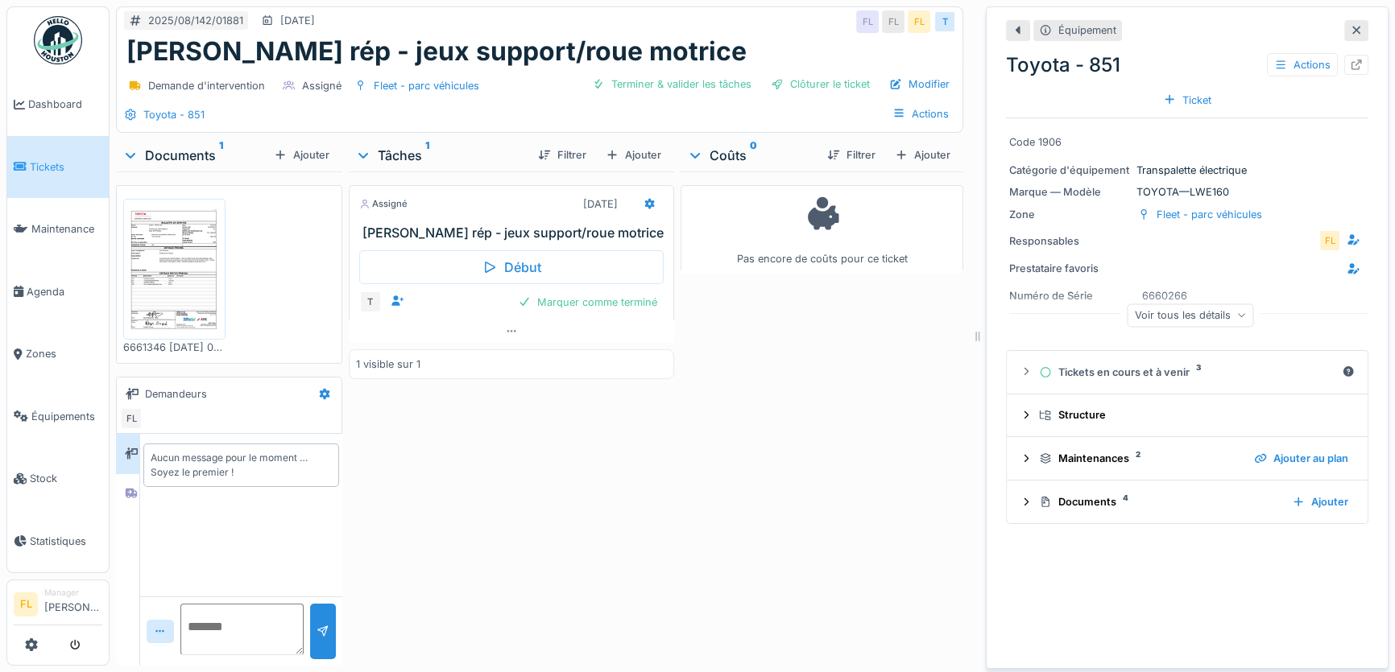
scroll to position [10, 0]
